Goal: Task Accomplishment & Management: Complete application form

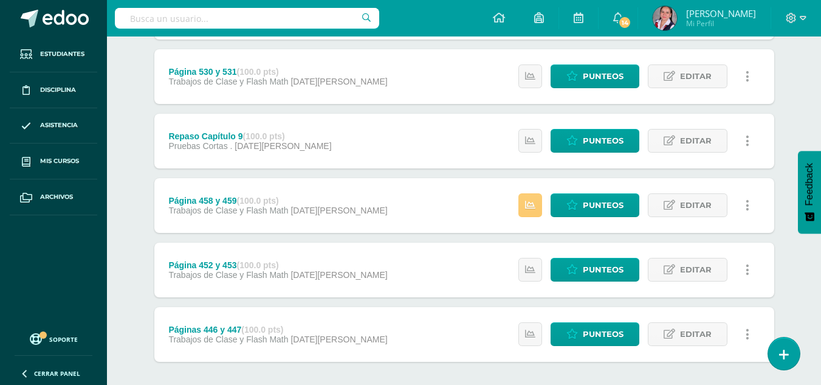
scroll to position [601, 0]
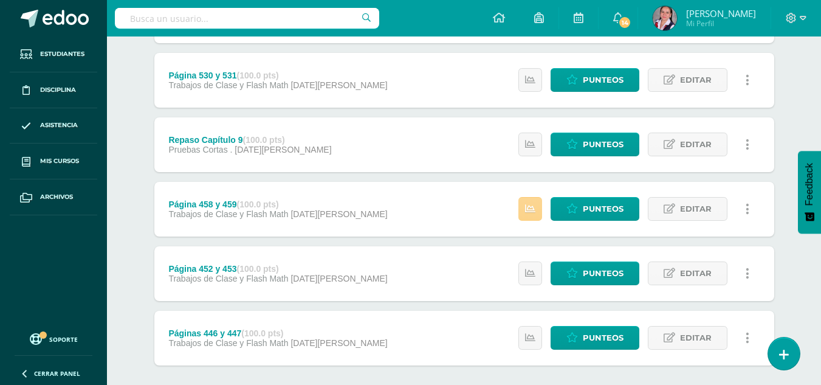
click at [531, 206] on icon at bounding box center [530, 209] width 10 height 10
click at [565, 207] on link "Punteos" at bounding box center [595, 209] width 89 height 24
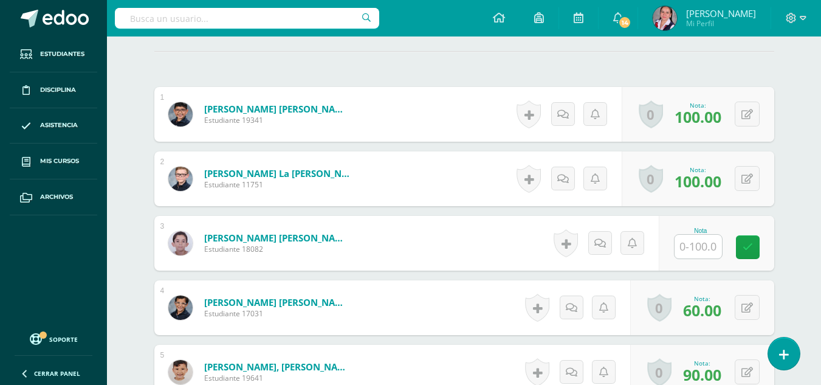
scroll to position [348, 0]
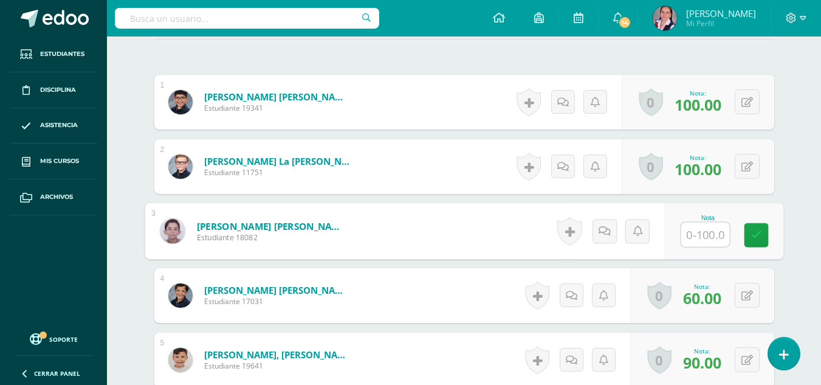
click at [682, 231] on input "text" at bounding box center [705, 235] width 49 height 24
type input "0"
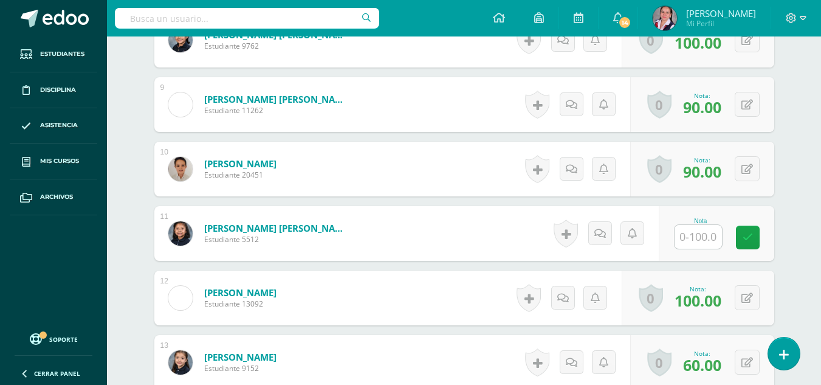
scroll to position [864, 0]
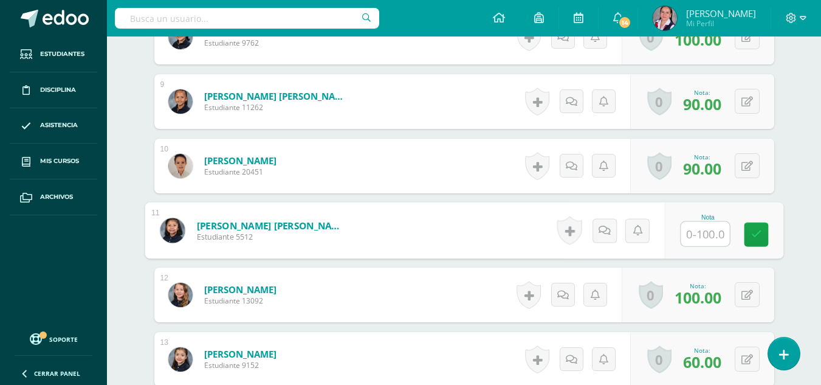
click at [710, 233] on input "text" at bounding box center [705, 234] width 49 height 24
type input "100"
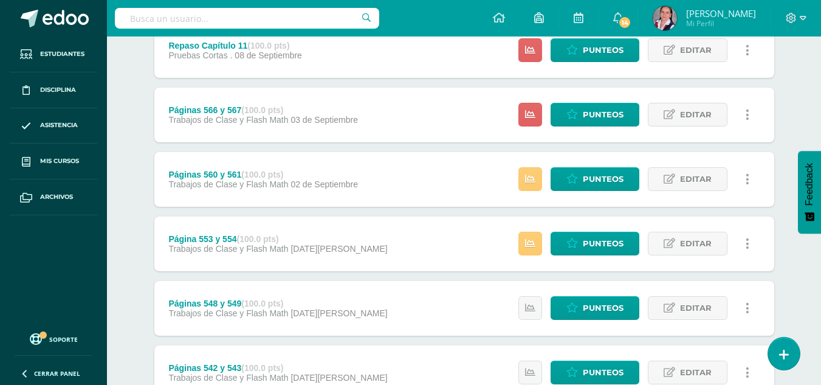
scroll to position [230, 0]
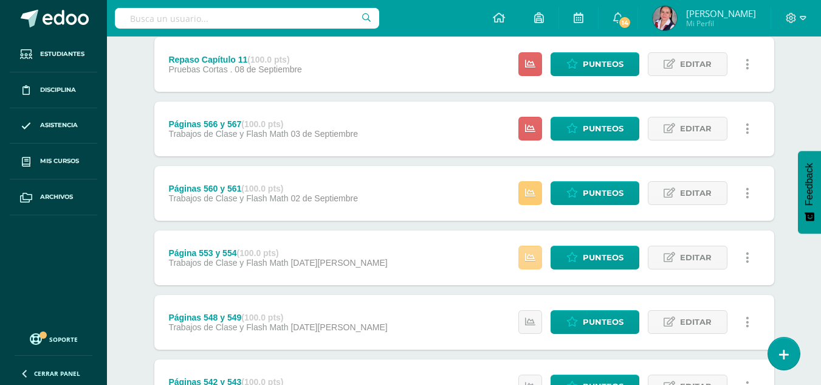
click at [532, 253] on icon at bounding box center [530, 257] width 10 height 10
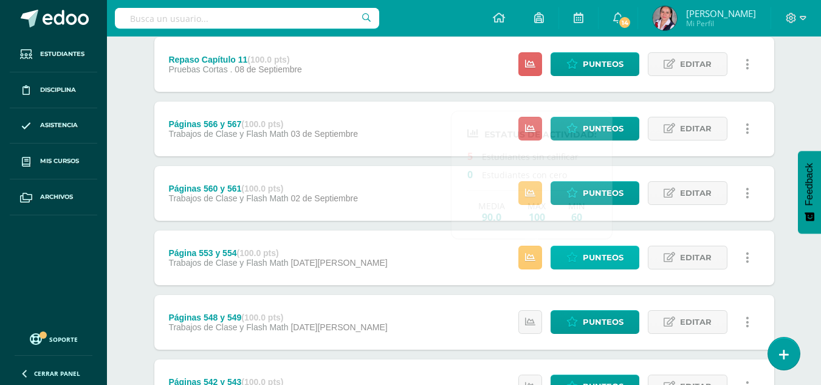
click at [590, 253] on span "Punteos" at bounding box center [603, 257] width 41 height 22
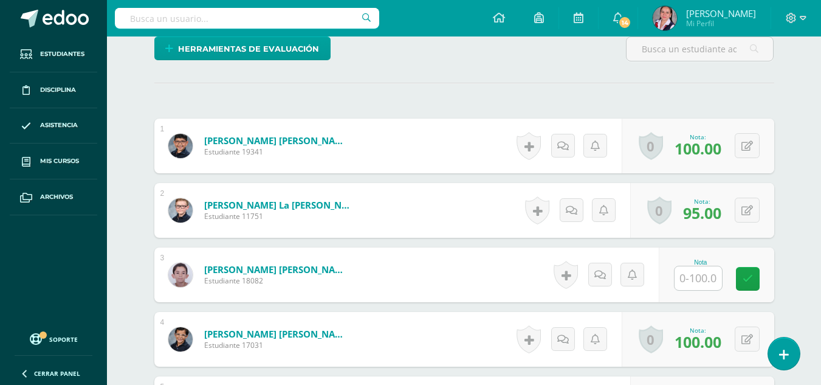
scroll to position [320, 0]
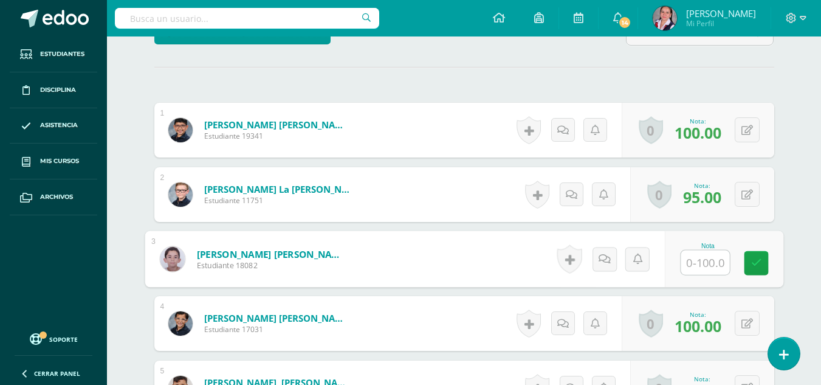
click at [704, 264] on input "text" at bounding box center [705, 263] width 49 height 24
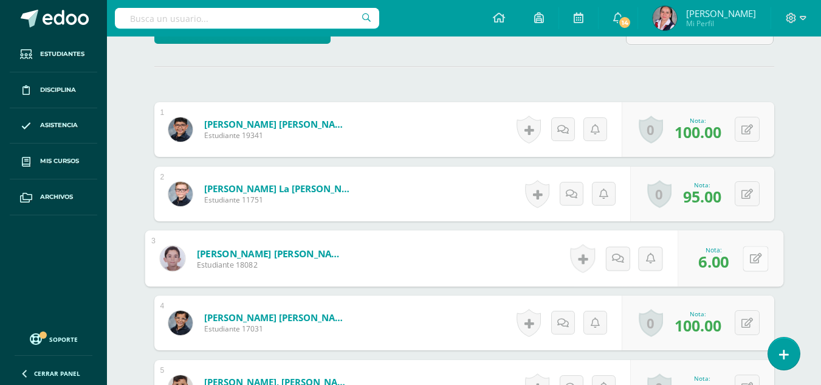
click at [754, 261] on button at bounding box center [756, 259] width 26 height 26
type input "60"
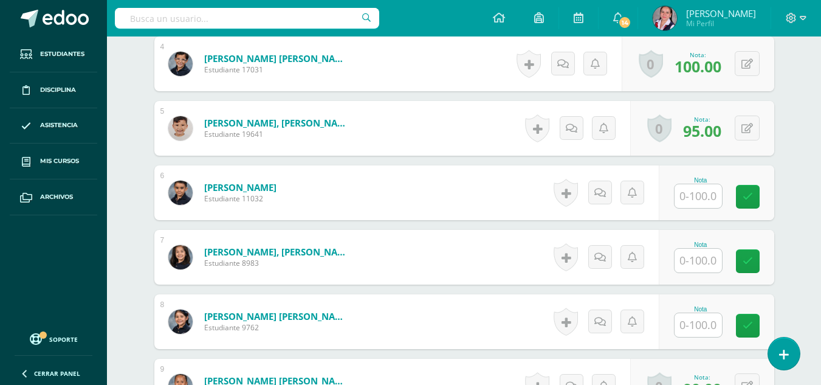
scroll to position [583, 0]
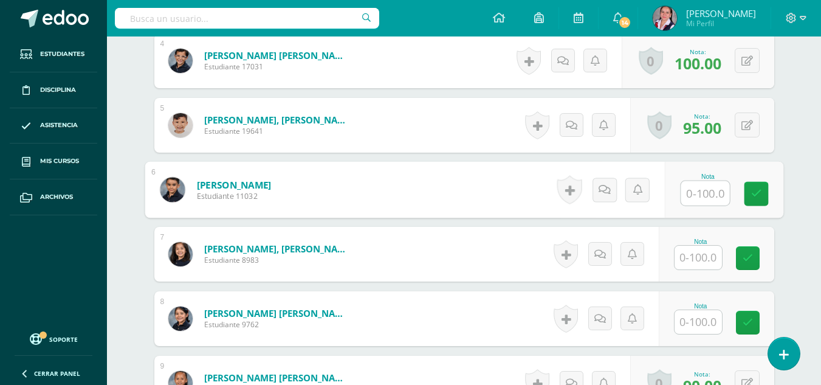
click at [704, 197] on input "text" at bounding box center [705, 193] width 49 height 24
type input "50"
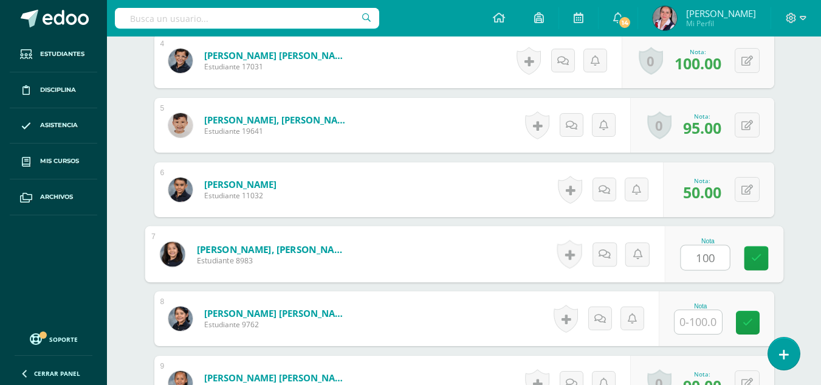
type input "100"
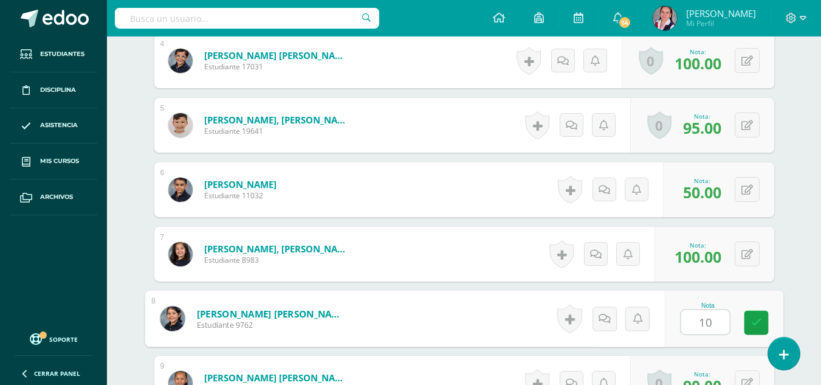
type input "100"
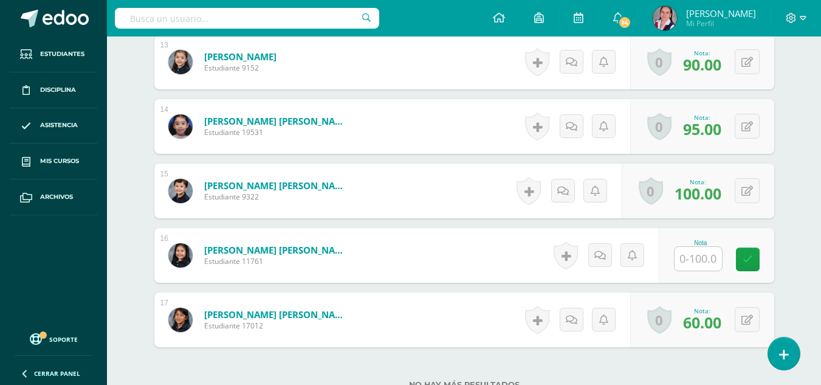
scroll to position [1164, 0]
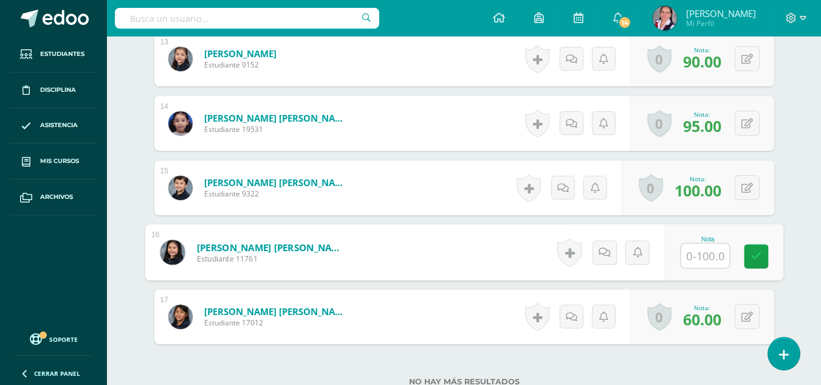
click at [694, 255] on input "text" at bounding box center [705, 256] width 49 height 24
type input "100"
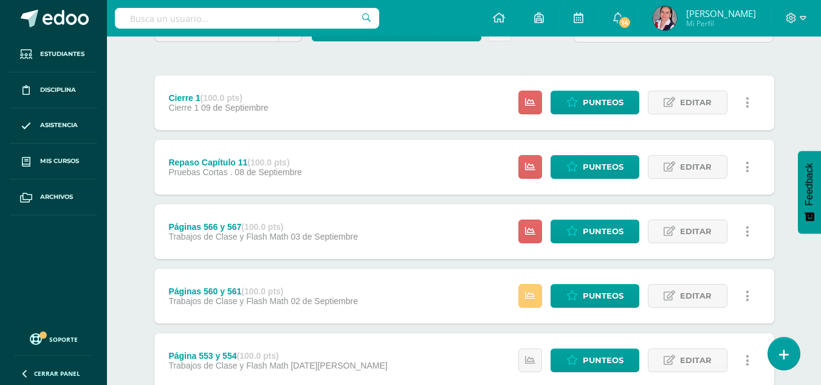
scroll to position [133, 0]
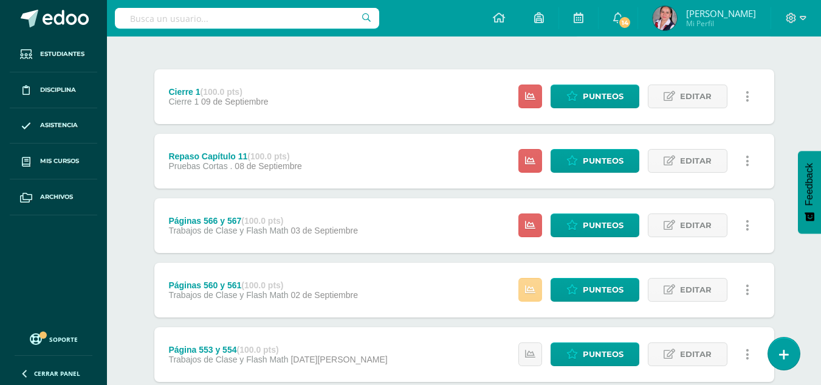
click at [533, 280] on link at bounding box center [531, 290] width 24 height 24
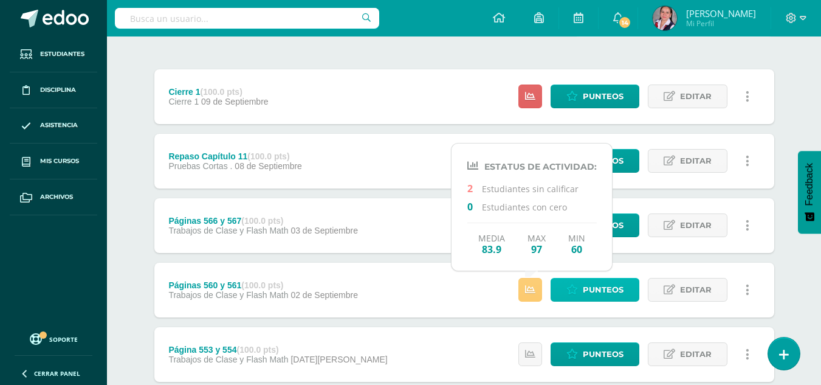
click at [600, 295] on span "Punteos" at bounding box center [603, 289] width 41 height 22
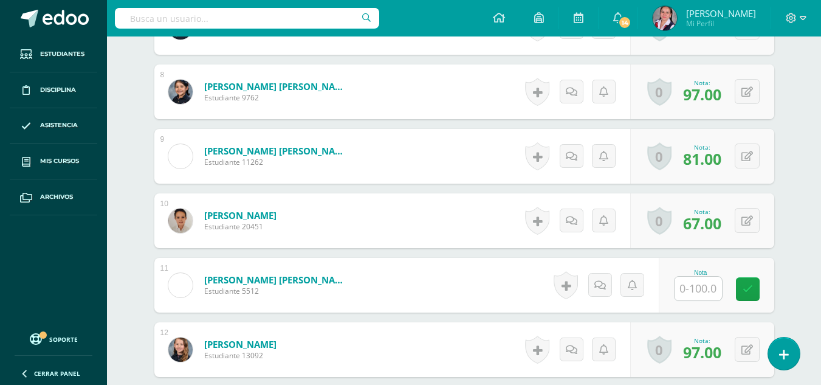
scroll to position [914, 0]
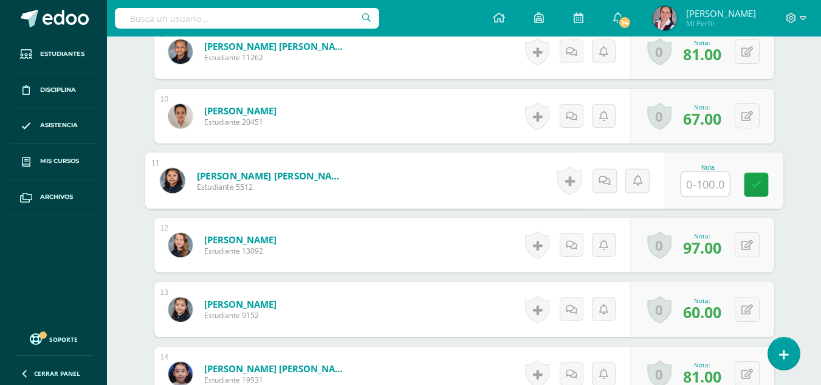
click at [699, 184] on input "text" at bounding box center [705, 184] width 49 height 24
type input "80"
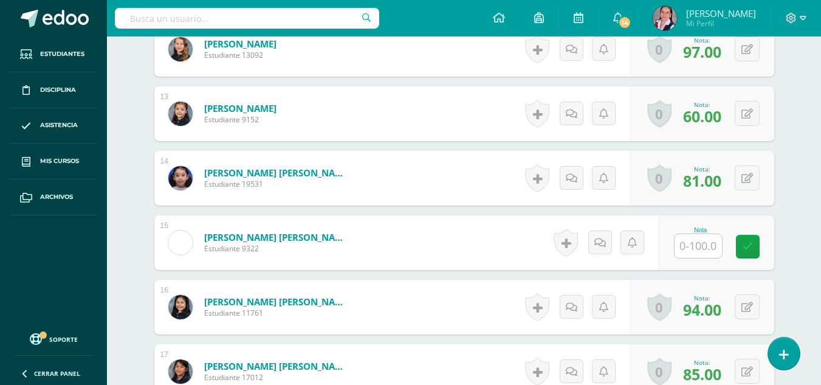
scroll to position [1118, 0]
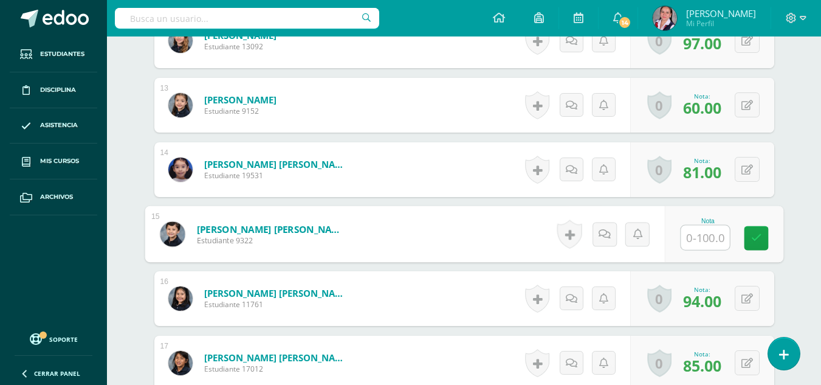
click at [700, 236] on input "text" at bounding box center [705, 238] width 49 height 24
type input "100"
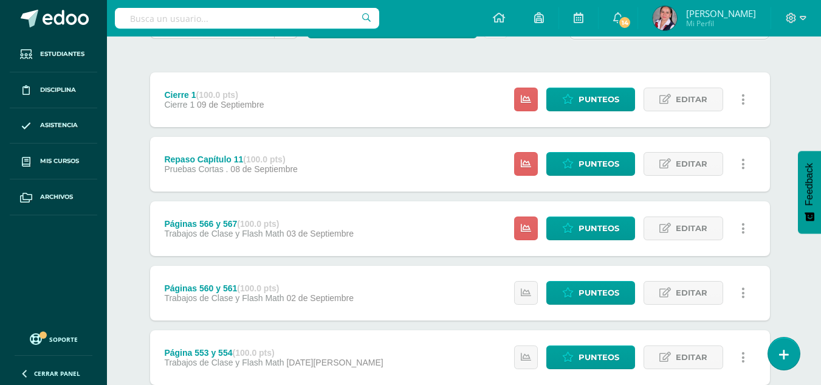
scroll to position [197, 4]
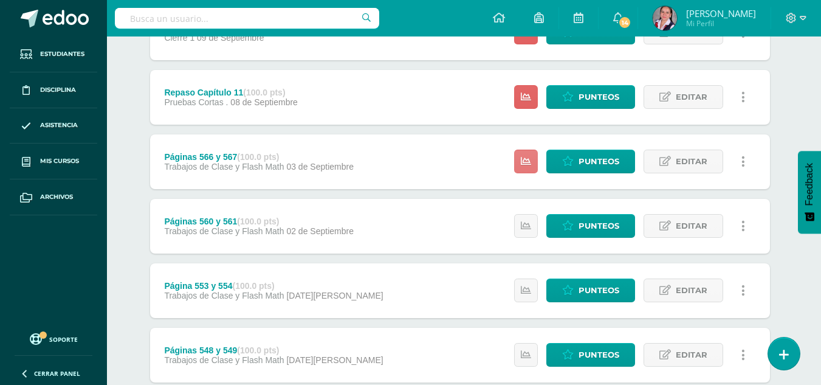
click at [531, 153] on link at bounding box center [526, 162] width 24 height 24
click at [559, 159] on link "Punteos" at bounding box center [591, 162] width 89 height 24
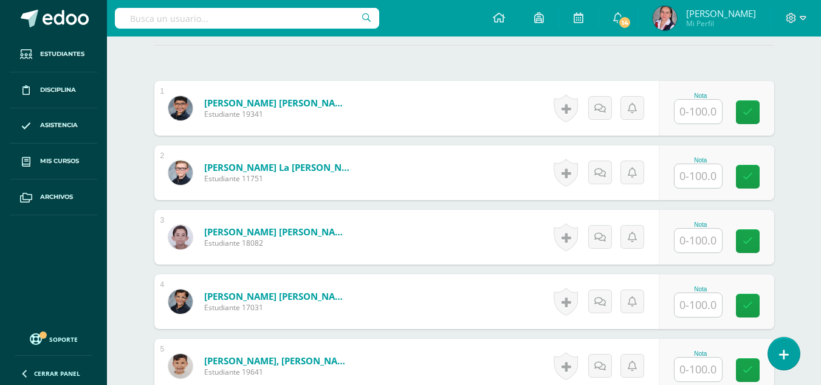
scroll to position [342, 0]
click at [690, 110] on input "text" at bounding box center [698, 111] width 47 height 24
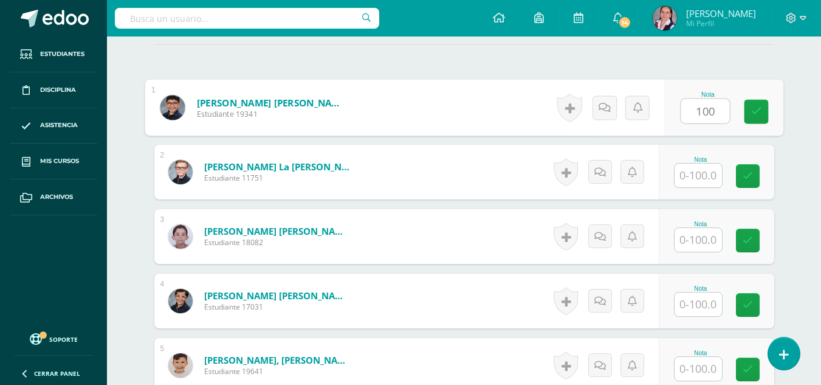
type input "100"
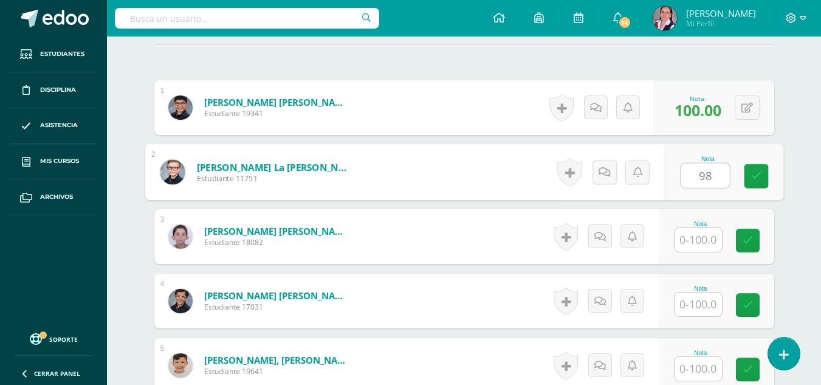
type input "98"
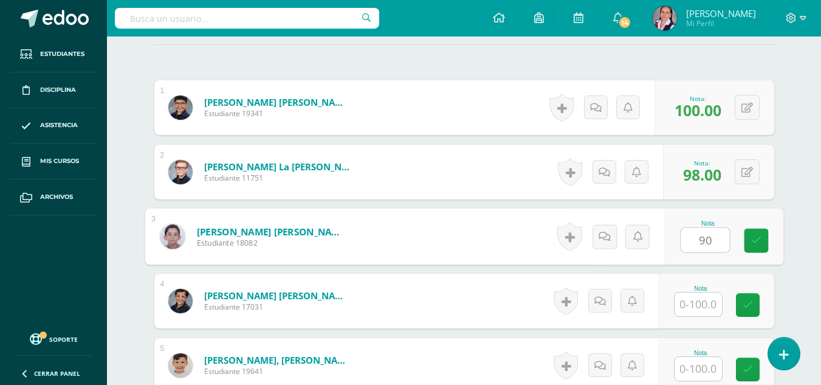
type input "90"
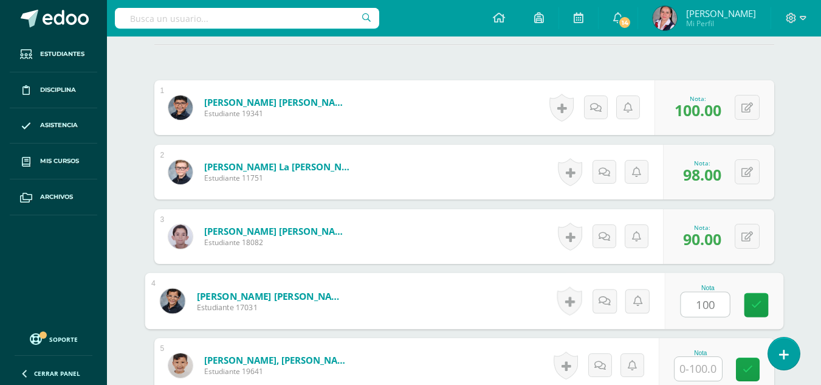
type input "100"
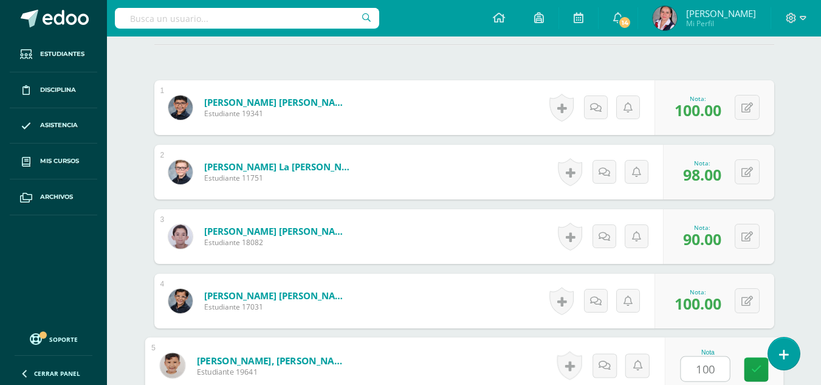
type input "100"
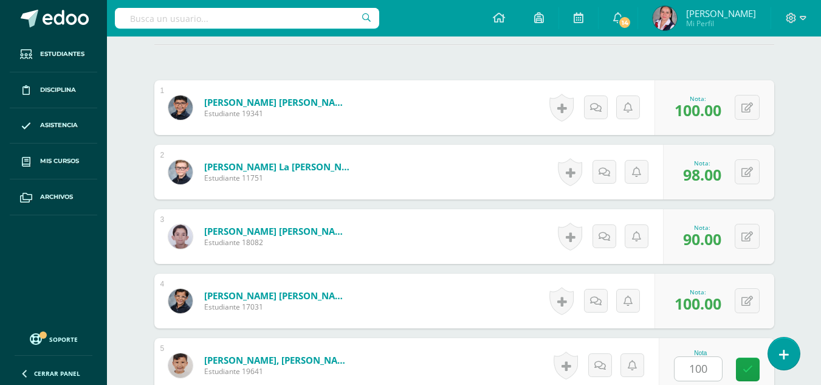
scroll to position [583, 0]
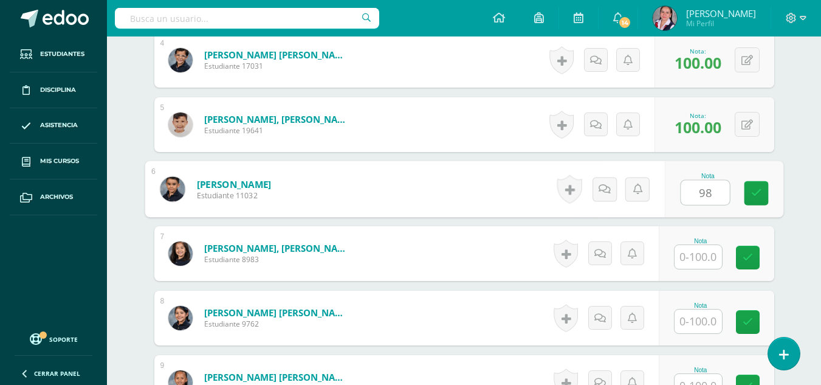
type input "98"
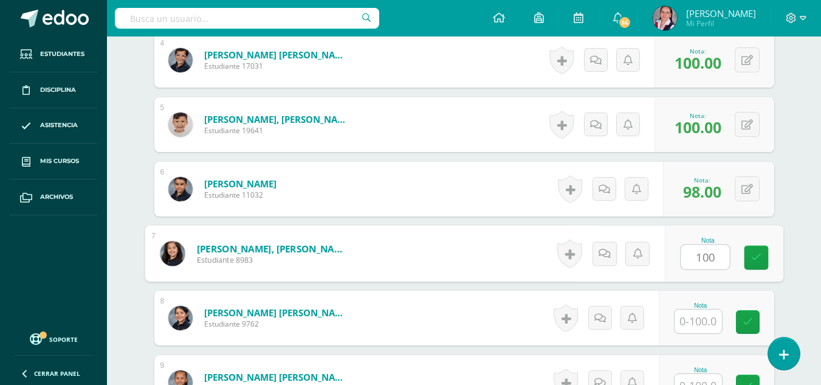
type input "100"
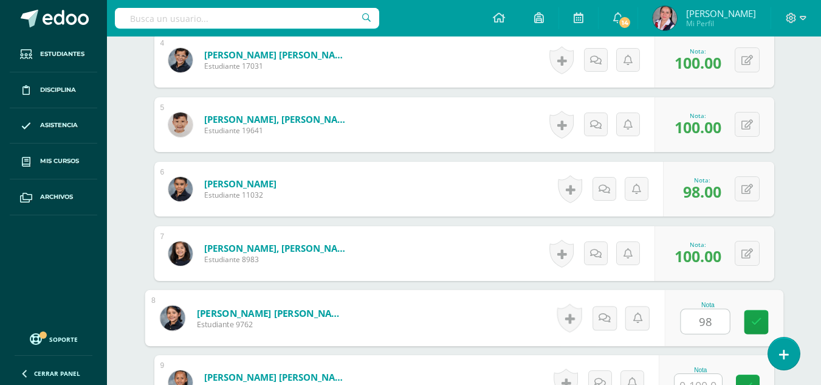
type input "98"
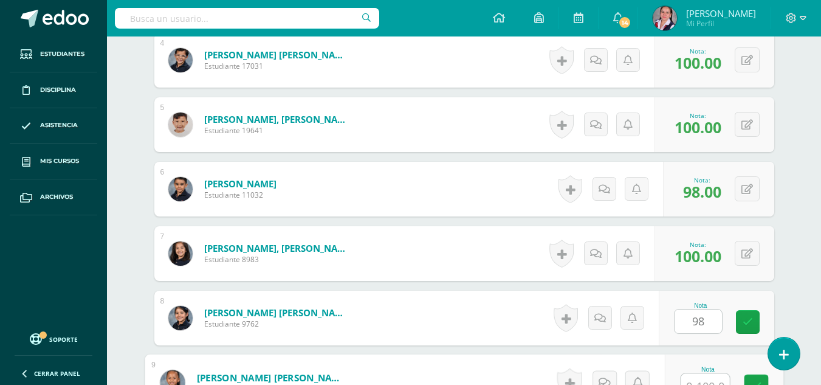
scroll to position [596, 0]
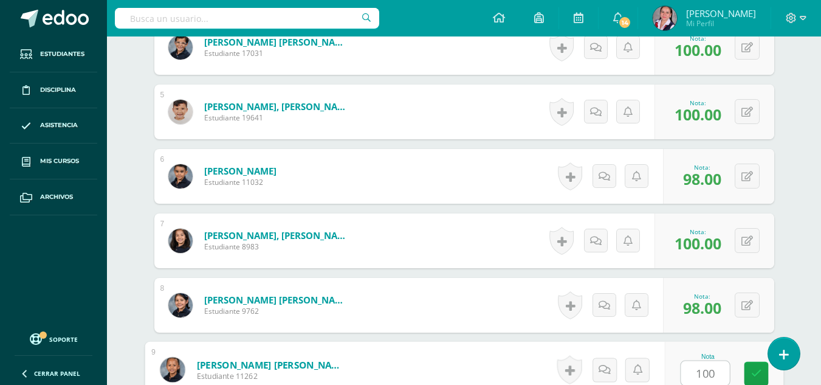
type input "100"
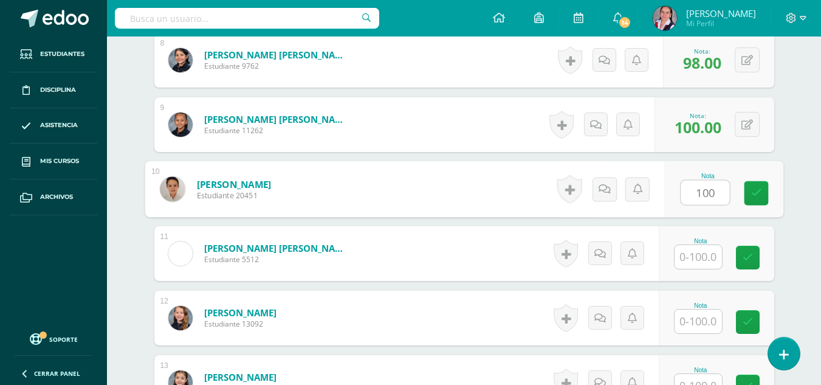
type input "100"
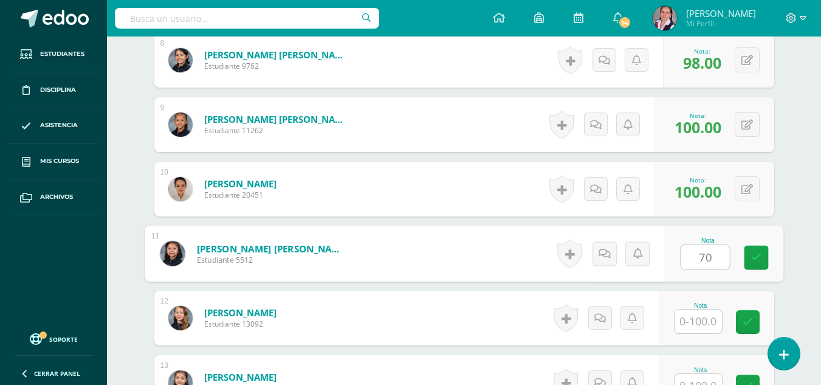
type input "70"
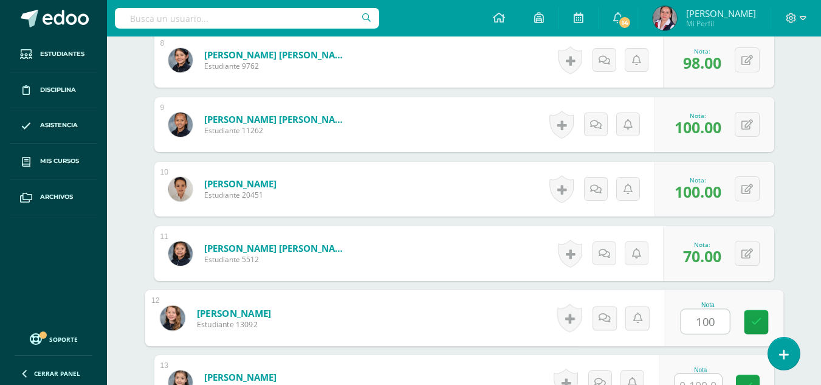
type input "100"
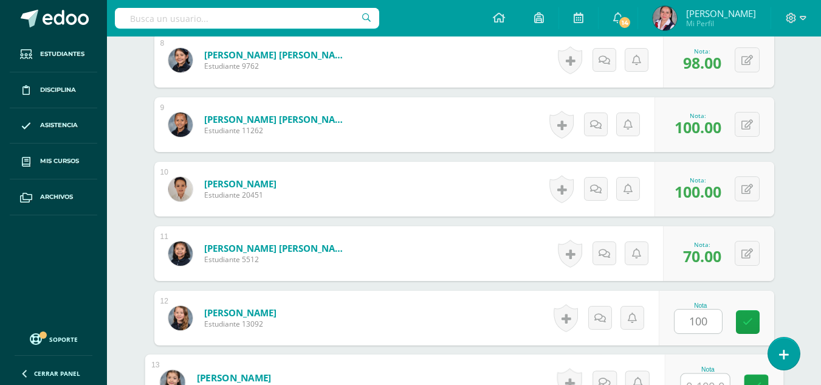
scroll to position [854, 0]
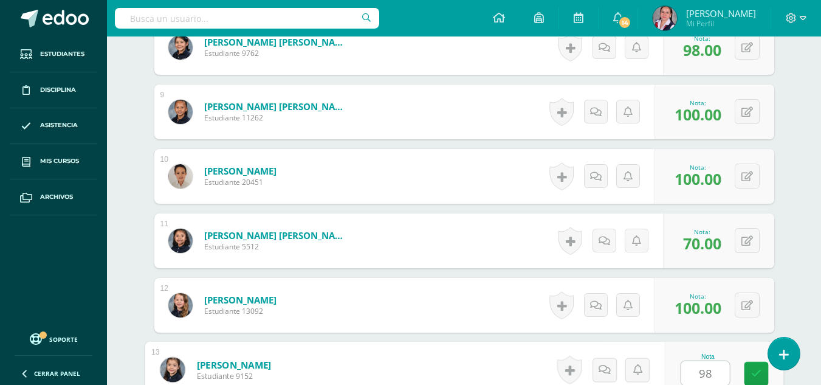
type input "98"
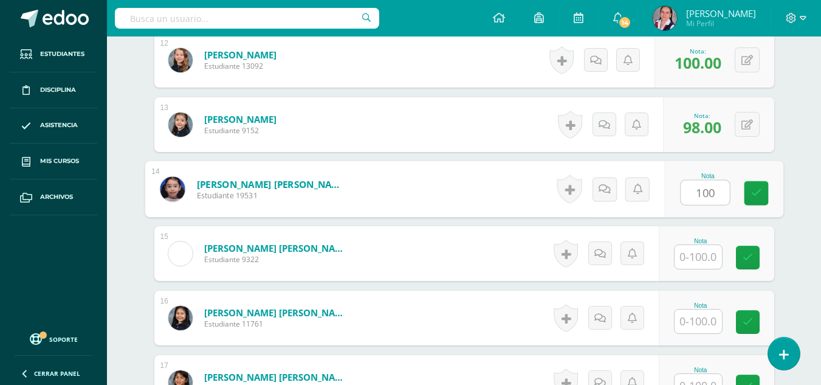
type input "100"
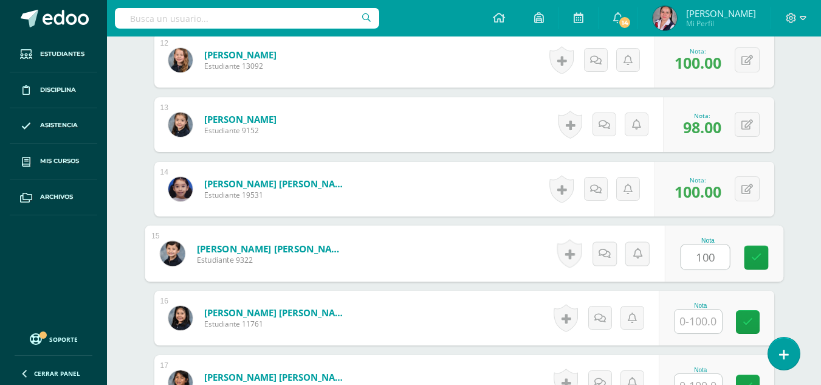
type input "100"
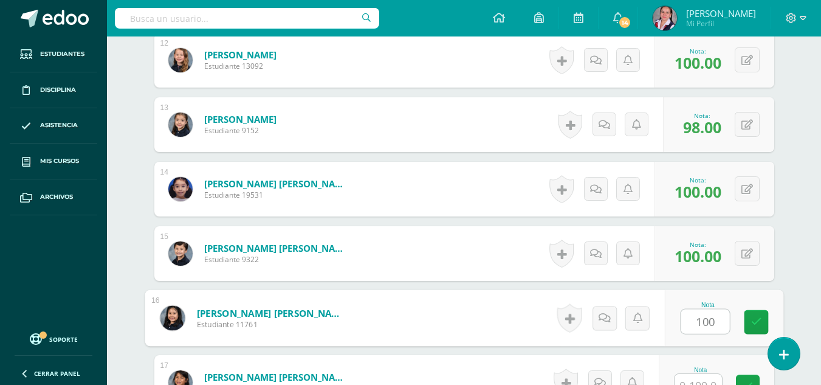
type input "100"
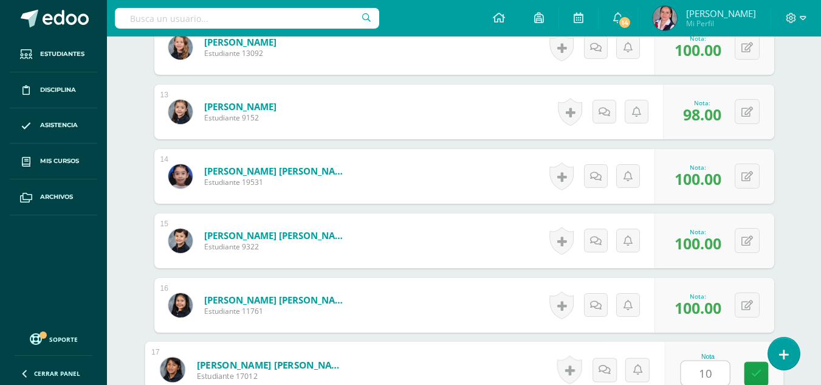
type input "100"
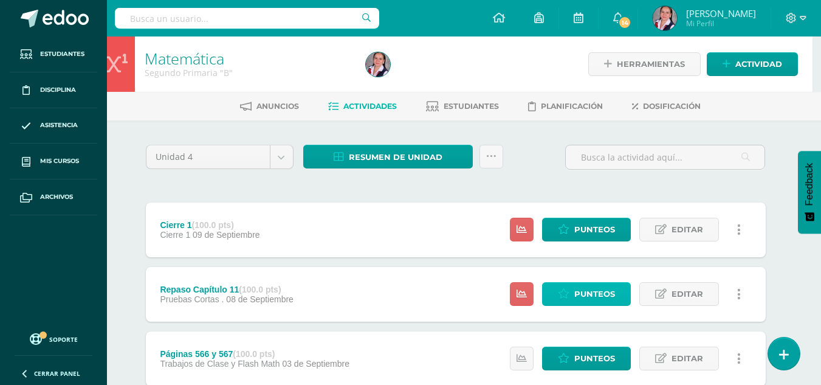
click at [589, 295] on span "Punteos" at bounding box center [595, 294] width 41 height 22
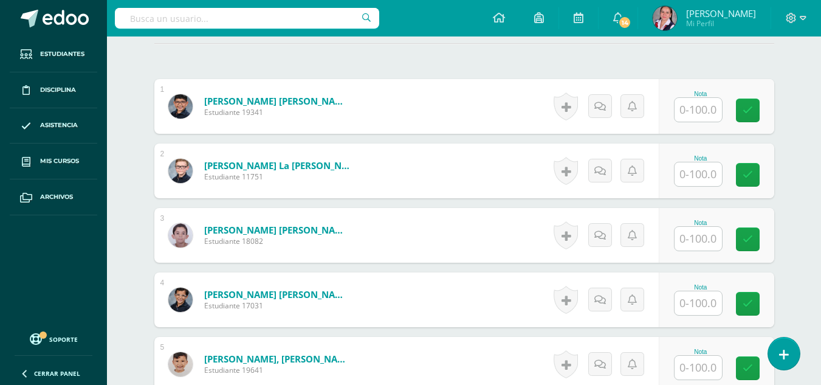
scroll to position [266, 0]
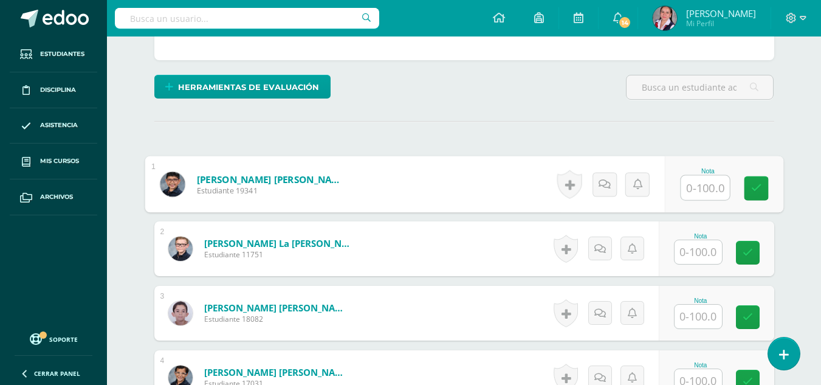
click at [708, 184] on input "text" at bounding box center [705, 188] width 49 height 24
type input "92"
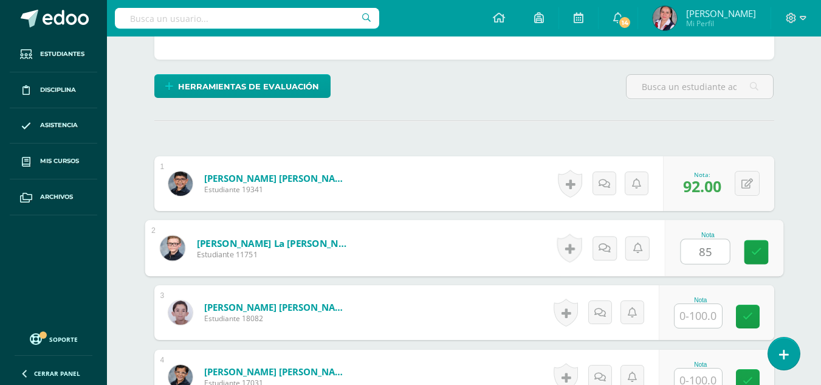
type input "85"
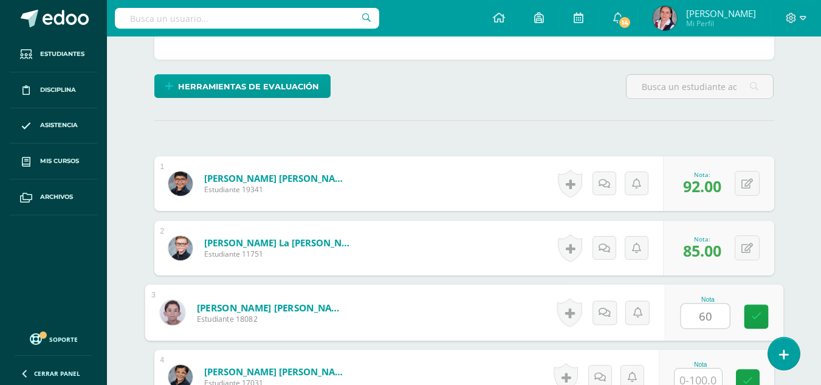
type input "60"
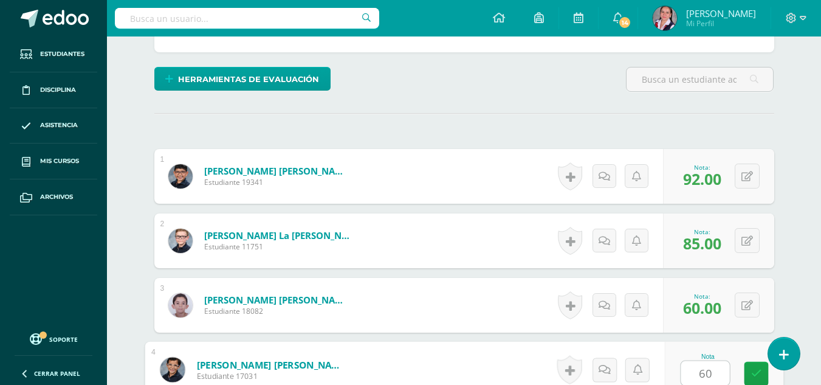
type input "60"
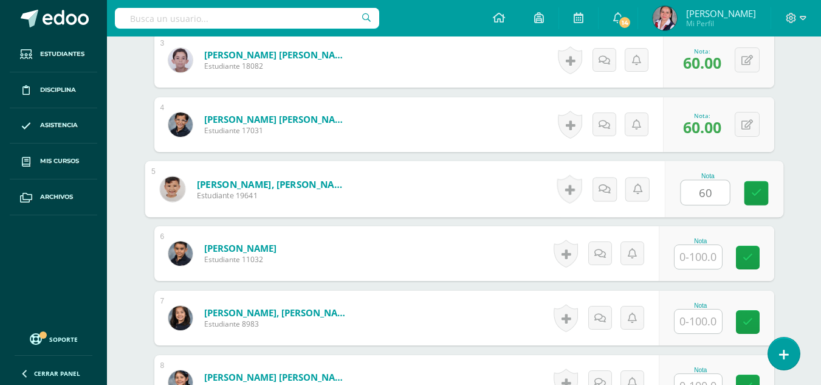
type input "60"
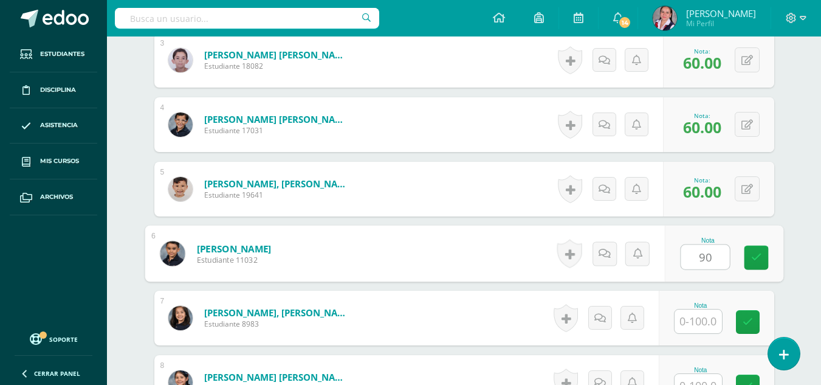
type input "90"
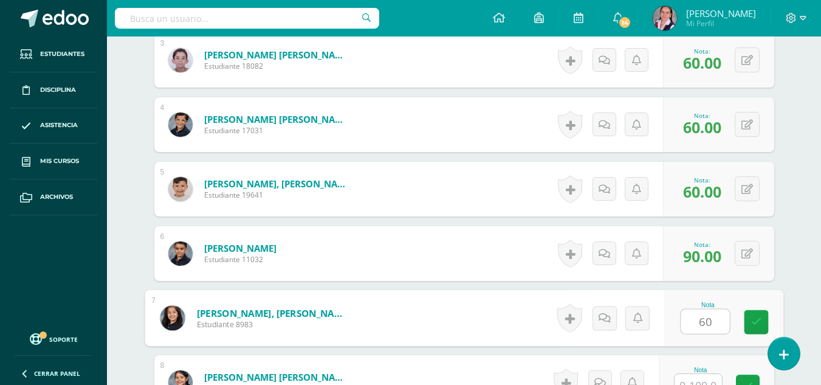
type input "60"
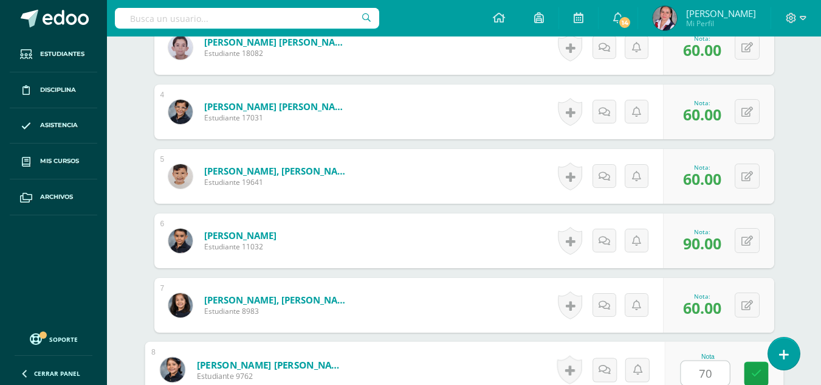
type input "70"
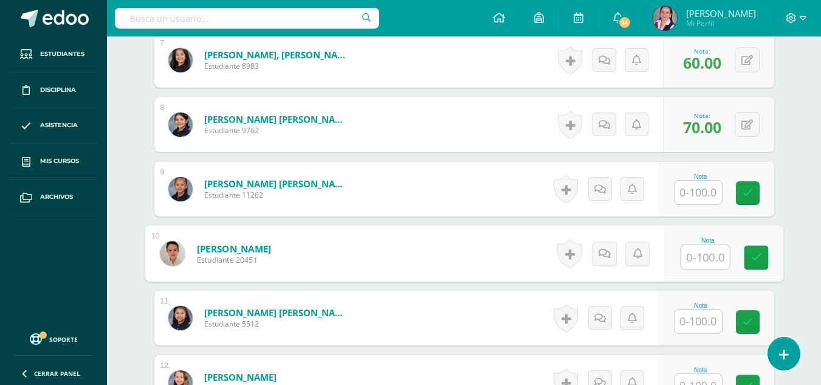
click at [699, 261] on input "text" at bounding box center [705, 257] width 49 height 24
type input "80"
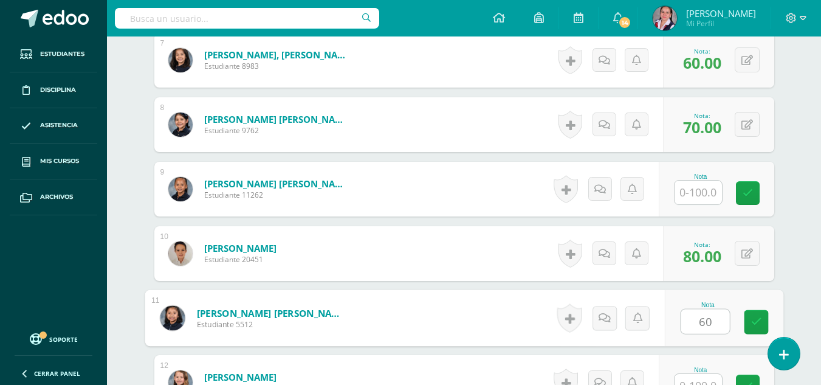
type input "60"
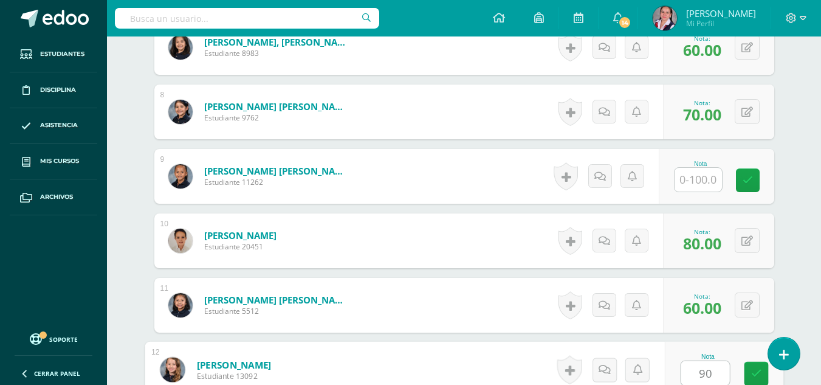
type input "90"
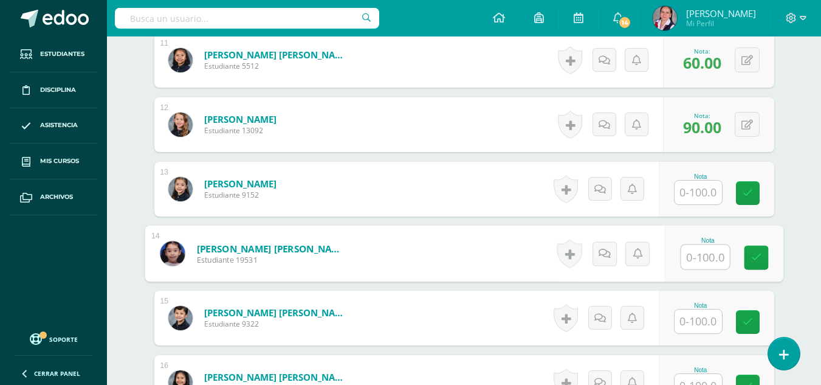
click at [699, 257] on input "text" at bounding box center [705, 257] width 49 height 24
type input "96"
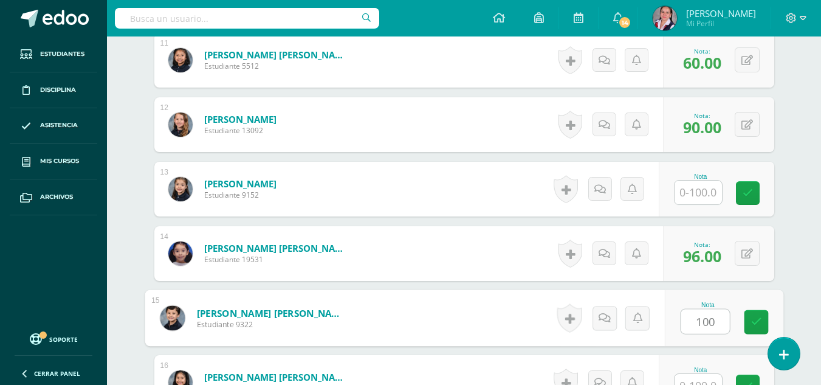
type input "100"
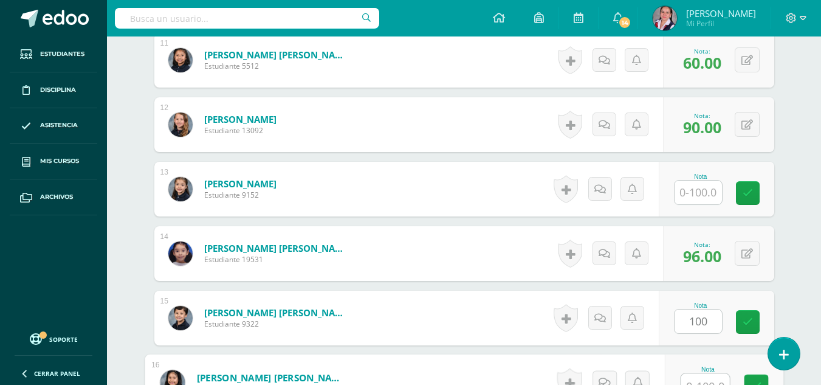
scroll to position [1047, 0]
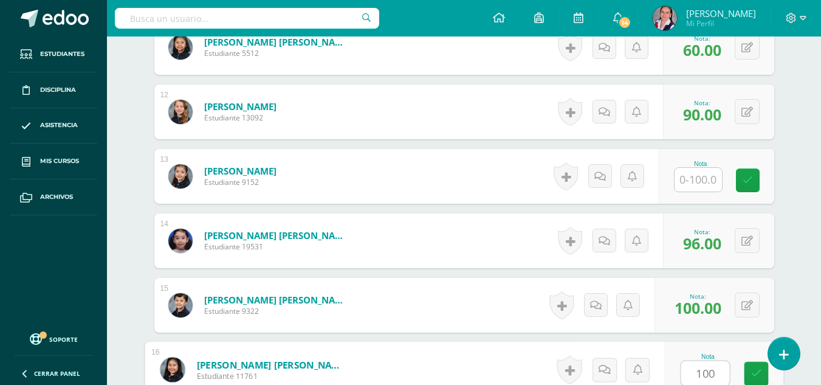
type input "100"
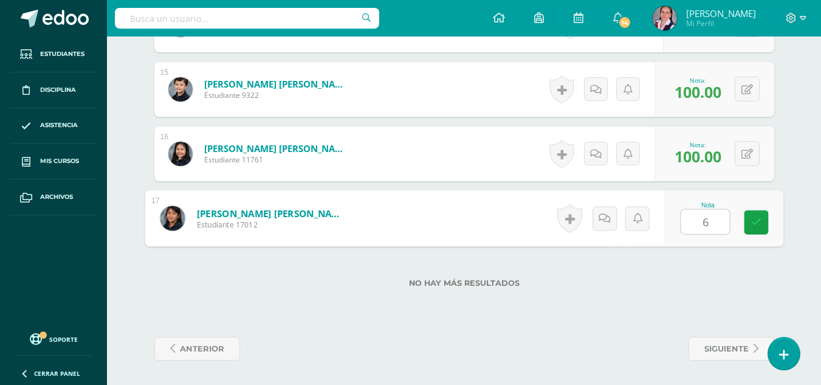
type input "60"
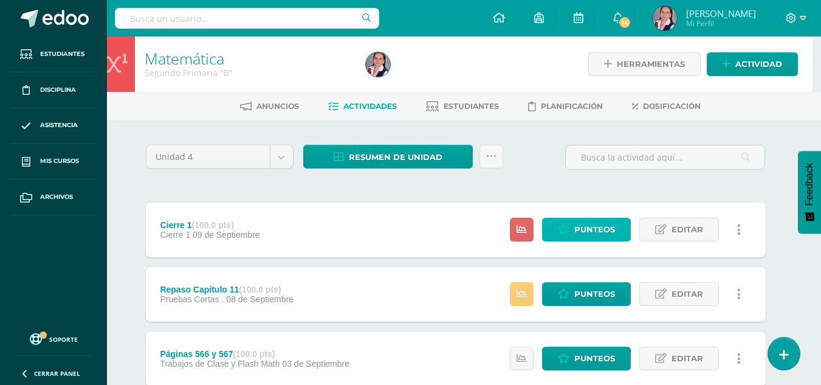
click at [595, 231] on span "Punteos" at bounding box center [595, 229] width 41 height 22
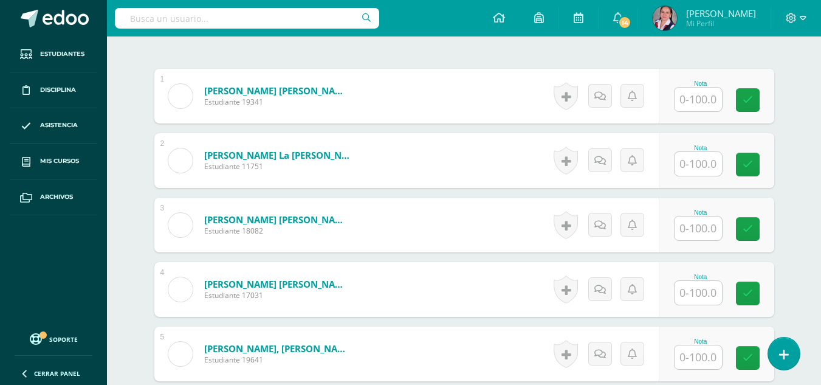
scroll to position [351, 0]
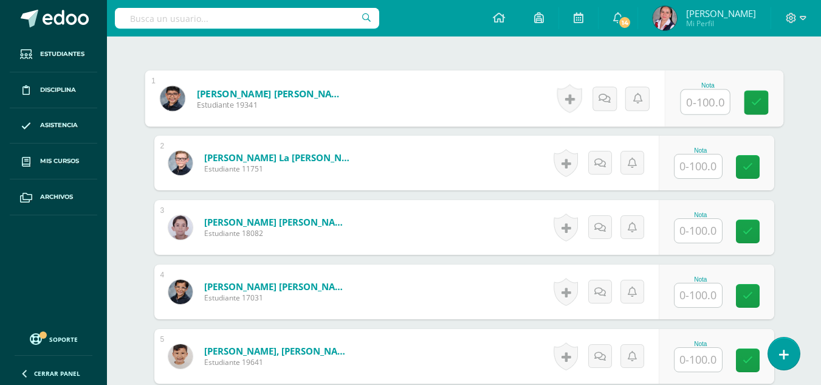
click at [697, 99] on input "text" at bounding box center [705, 102] width 49 height 24
type input "90"
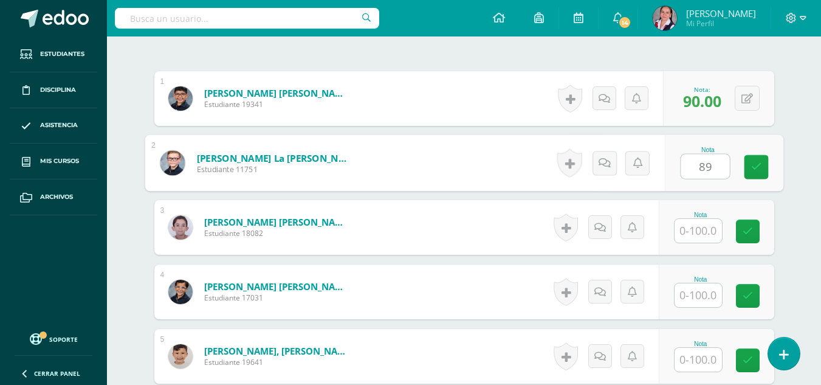
type input "89"
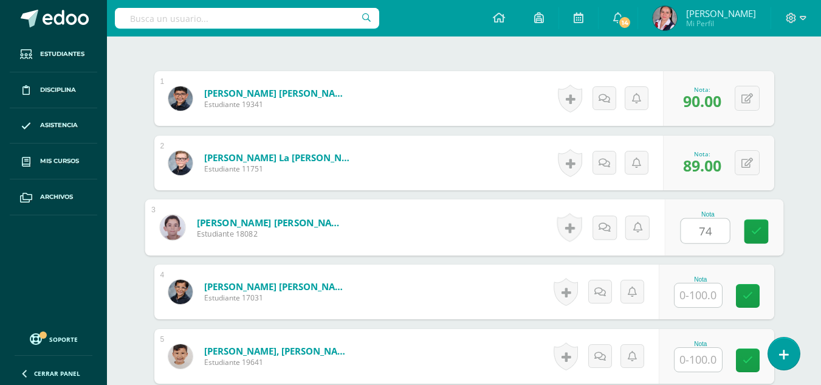
type input "74"
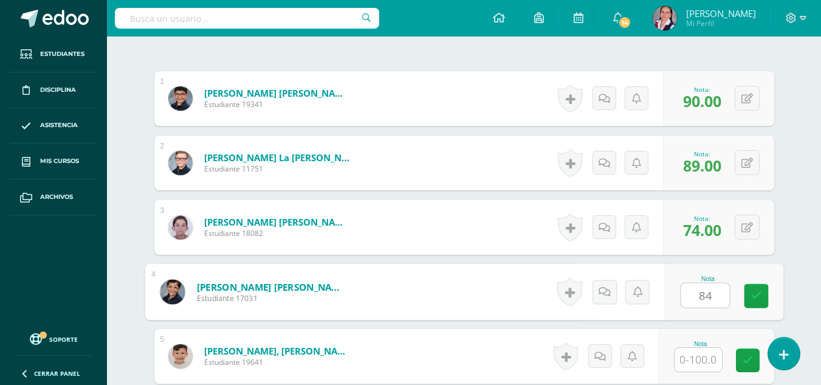
type input "84"
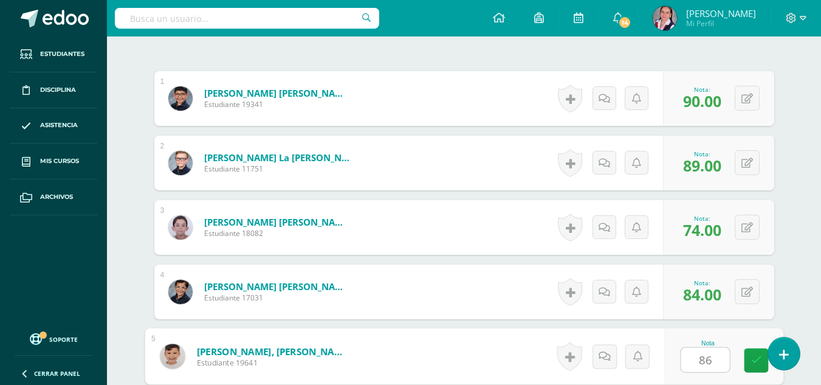
type input "86"
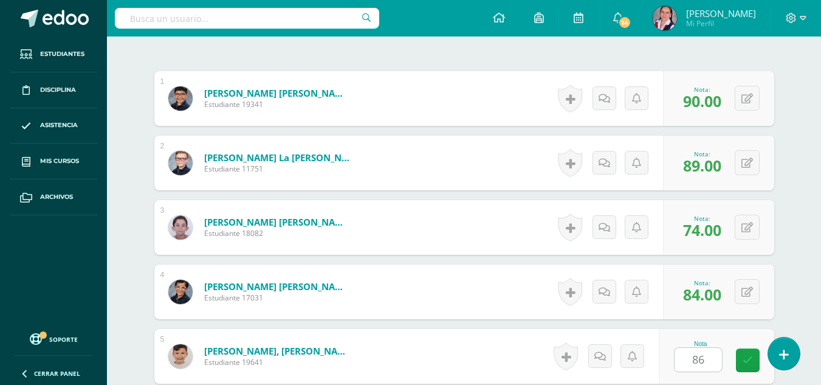
scroll to position [583, 0]
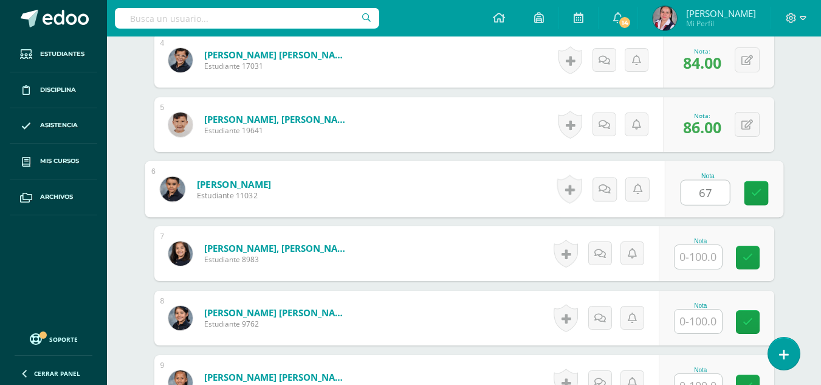
type input "67"
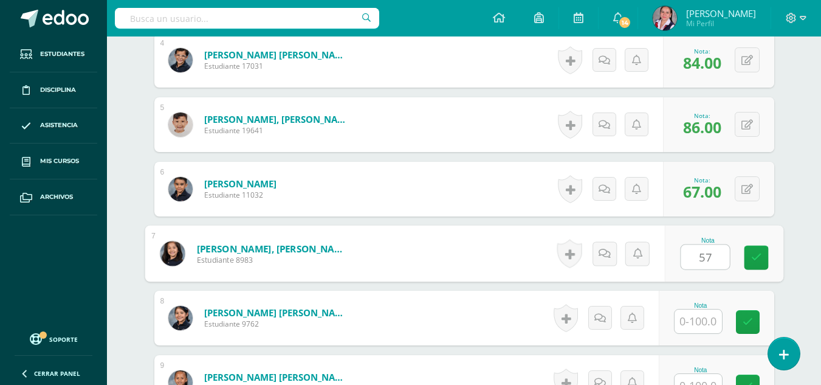
type input "57"
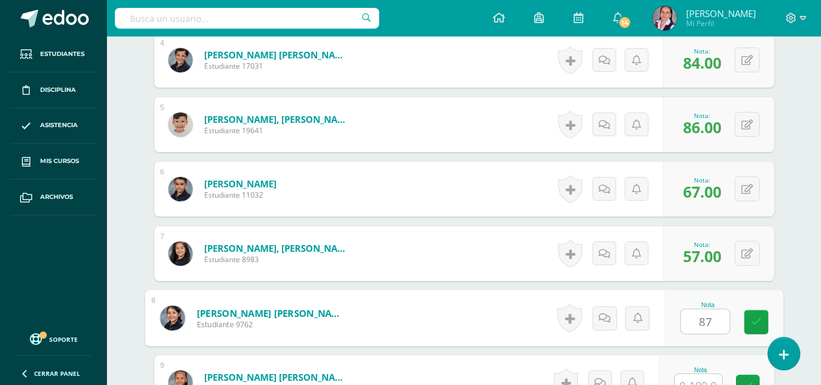
type input "87"
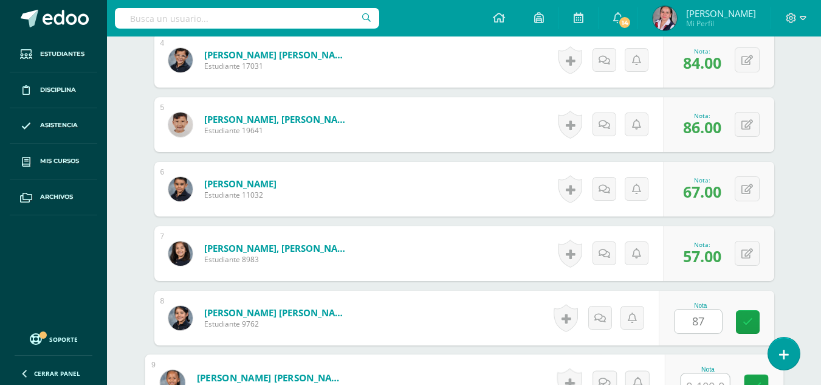
scroll to position [596, 0]
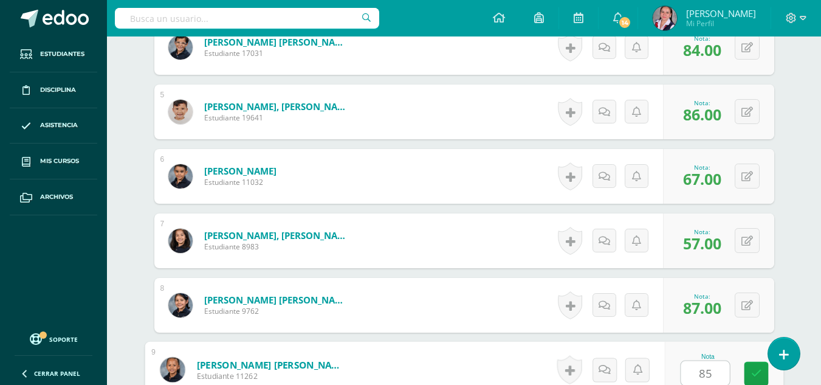
type input "85"
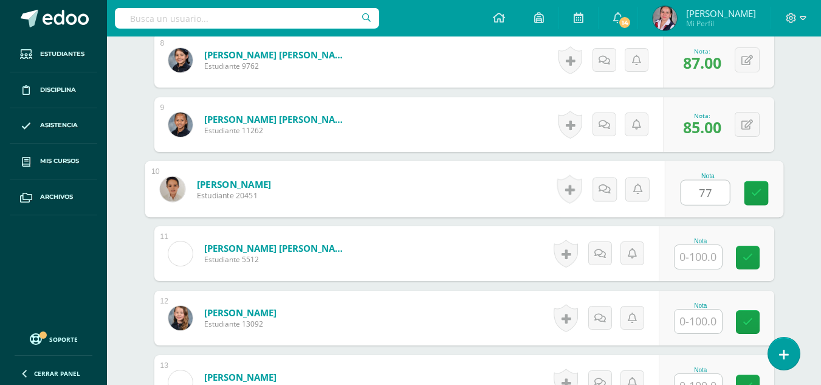
type input "77"
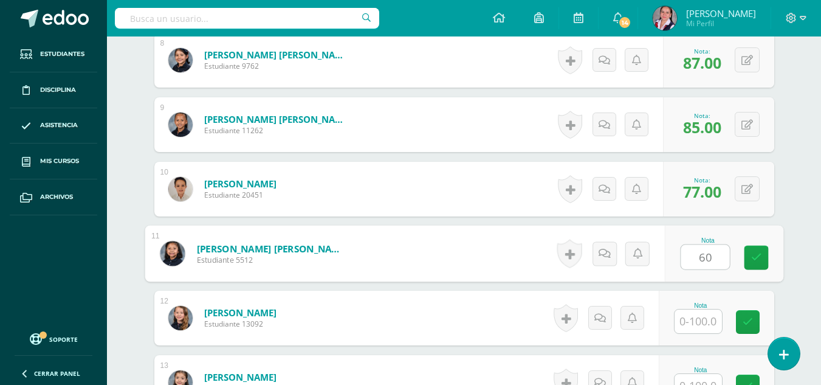
type input "60"
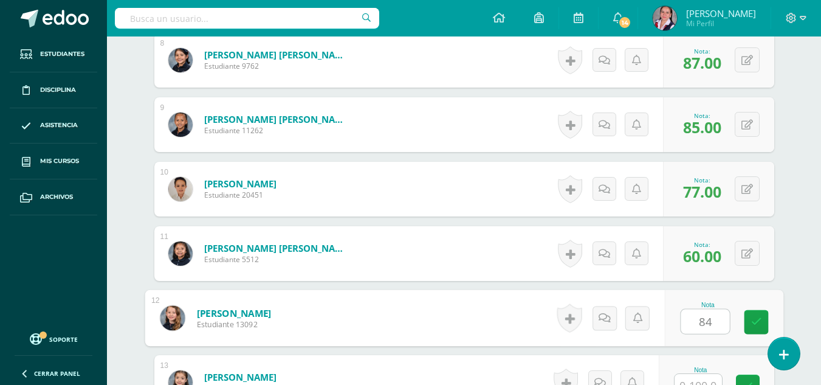
type input "84"
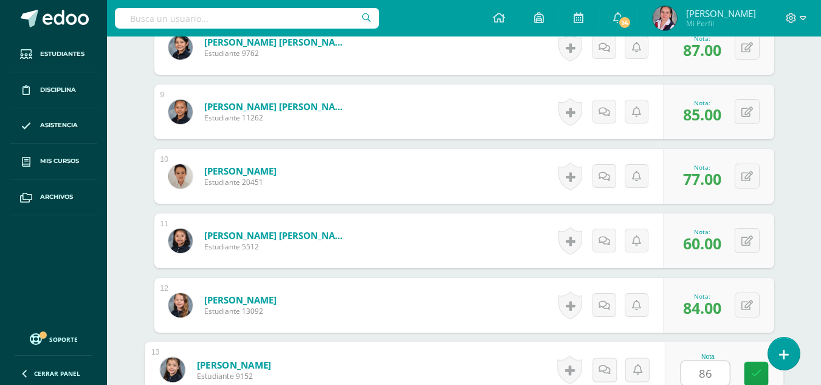
type input "86"
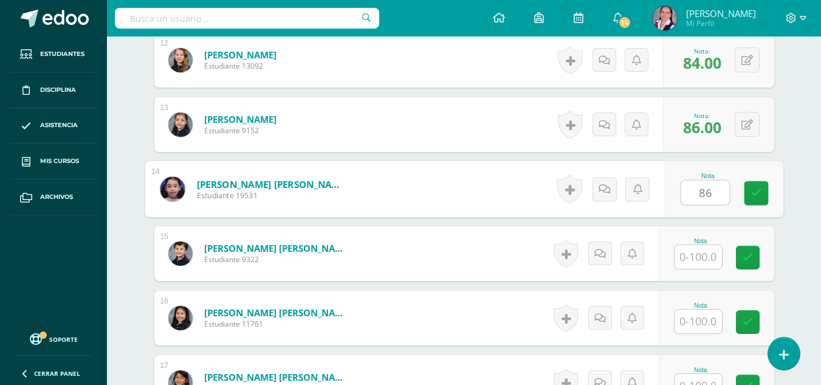
type input "86"
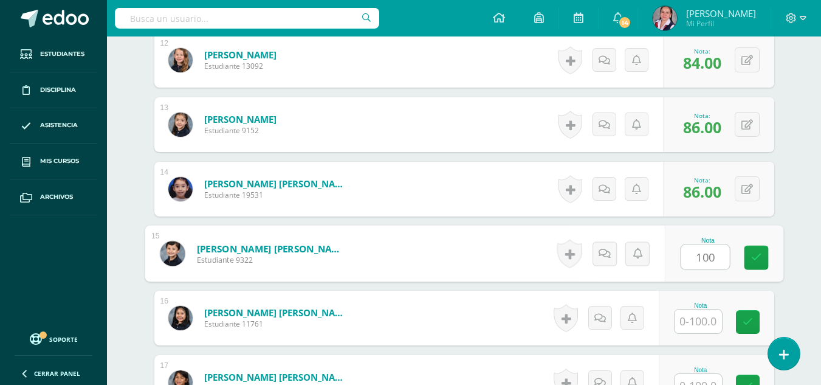
type input "100"
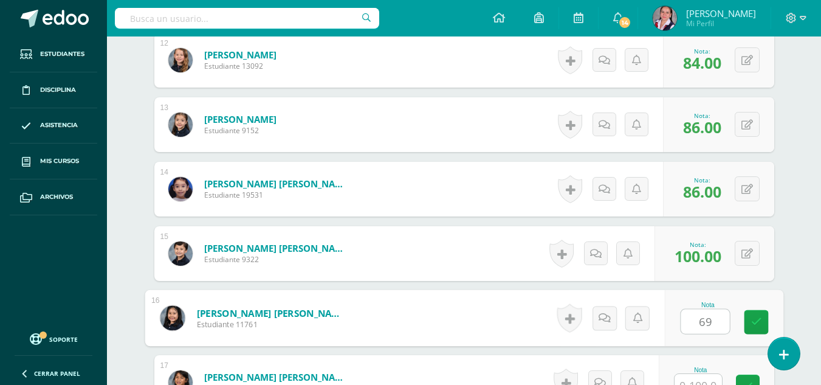
type input "69"
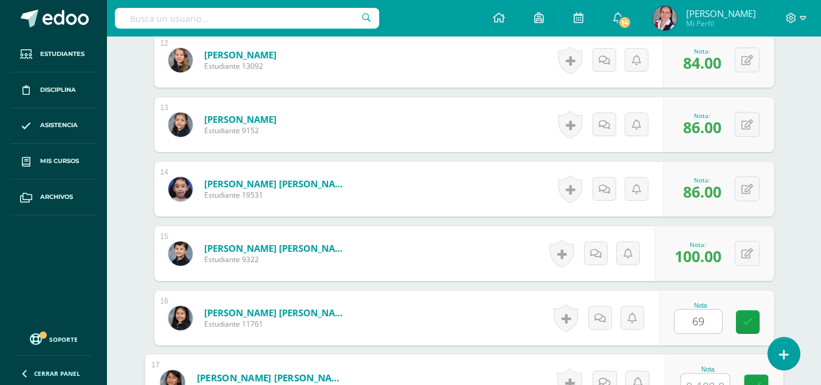
scroll to position [1112, 0]
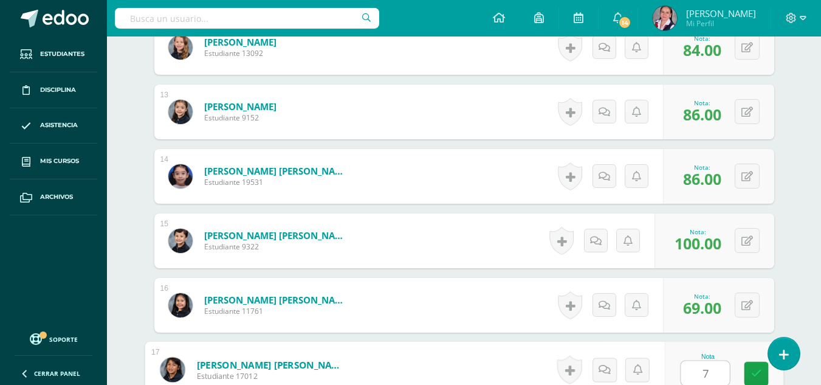
type input "73"
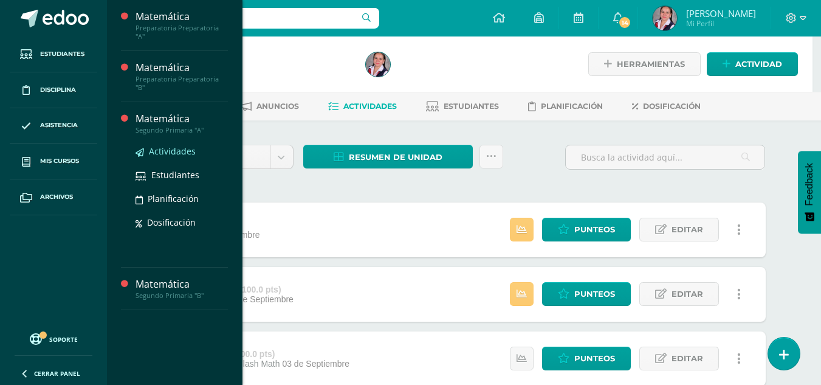
click at [182, 145] on span "Actividades" at bounding box center [172, 151] width 47 height 12
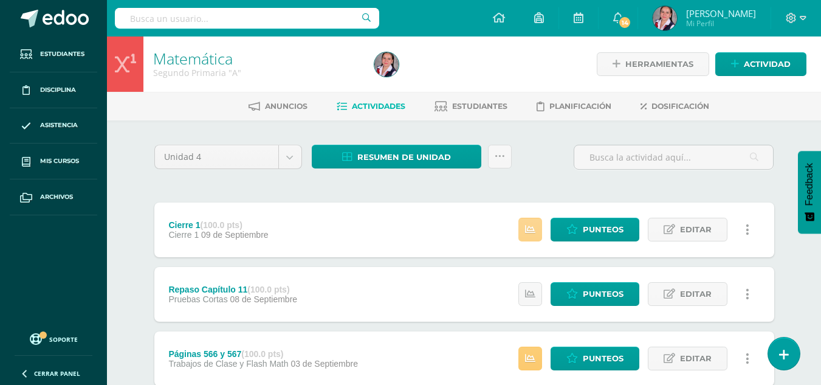
click at [530, 233] on icon at bounding box center [530, 229] width 10 height 10
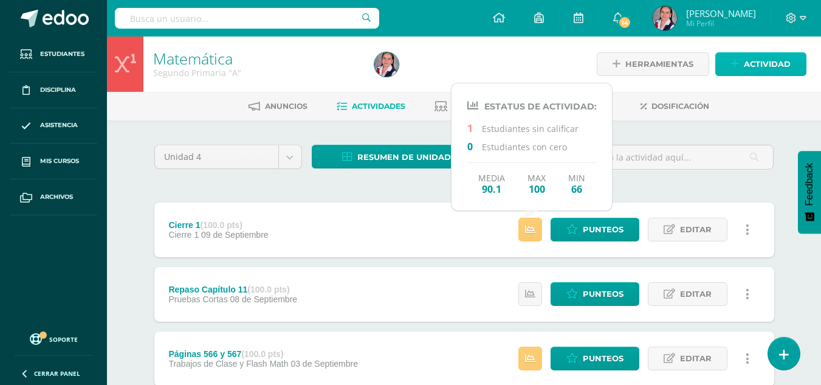
click at [776, 57] on span "Actividad" at bounding box center [767, 64] width 47 height 22
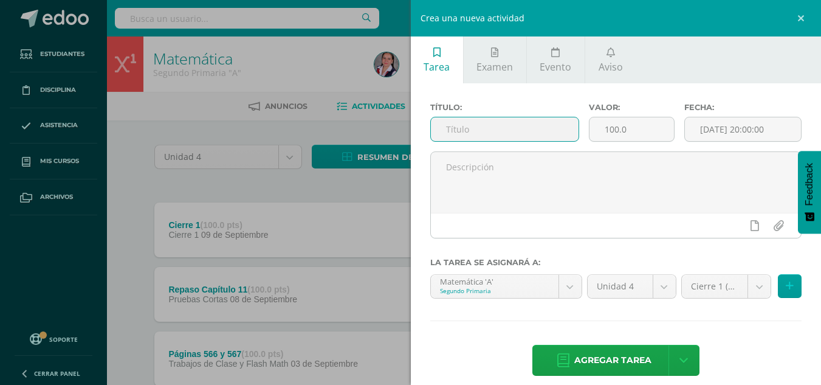
click at [516, 132] on input "text" at bounding box center [505, 129] width 148 height 24
type input "Perímetro"
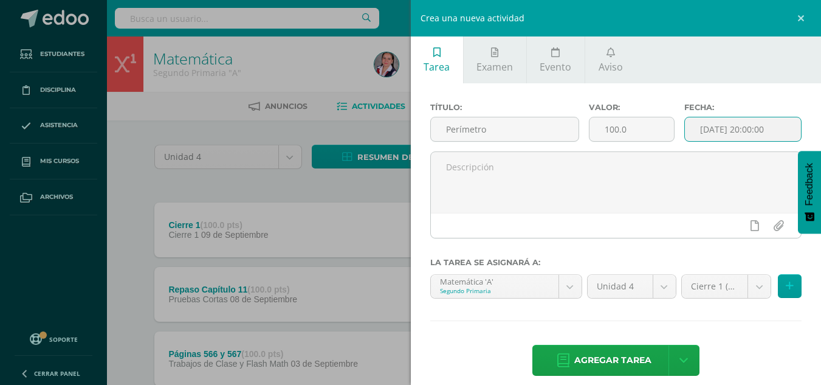
click at [708, 135] on input "[DATE] 20:00:00" at bounding box center [743, 129] width 116 height 24
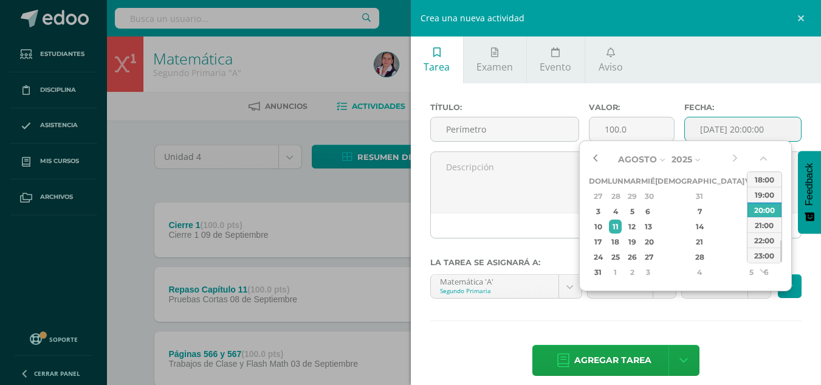
click at [593, 157] on button "button" at bounding box center [595, 159] width 12 height 18
click at [640, 241] on div "19" at bounding box center [633, 242] width 14 height 14
type input "[DATE] 20:00"
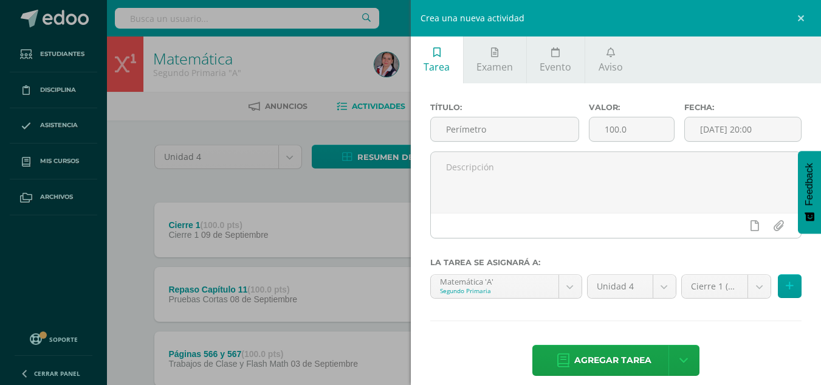
click at [761, 368] on div "Agregar tarea Agregar tarea y ocultar" at bounding box center [616, 361] width 372 height 33
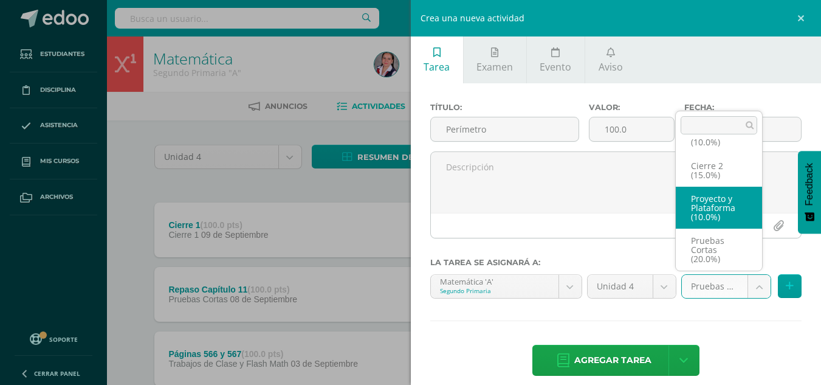
select select "233734"
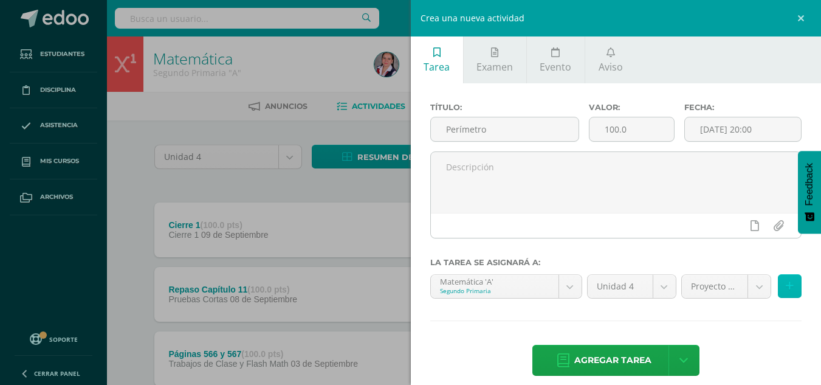
click at [786, 288] on icon at bounding box center [790, 286] width 8 height 10
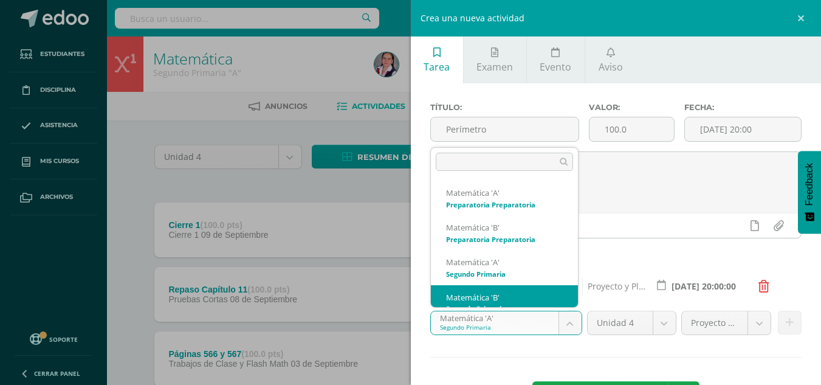
scroll to position [12, 0]
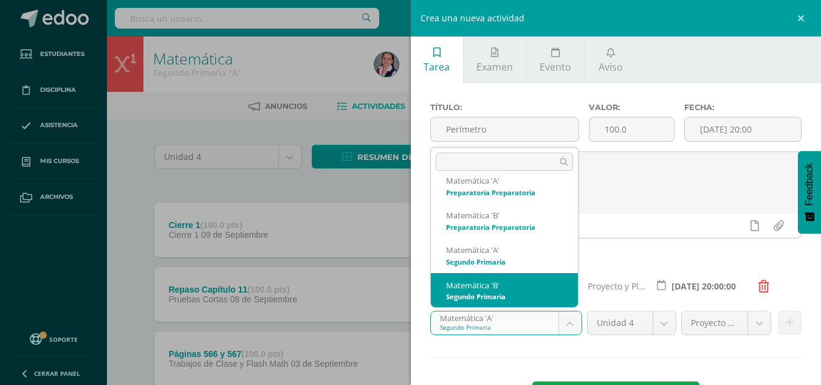
select select "212967"
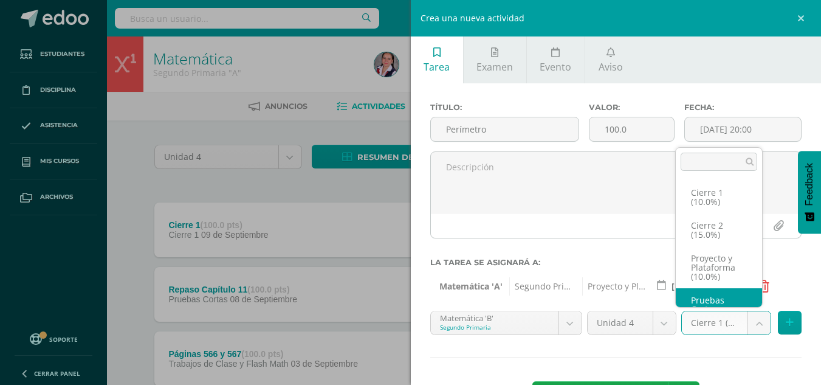
scroll to position [23, 0]
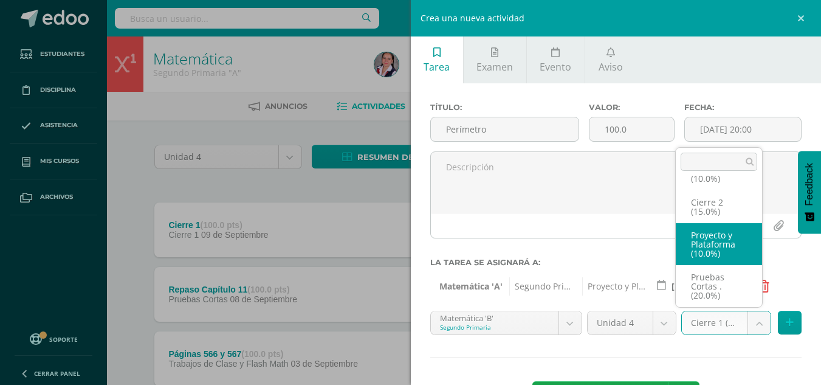
select select "233741"
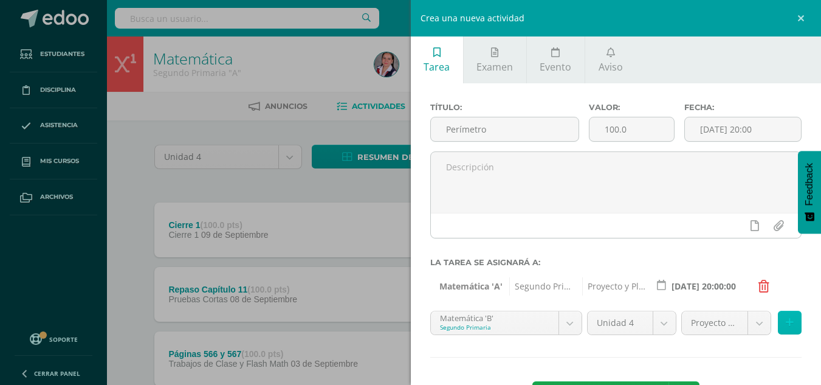
click at [778, 327] on button at bounding box center [790, 323] width 24 height 24
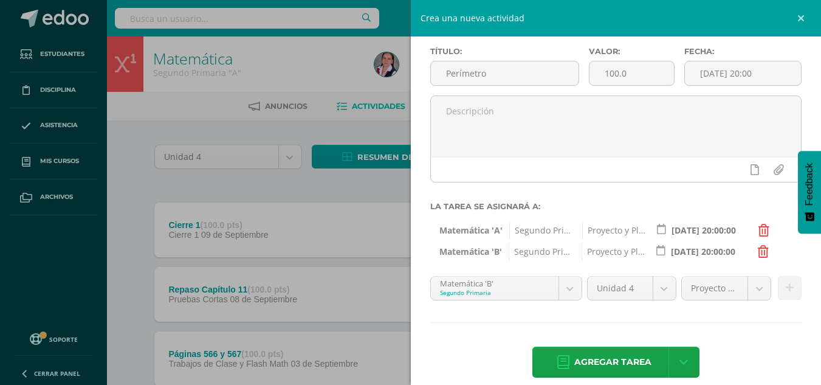
scroll to position [69, 0]
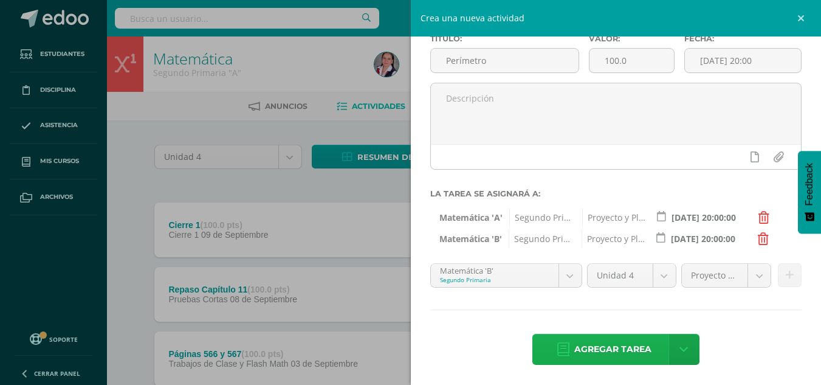
click at [592, 353] on span "Agregar tarea" at bounding box center [613, 349] width 77 height 30
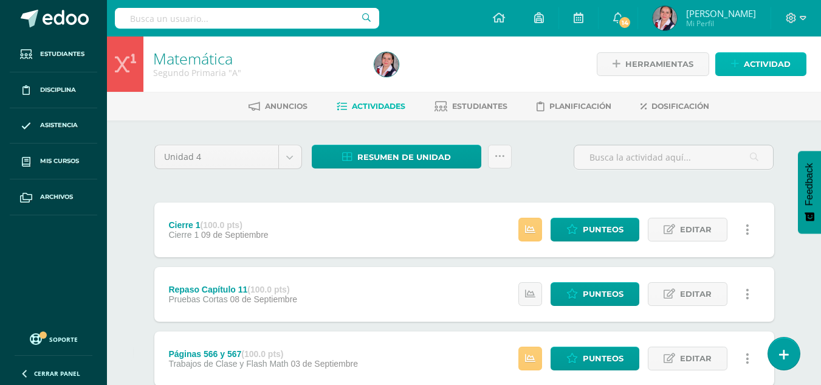
click at [772, 66] on span "Actividad" at bounding box center [767, 64] width 47 height 22
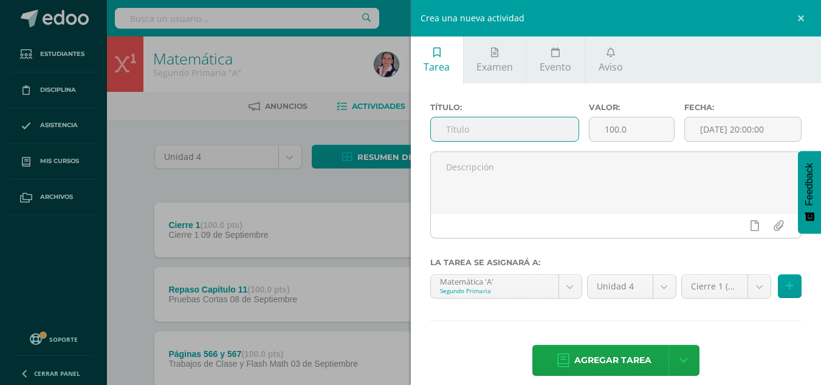
click at [469, 126] on input "text" at bounding box center [505, 129] width 148 height 24
type input "Representación de Fracciones"
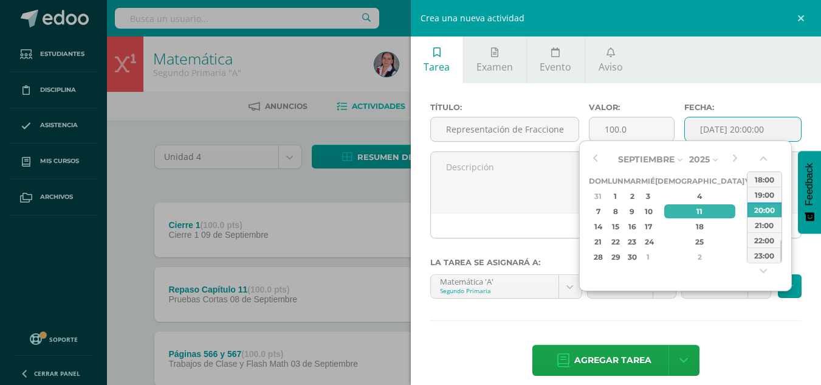
click at [741, 126] on input "[DATE] 20:00:00" at bounding box center [743, 129] width 116 height 24
click at [595, 154] on button "button" at bounding box center [595, 159] width 12 height 18
click at [640, 257] on div "26" at bounding box center [633, 257] width 14 height 14
type input "2025-08-26 20:00"
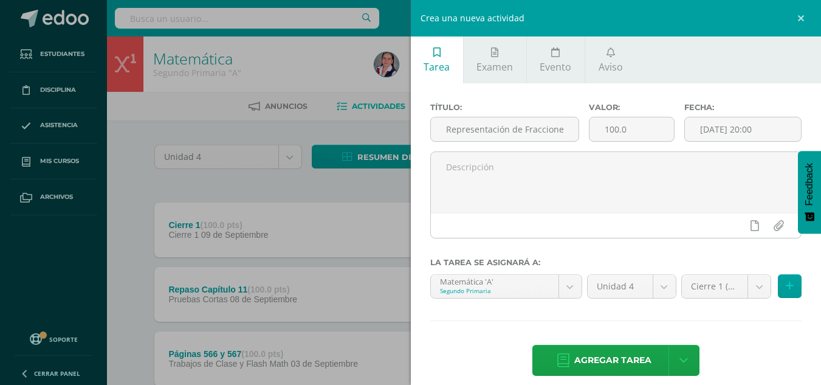
click at [731, 354] on div "Agregar tarea Agregar tarea y ocultar" at bounding box center [616, 361] width 372 height 33
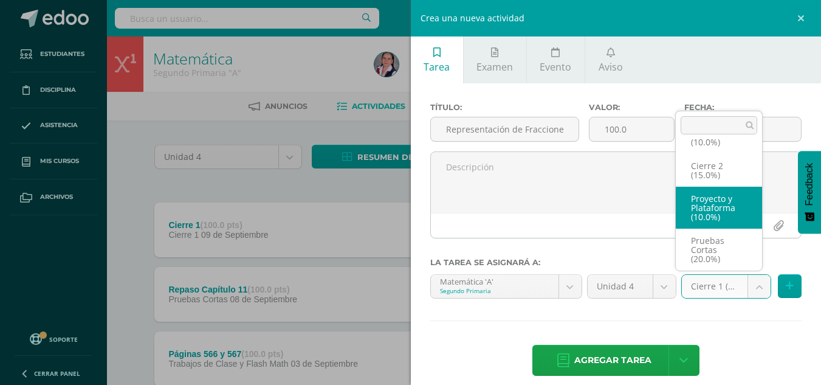
select select "233734"
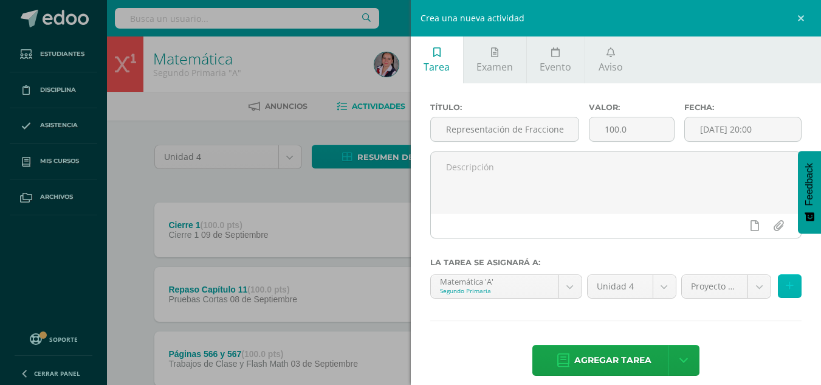
click at [786, 291] on icon at bounding box center [790, 286] width 8 height 10
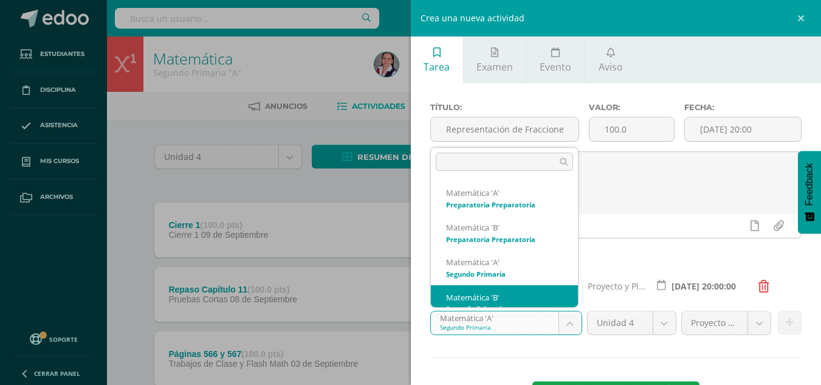
scroll to position [12, 0]
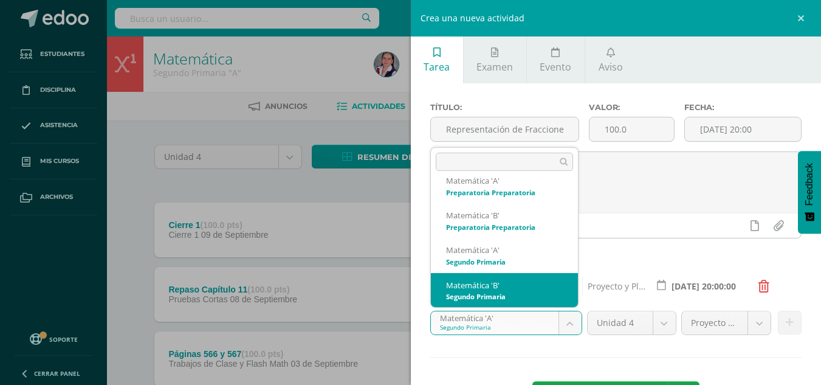
select select "212967"
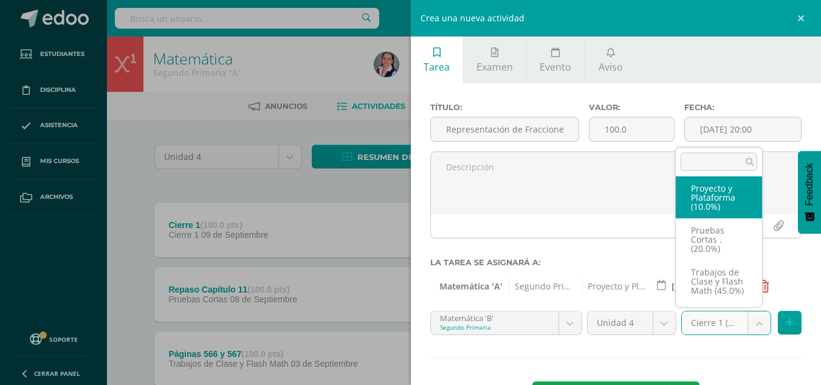
scroll to position [71, 0]
click at [724, 173] on div at bounding box center [719, 162] width 86 height 28
select select "233741"
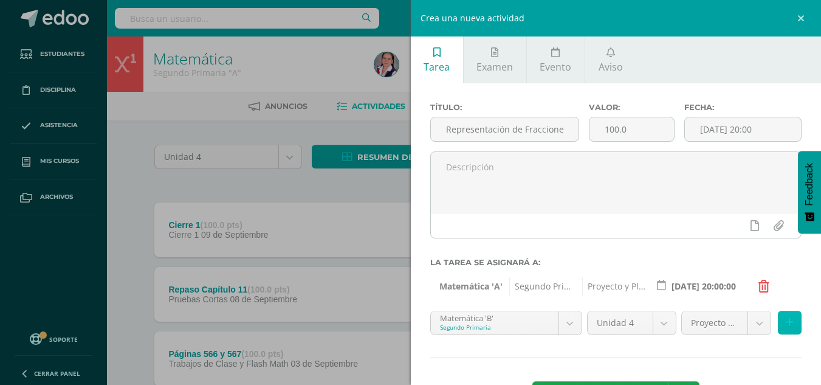
click at [786, 321] on icon at bounding box center [790, 322] width 8 height 10
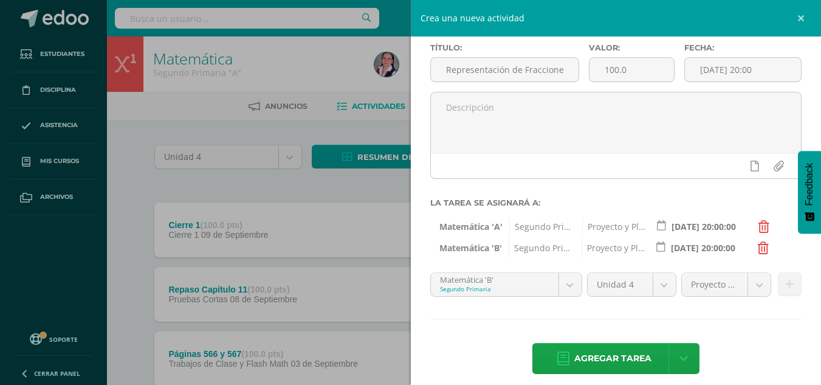
scroll to position [61, 0]
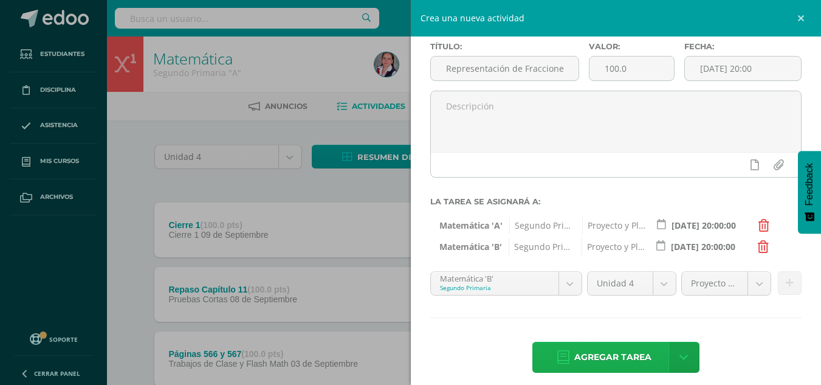
click at [581, 358] on span "Agregar tarea" at bounding box center [613, 357] width 77 height 30
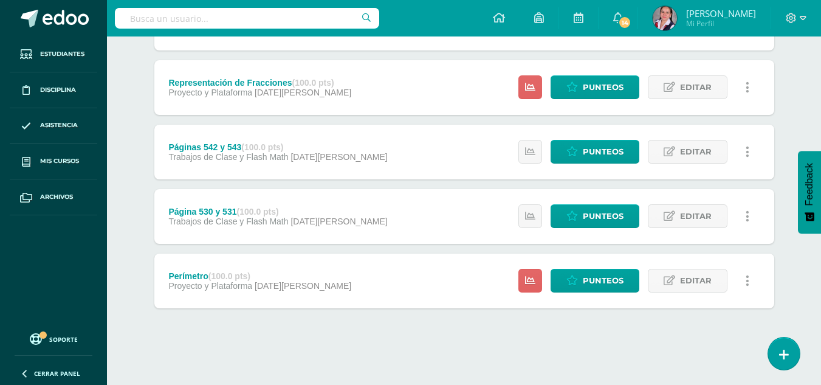
scroll to position [551, 0]
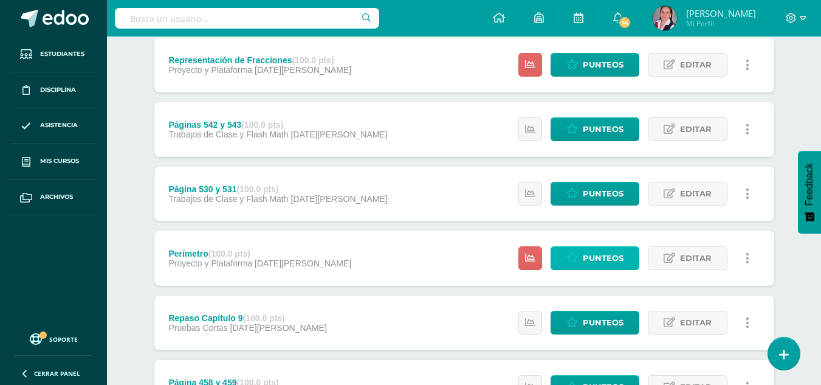
click at [593, 252] on span "Punteos" at bounding box center [603, 258] width 41 height 22
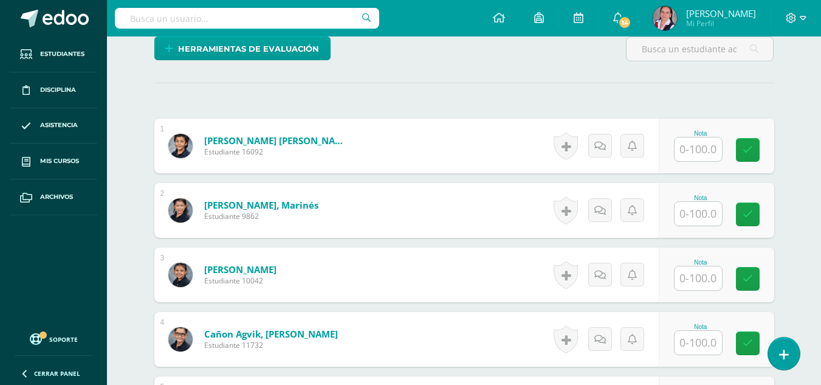
scroll to position [302, 0]
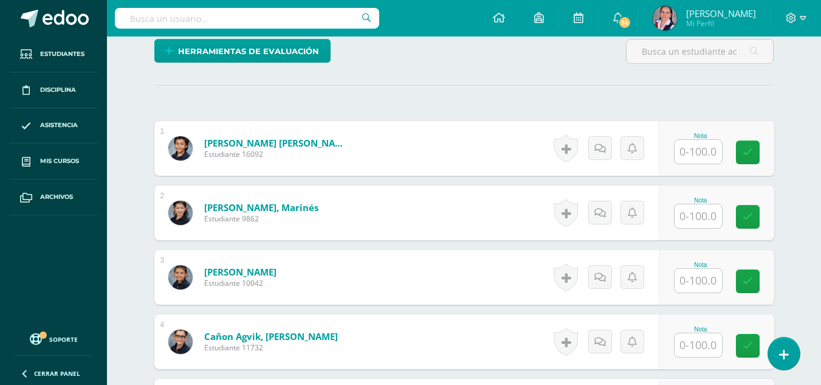
click at [704, 157] on input "text" at bounding box center [698, 152] width 47 height 24
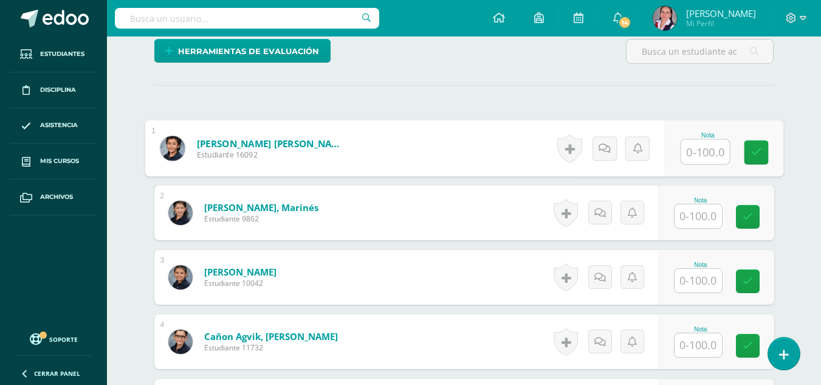
scroll to position [302, 0]
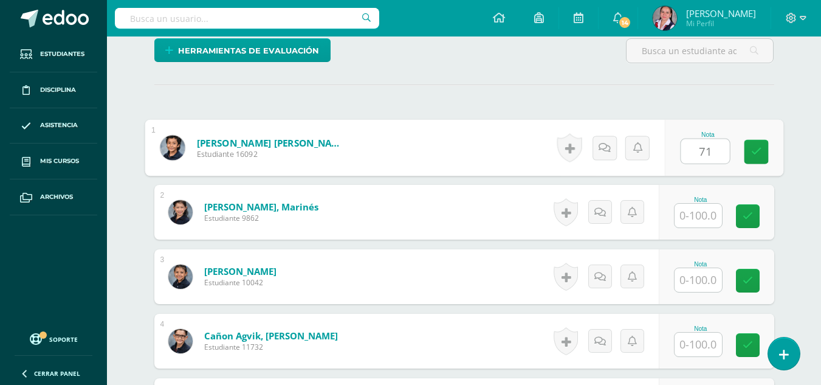
type input "71"
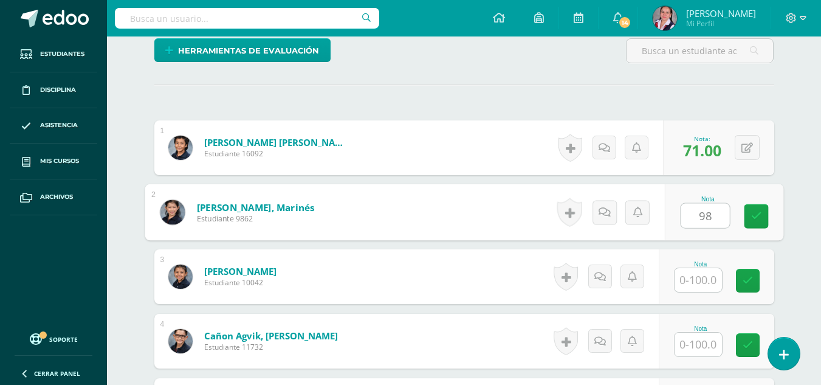
type input "98"
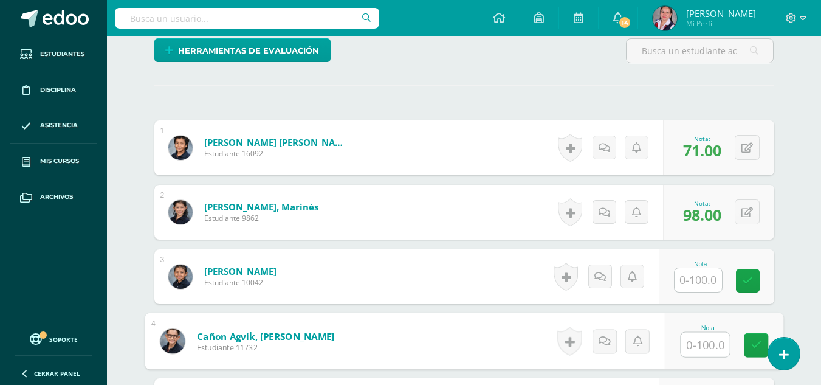
click at [688, 343] on input "text" at bounding box center [705, 345] width 49 height 24
type input "88"
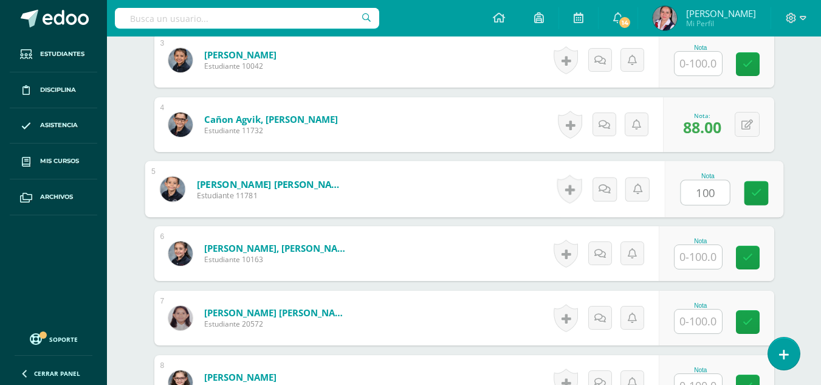
type input "100"
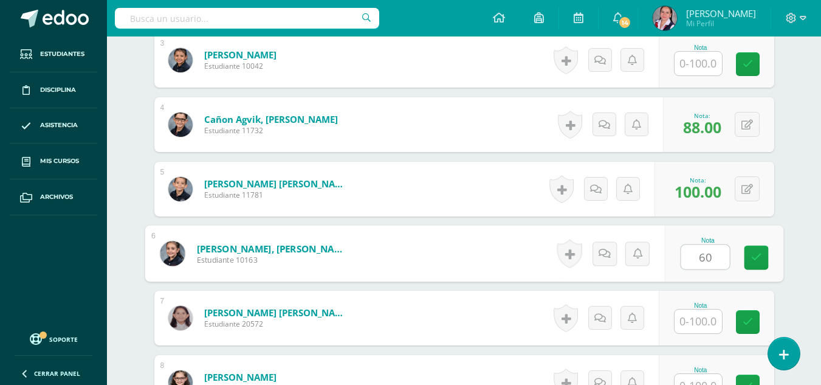
type input "60"
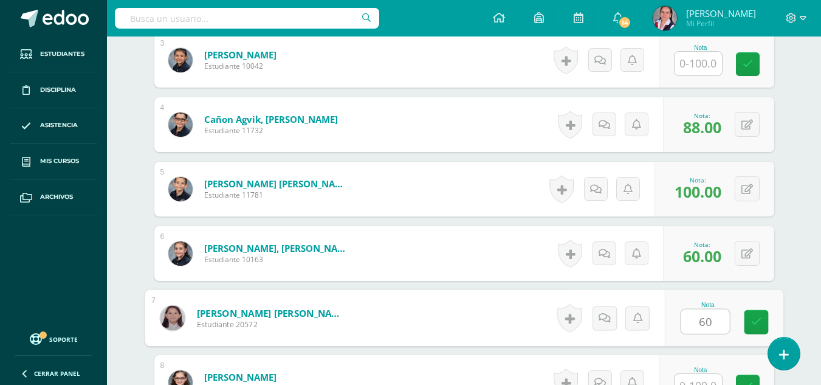
type input "60"
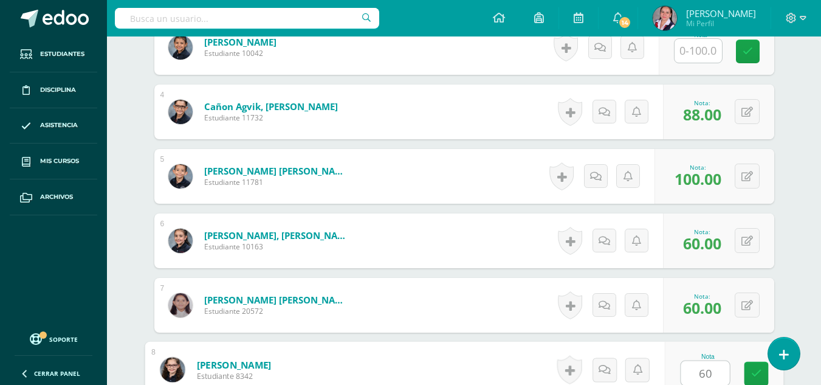
type input "60"
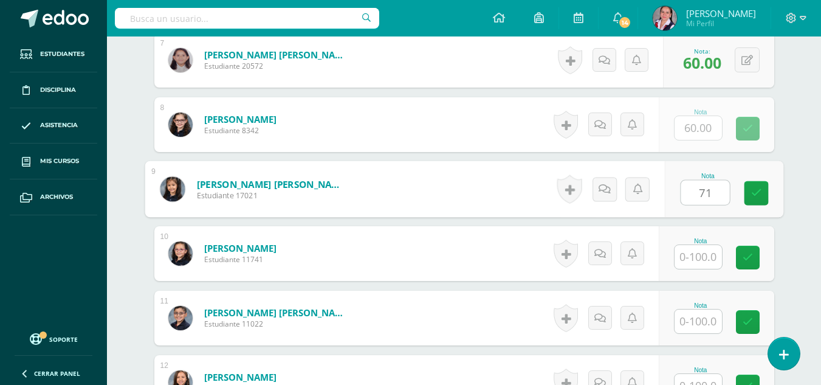
type input "71"
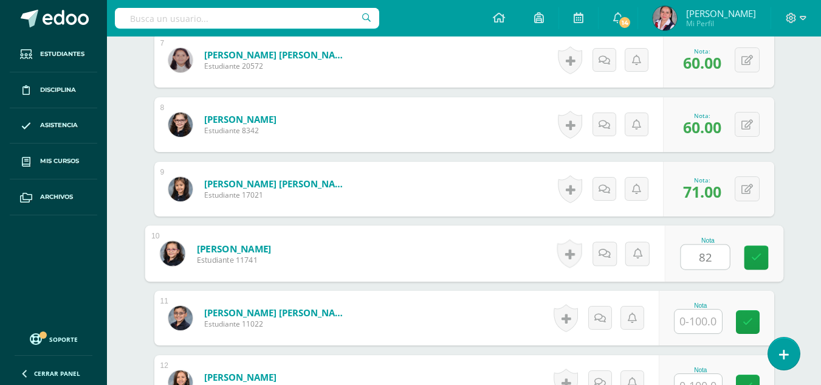
type input "82"
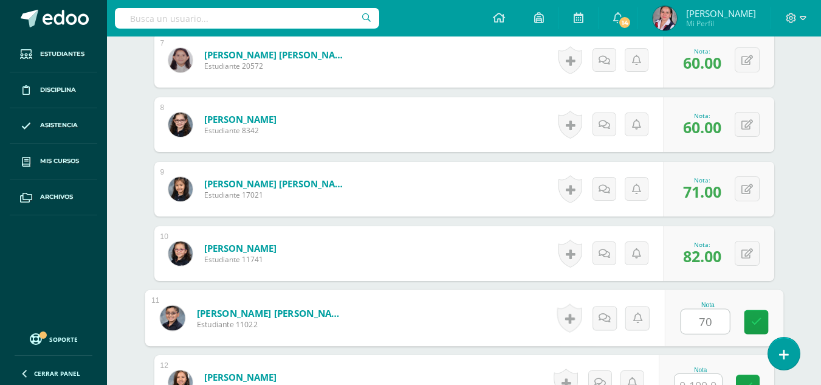
type input "70"
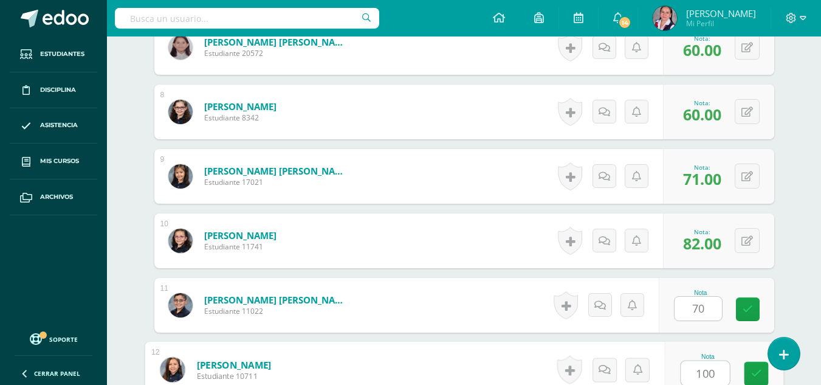
type input "100"
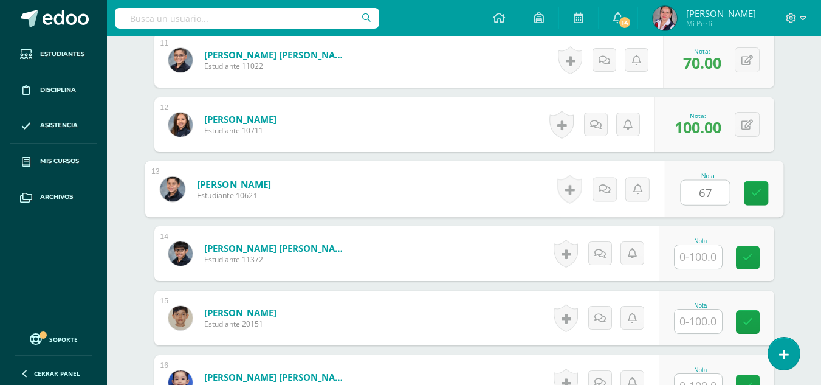
type input "67"
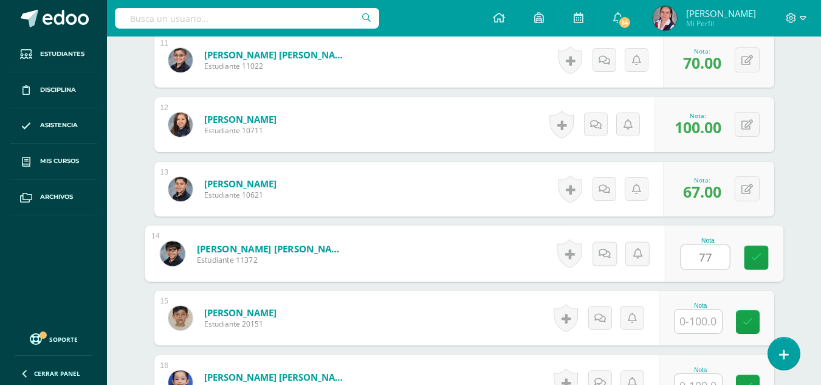
type input "77"
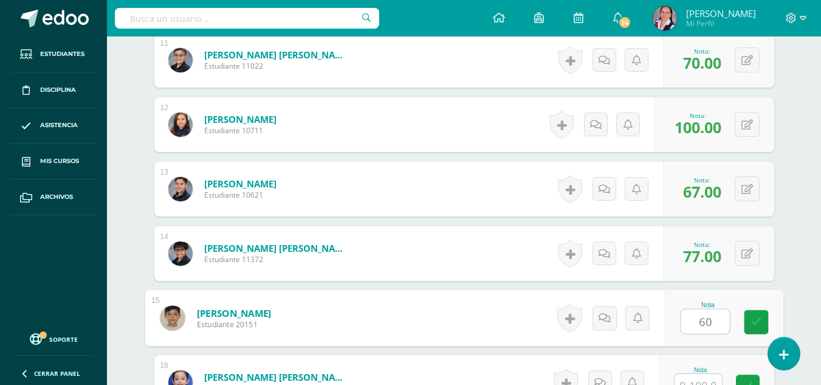
type input "60"
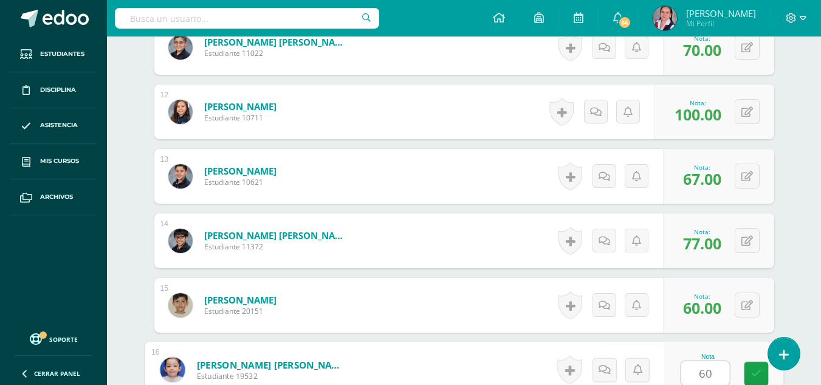
type input "60"
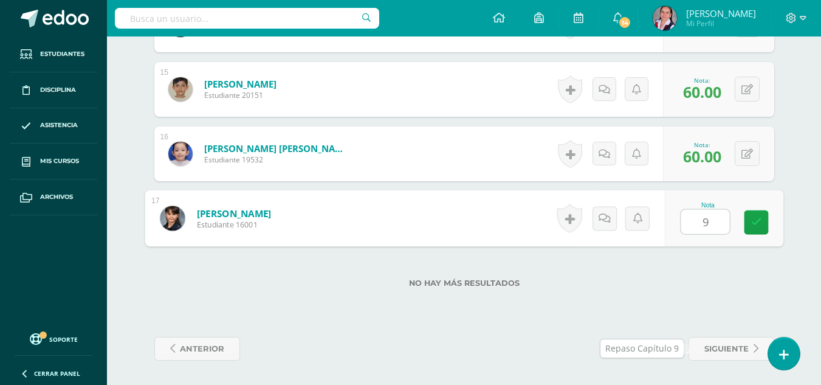
type input "97"
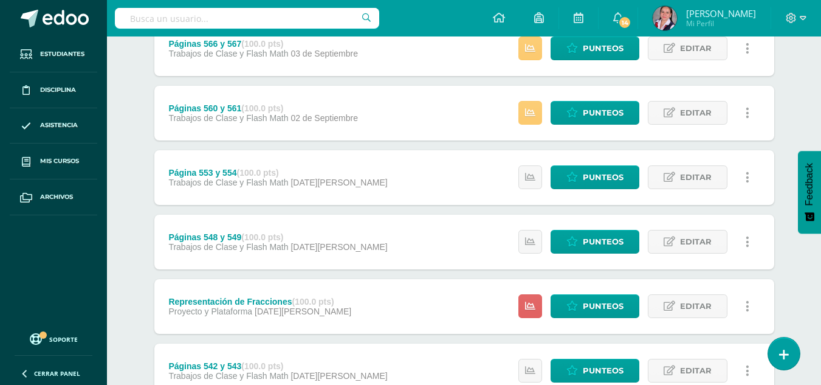
scroll to position [313, 0]
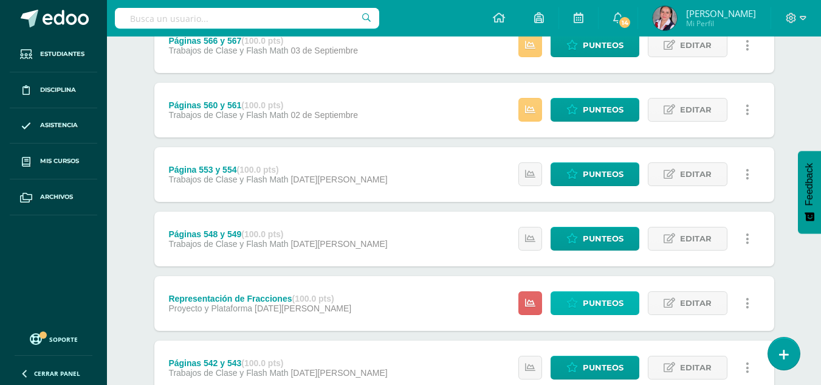
click at [607, 302] on span "Punteos" at bounding box center [603, 303] width 41 height 22
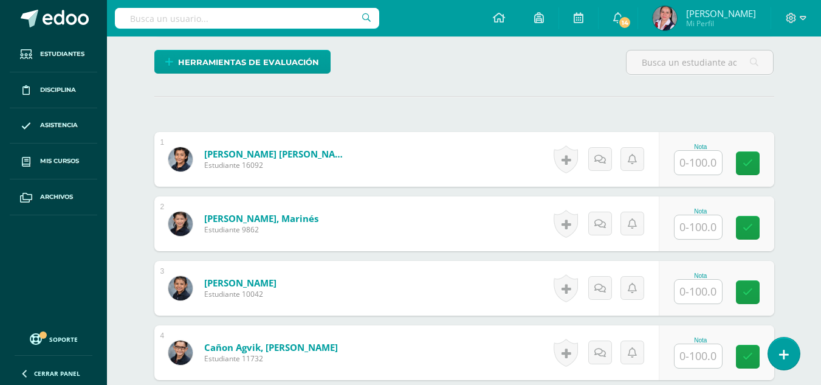
scroll to position [313, 0]
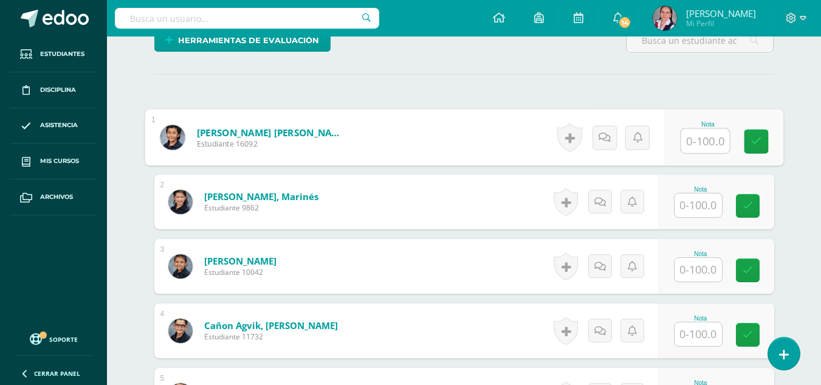
click at [698, 139] on input "text" at bounding box center [705, 141] width 49 height 24
type input "90"
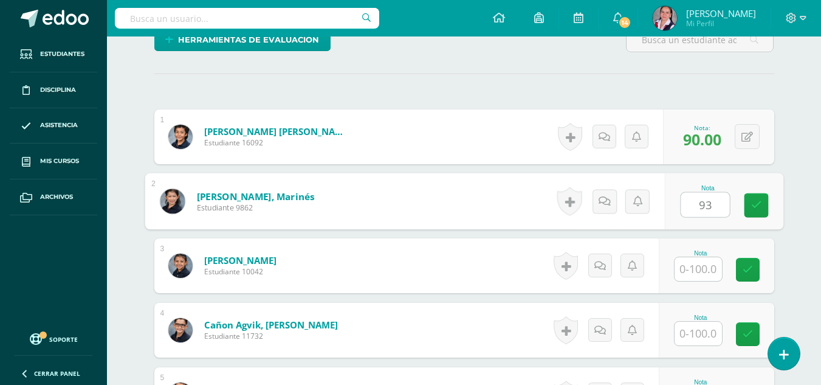
type input "93"
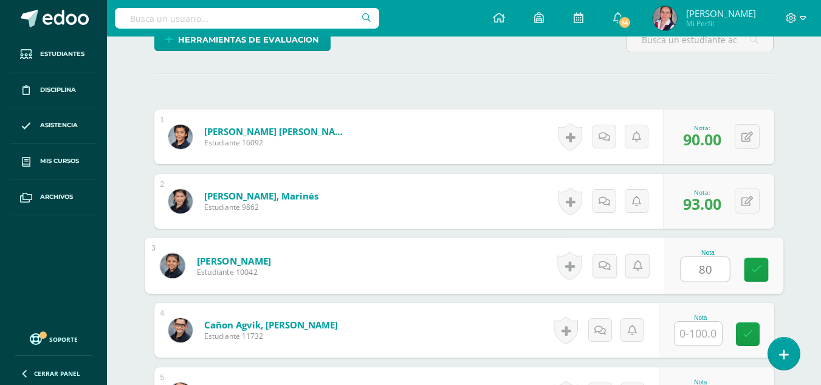
type input "80"
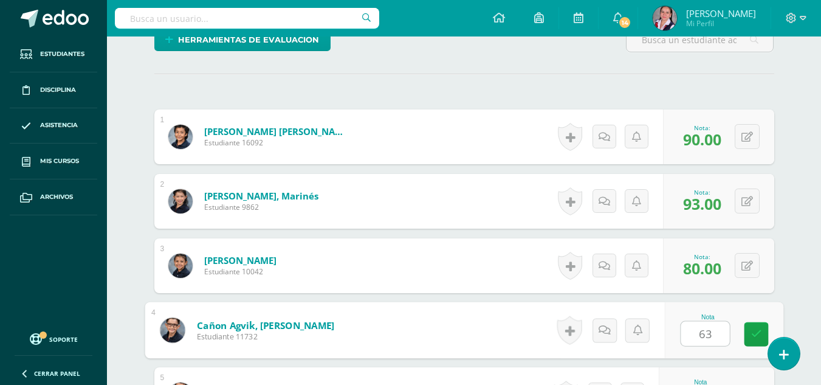
type input "63"
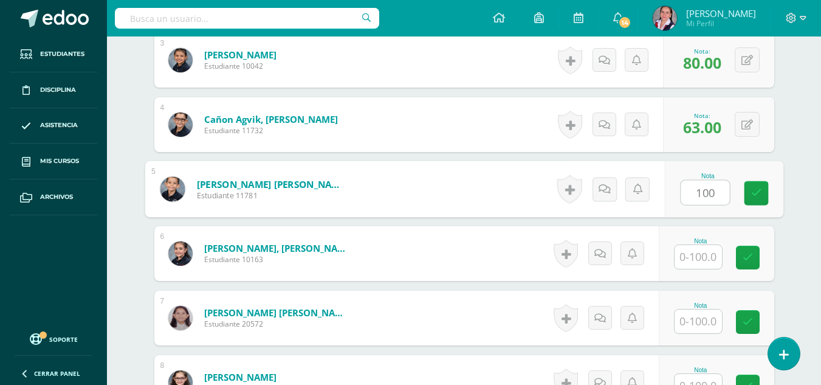
type input "100"
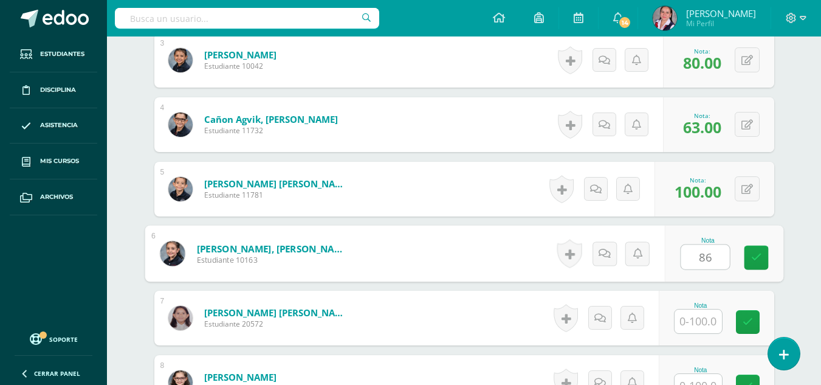
type input "86"
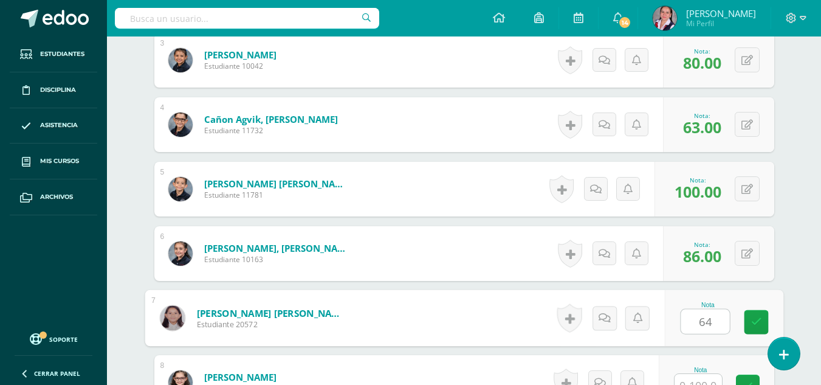
type input "64"
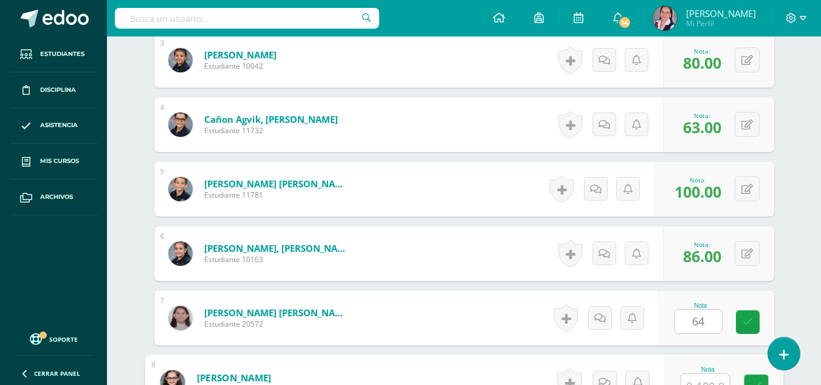
scroll to position [531, 0]
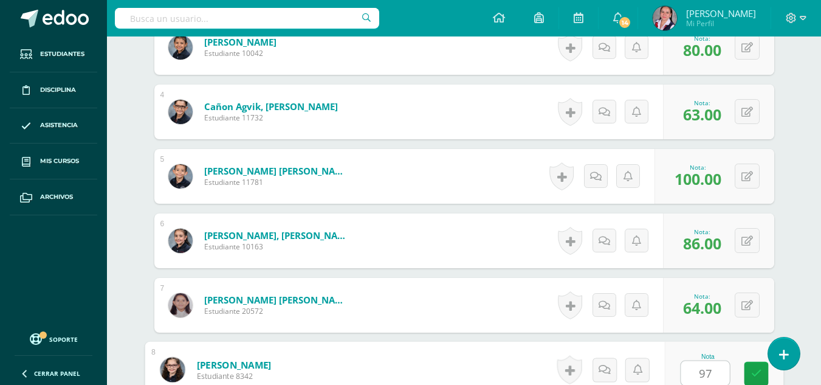
type input "97"
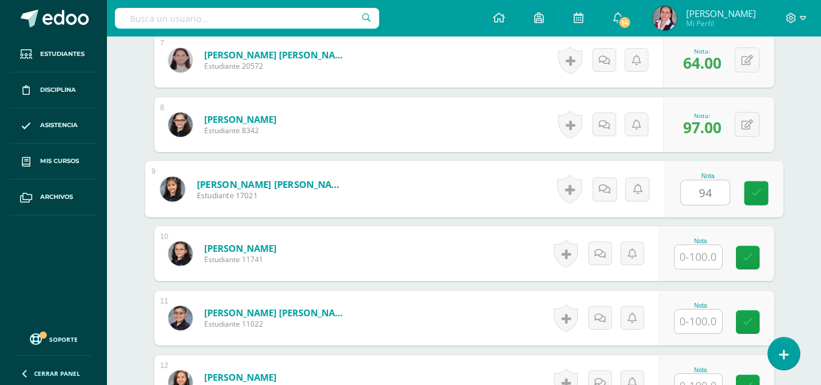
type input "94"
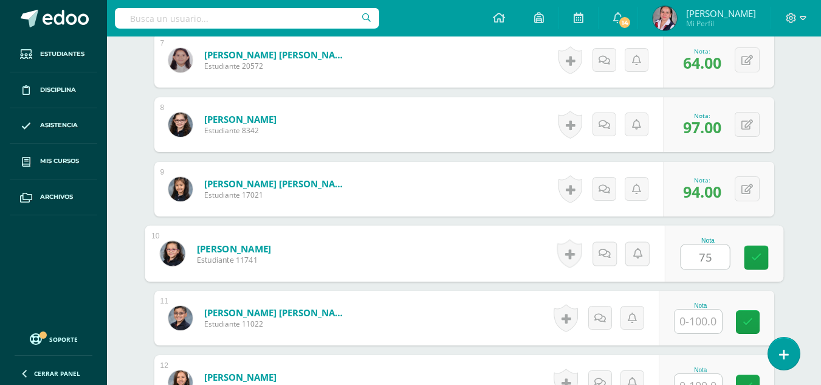
type input "75"
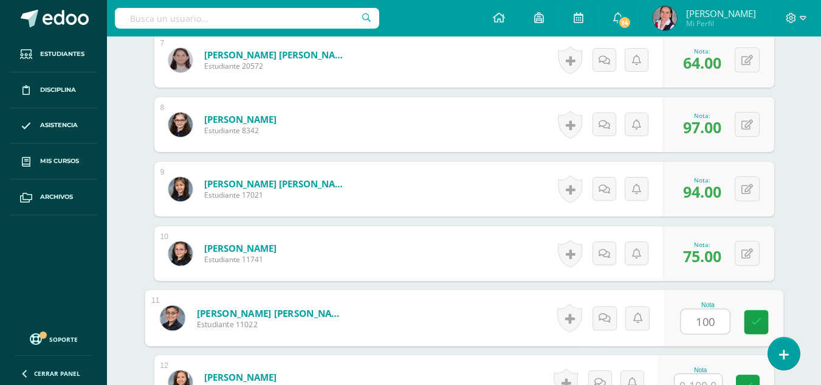
type input "100"
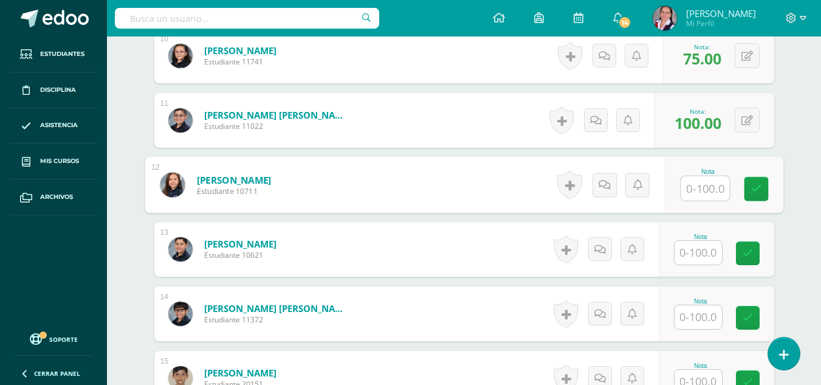
scroll to position [980, 0]
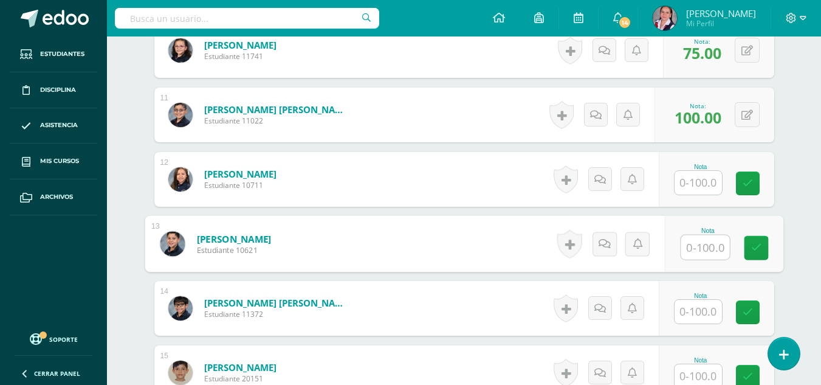
click at [700, 247] on input "text" at bounding box center [705, 247] width 49 height 24
type input "79"
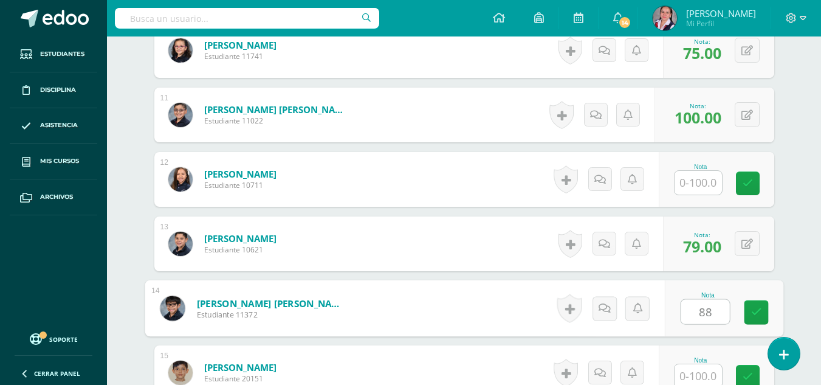
type input "88"
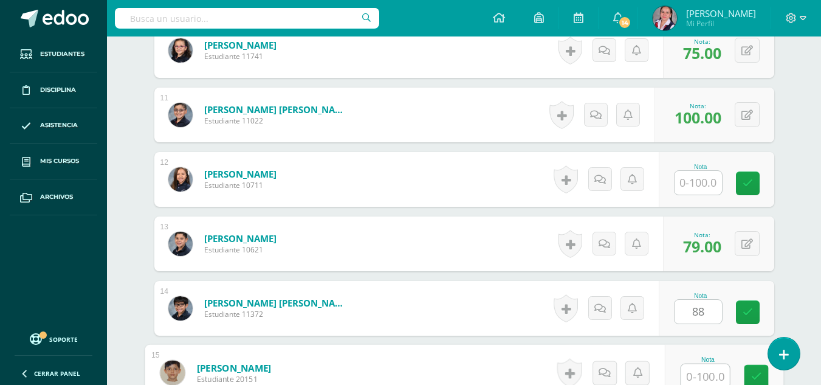
scroll to position [983, 0]
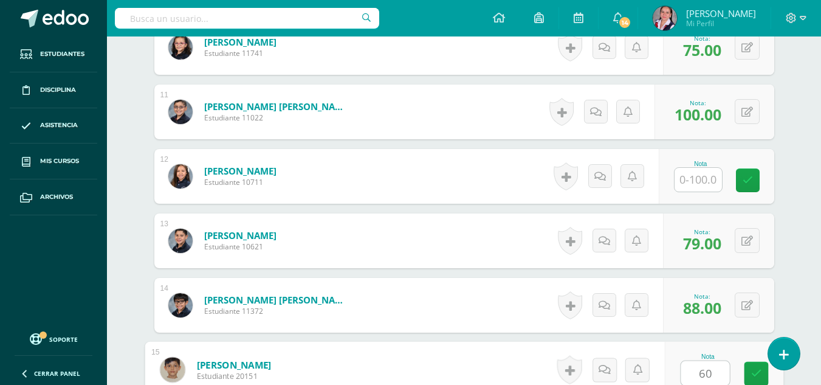
type input "60"
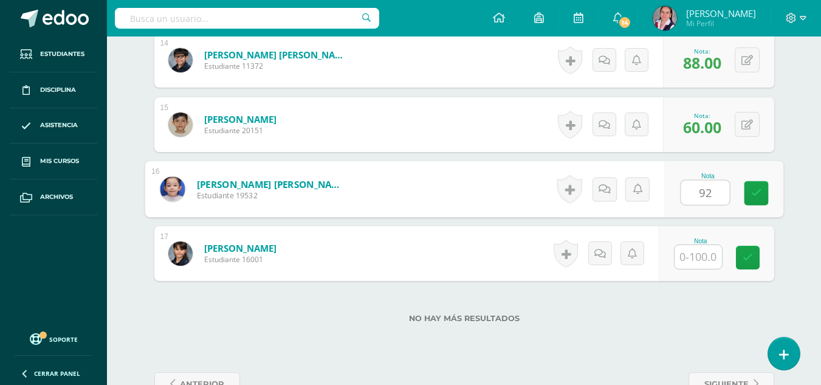
type input "92"
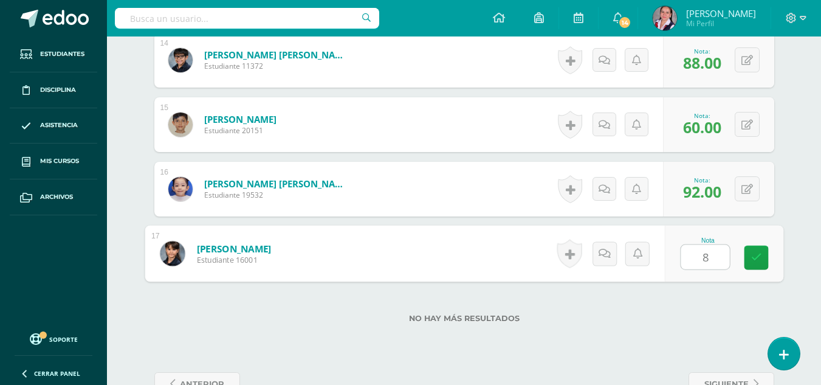
type input "87"
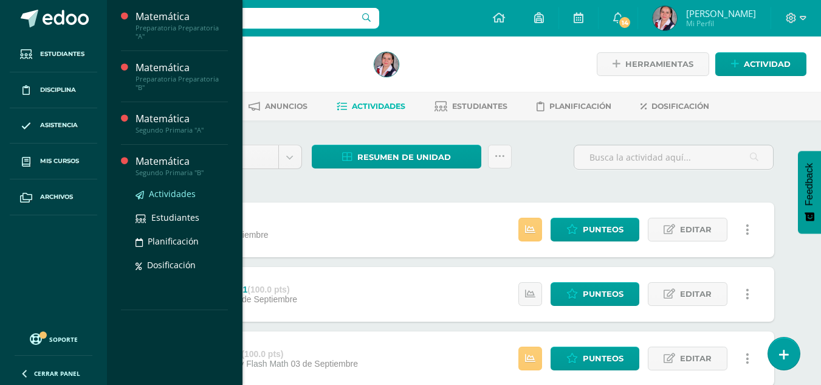
click at [160, 188] on span "Actividades" at bounding box center [172, 194] width 47 height 12
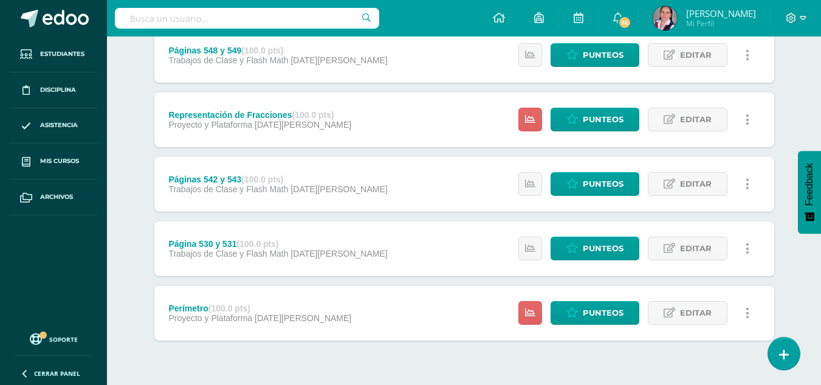
scroll to position [500, 0]
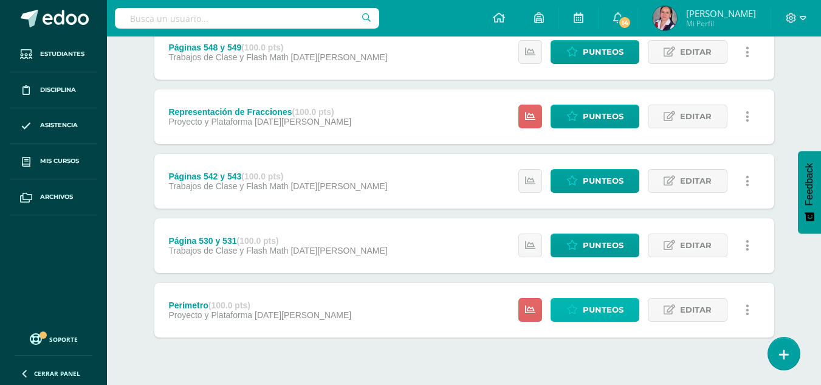
click at [571, 317] on link "Punteos" at bounding box center [595, 310] width 89 height 24
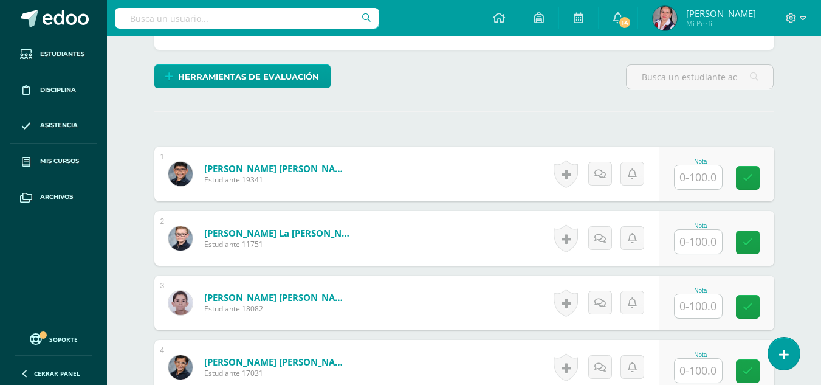
scroll to position [277, 0]
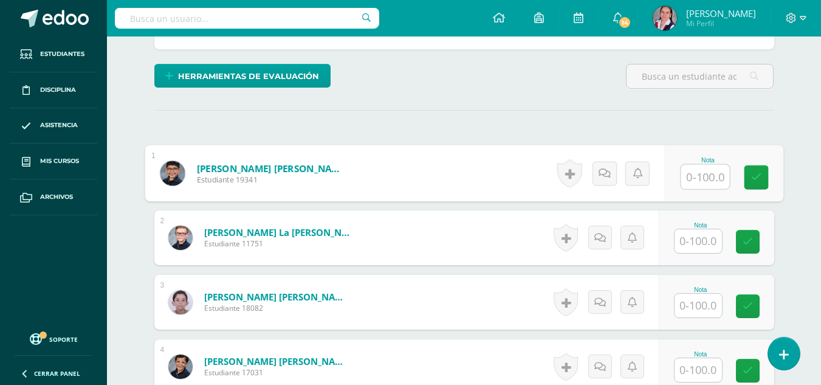
click at [707, 180] on input "text" at bounding box center [705, 177] width 49 height 24
type input "88"
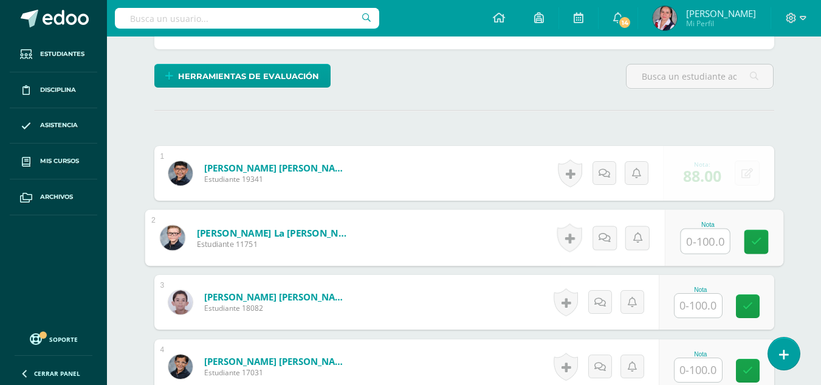
scroll to position [277, 0]
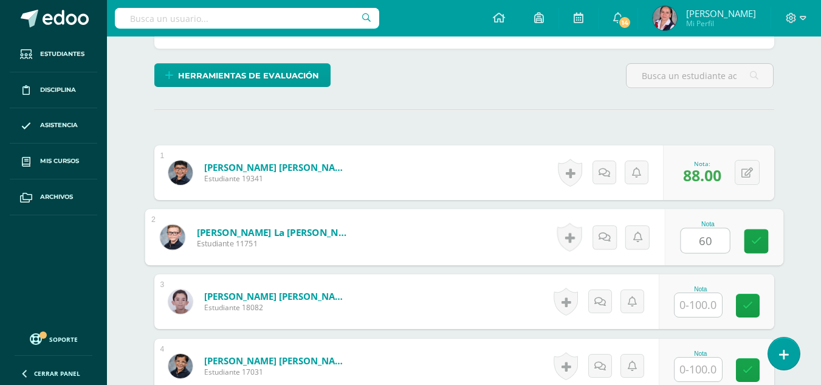
type input "60"
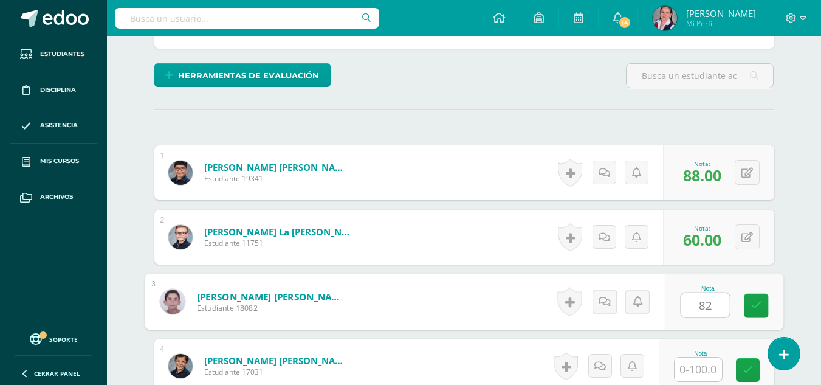
type input "82"
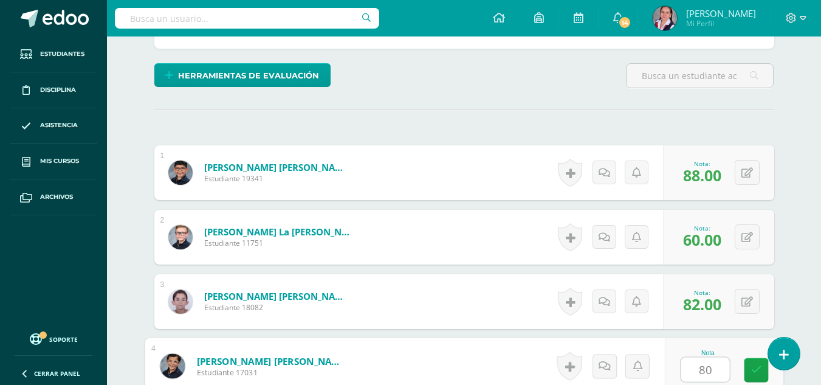
type input "80"
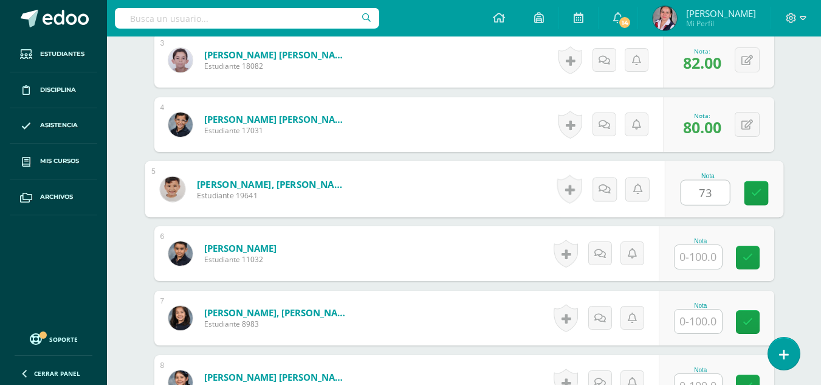
type input "73"
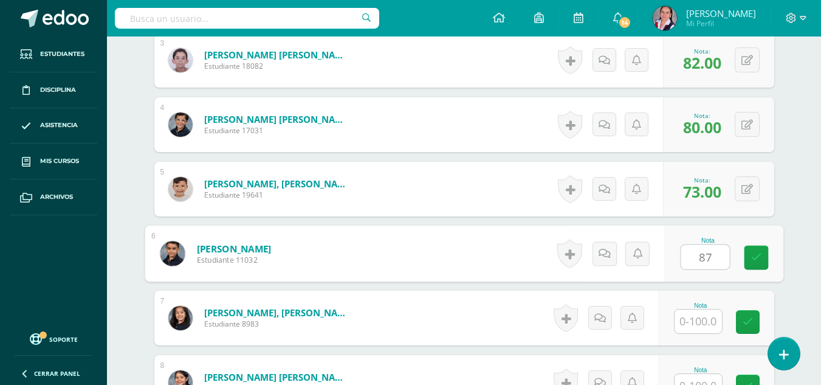
type input "87"
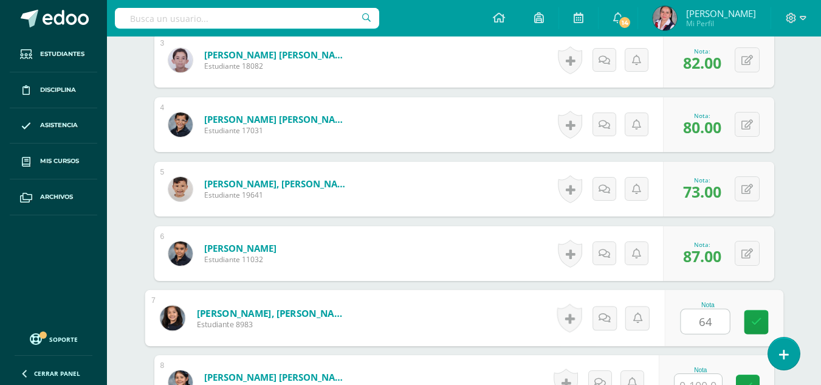
type input "64"
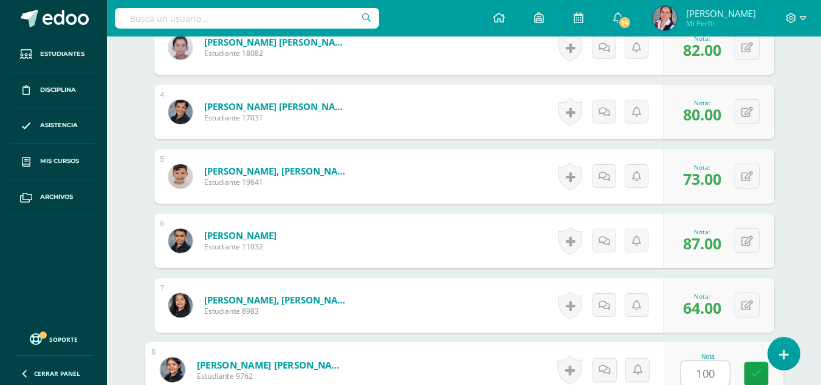
type input "100"
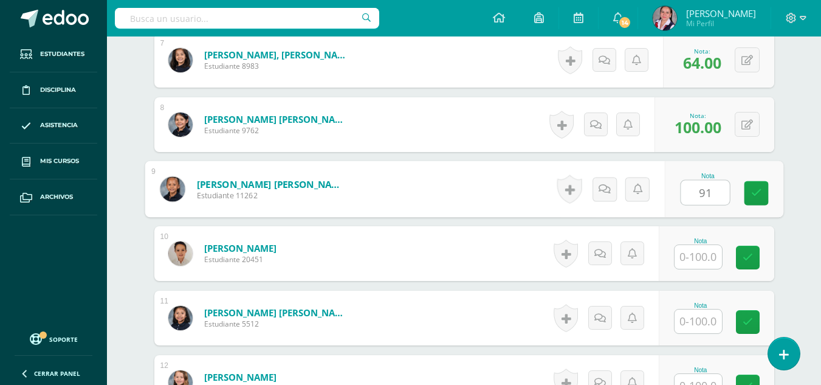
type input "91"
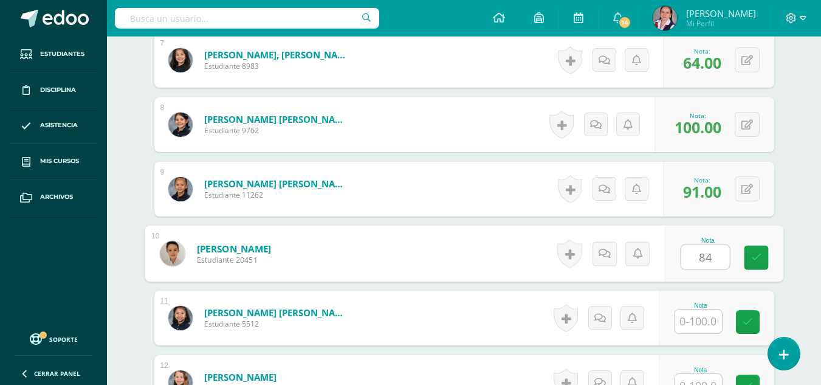
type input "84"
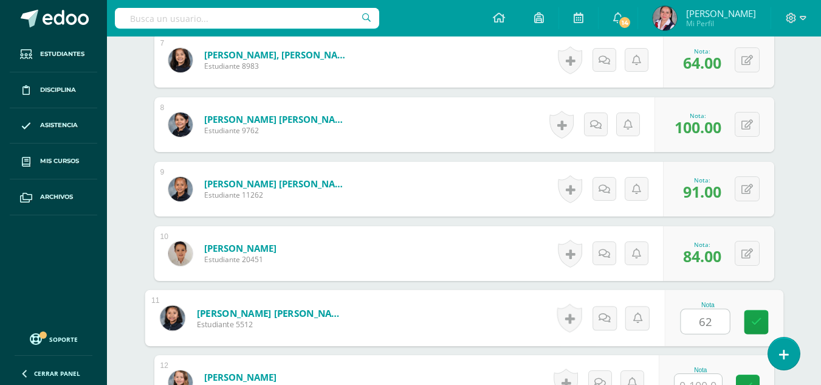
type input "62"
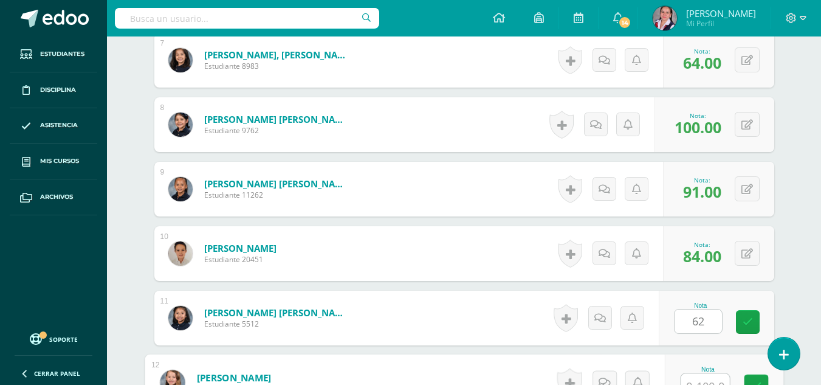
scroll to position [789, 0]
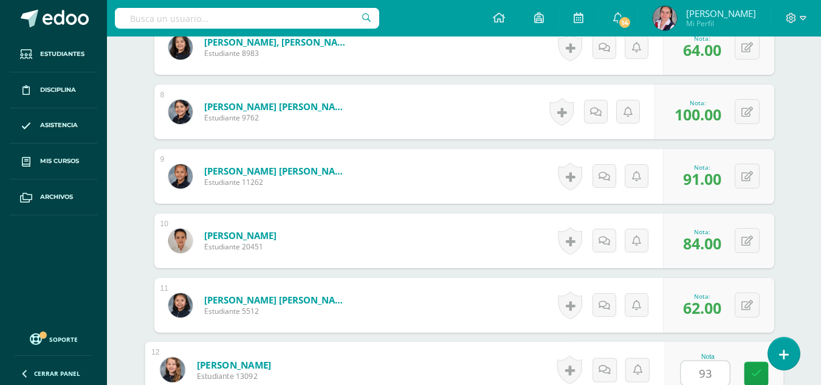
type input "93"
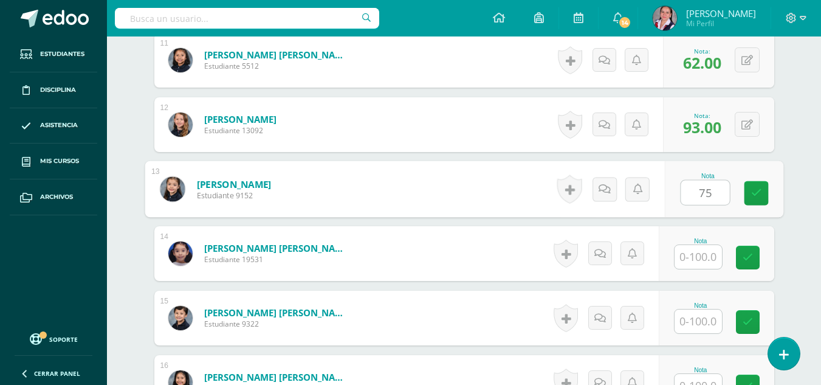
type input "75"
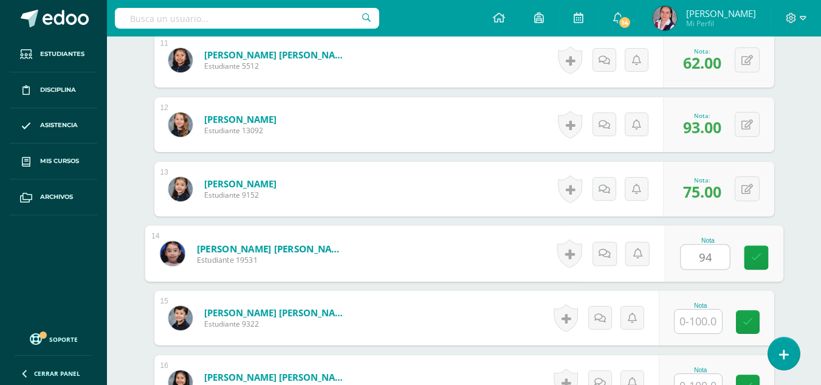
type input "94"
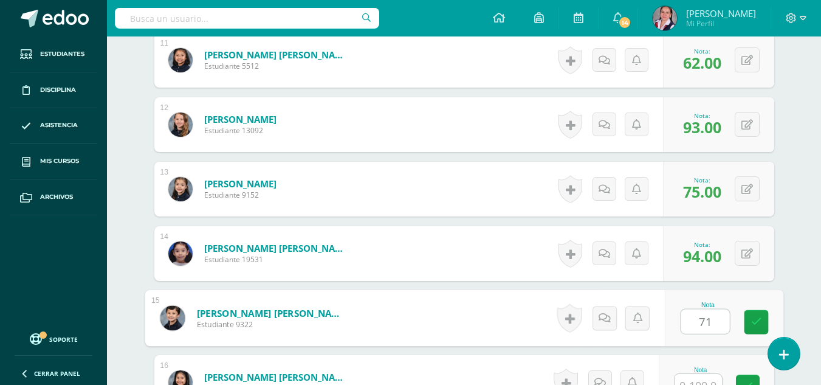
type input "71"
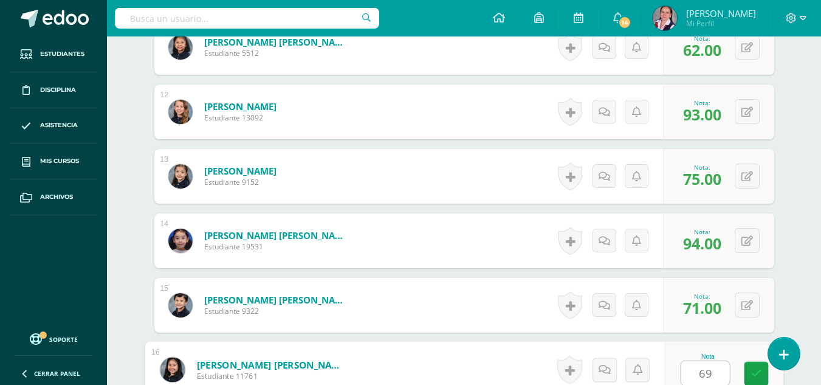
type input "69"
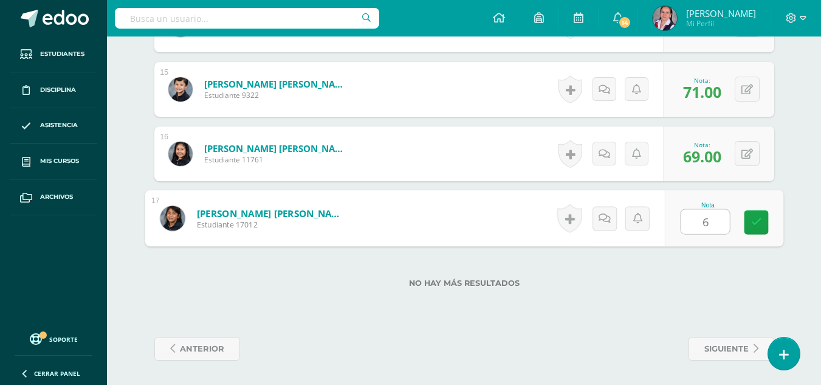
type input "60"
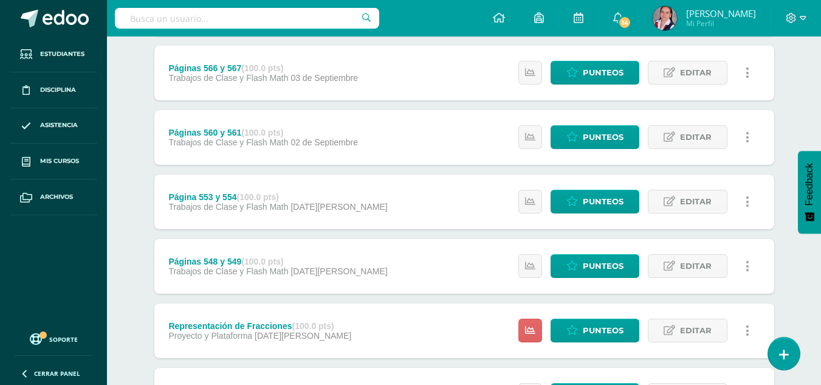
scroll to position [320, 0]
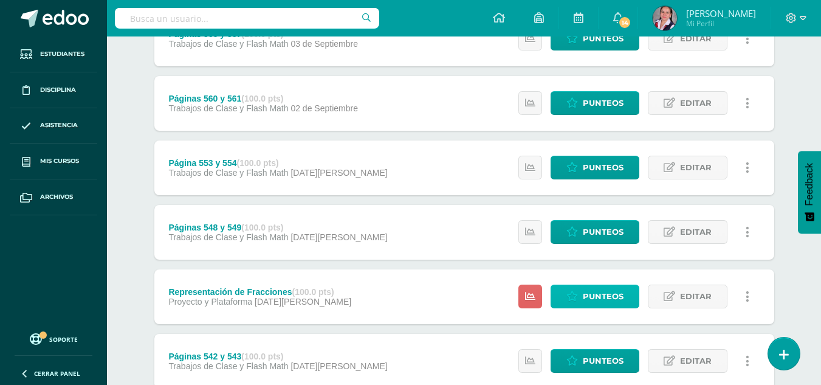
click at [587, 294] on span "Punteos" at bounding box center [603, 296] width 41 height 22
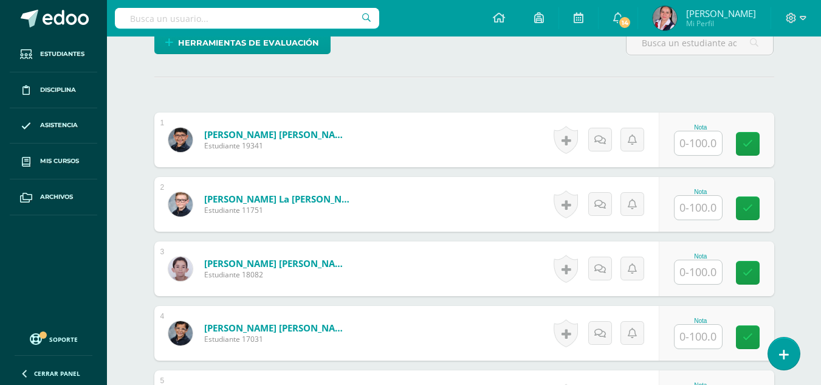
scroll to position [312, 0]
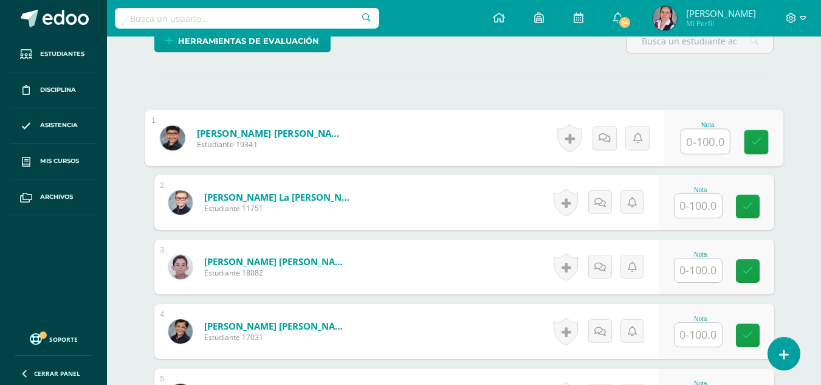
click at [707, 140] on input "text" at bounding box center [705, 142] width 49 height 24
type input "76"
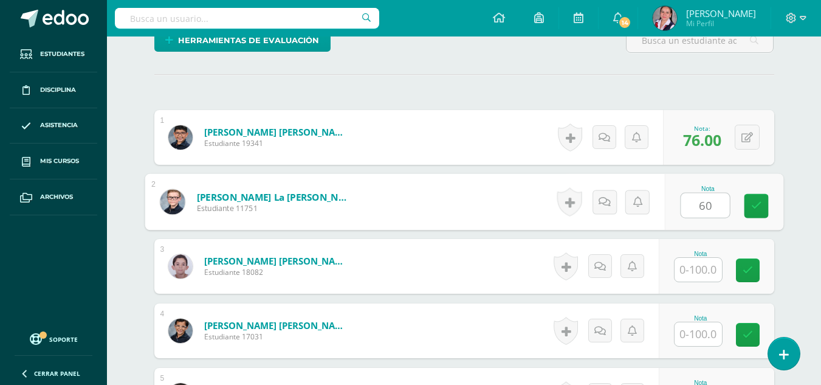
type input "60"
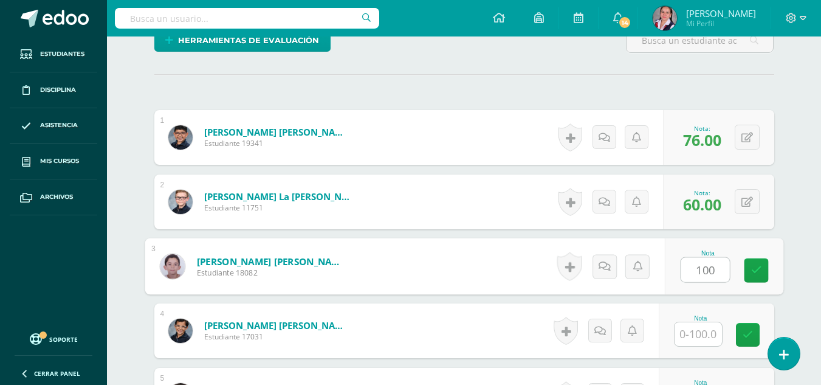
type input "100"
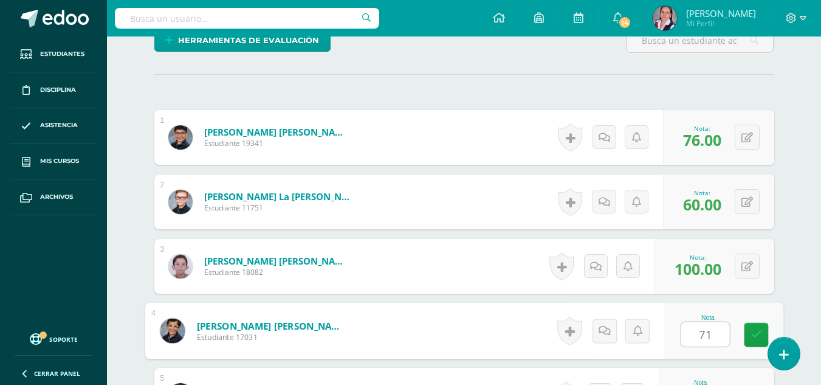
type input "71"
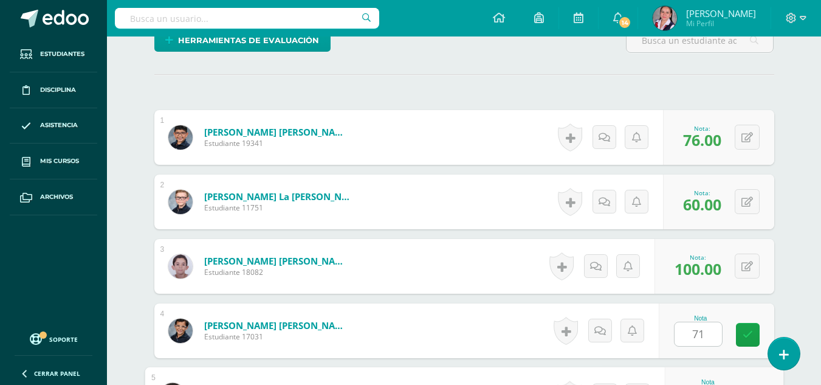
scroll to position [519, 0]
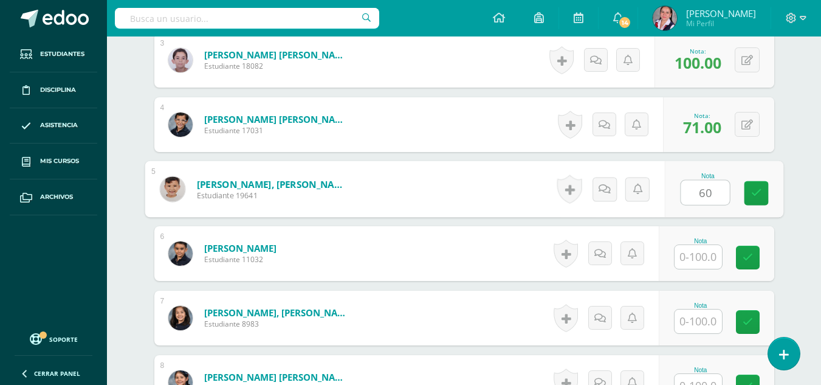
type input "60"
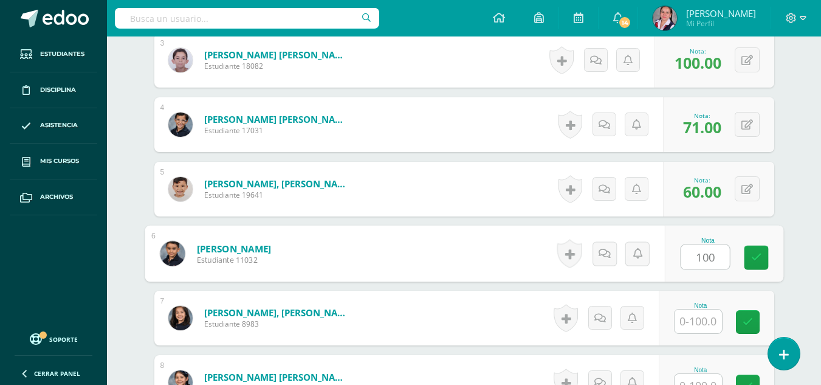
type input "100"
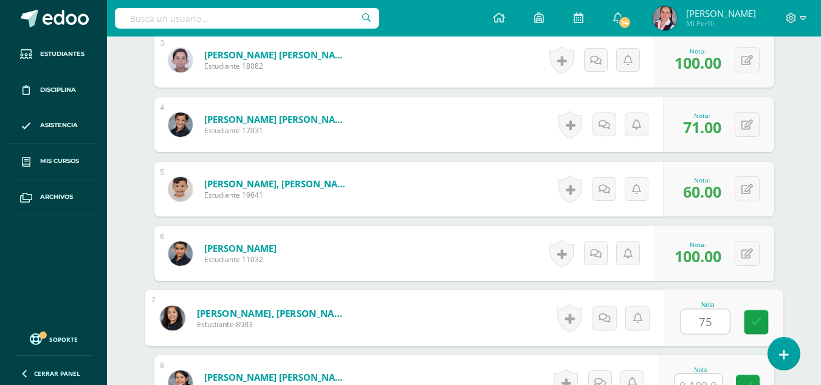
type input "75"
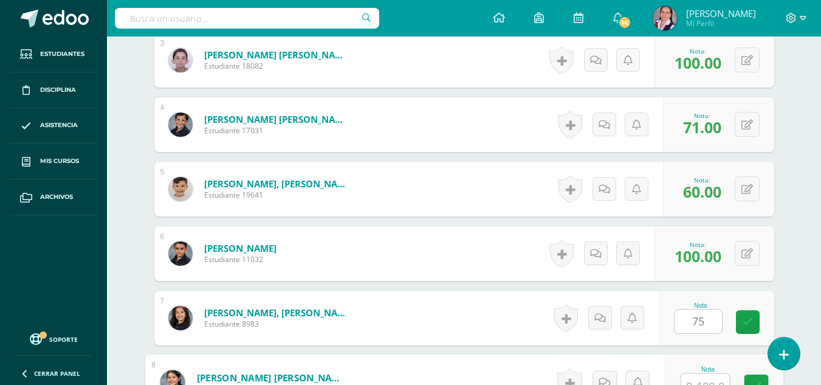
scroll to position [531, 0]
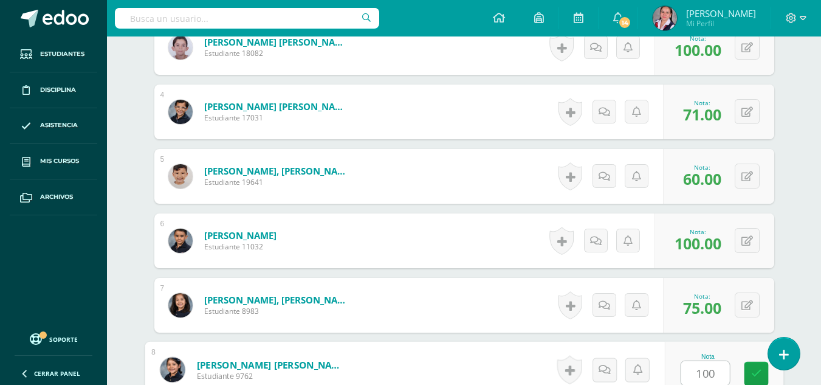
type input "100"
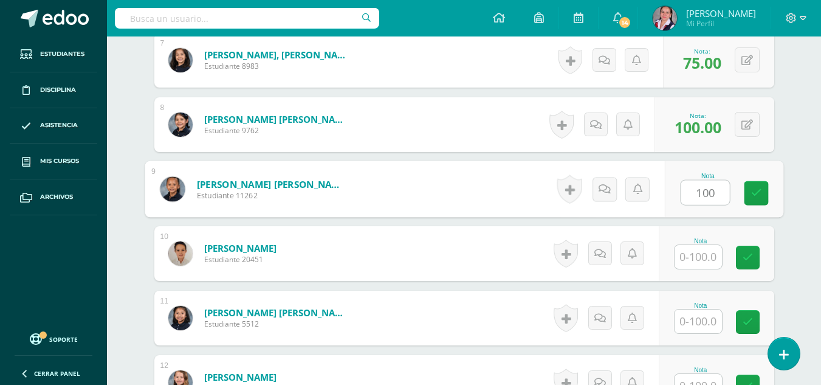
type input "100"
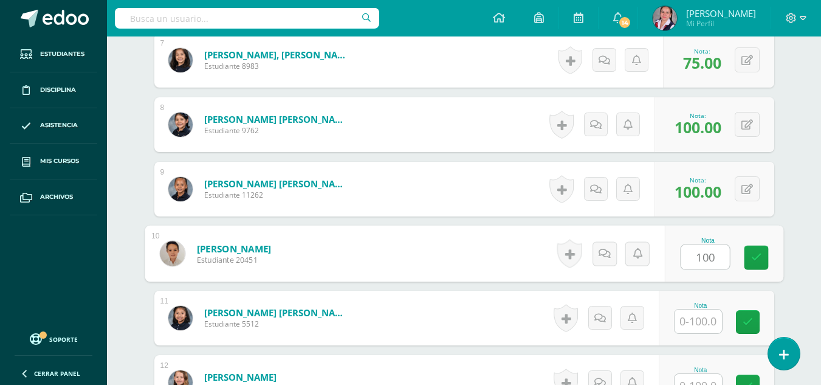
type input "100"
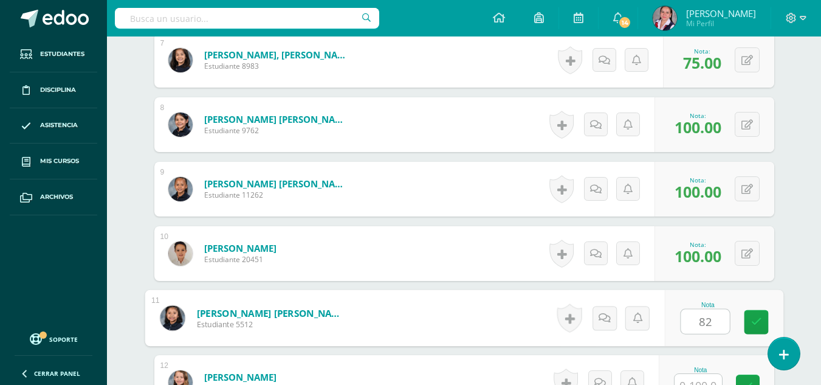
type input "82"
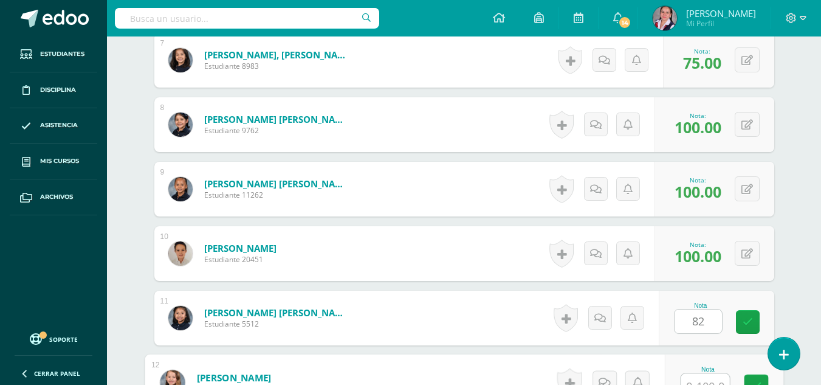
scroll to position [789, 0]
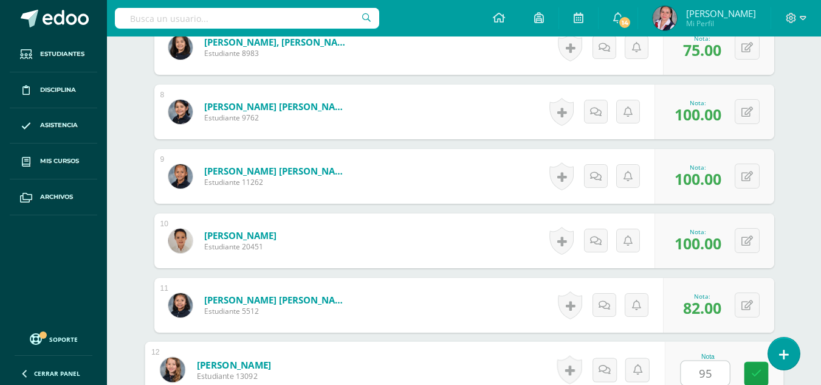
type input "95"
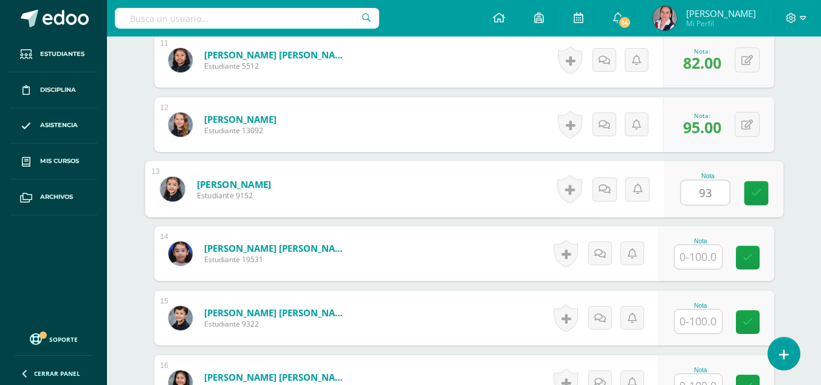
type input "93"
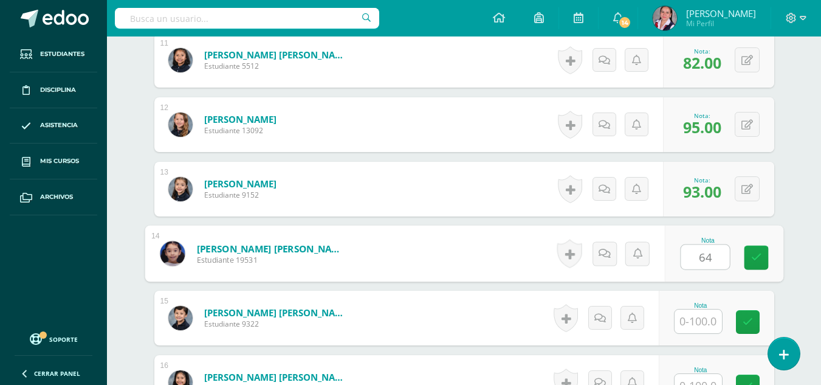
type input "64"
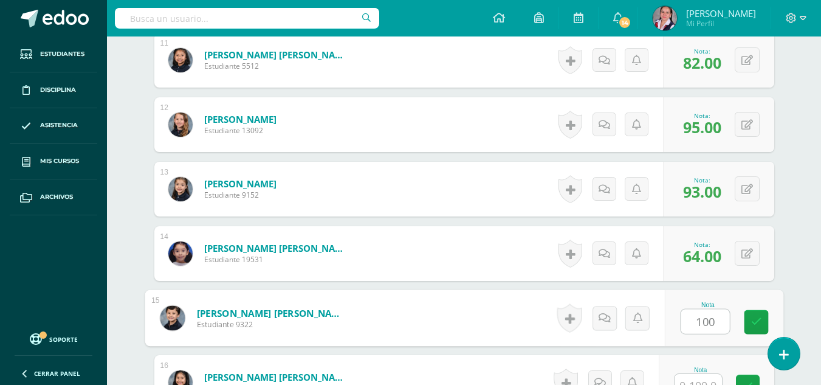
type input "100"
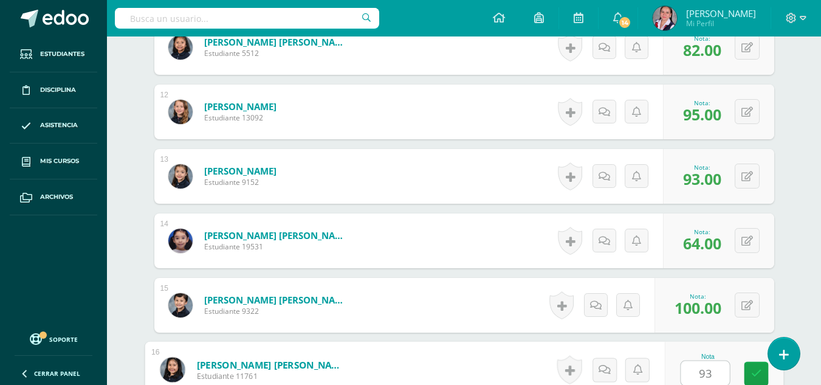
type input "93"
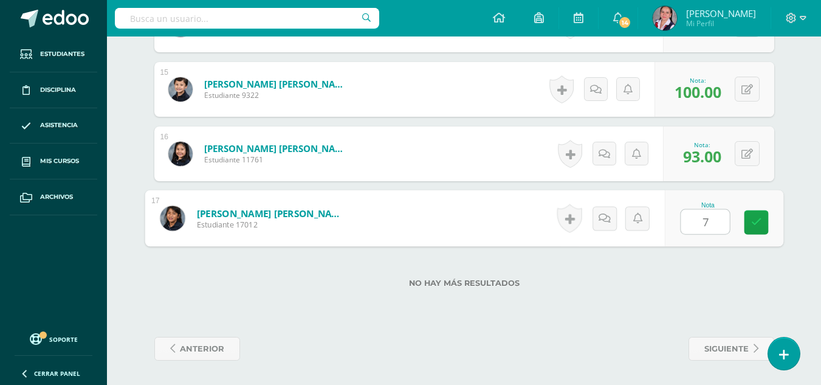
type input "75"
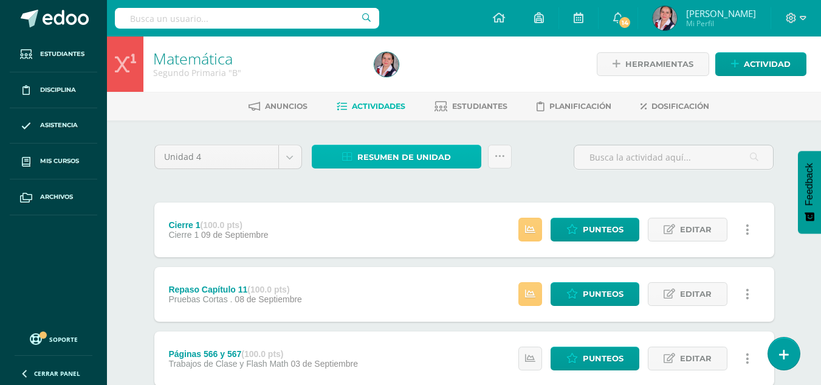
click at [399, 157] on span "Resumen de unidad" at bounding box center [405, 157] width 94 height 22
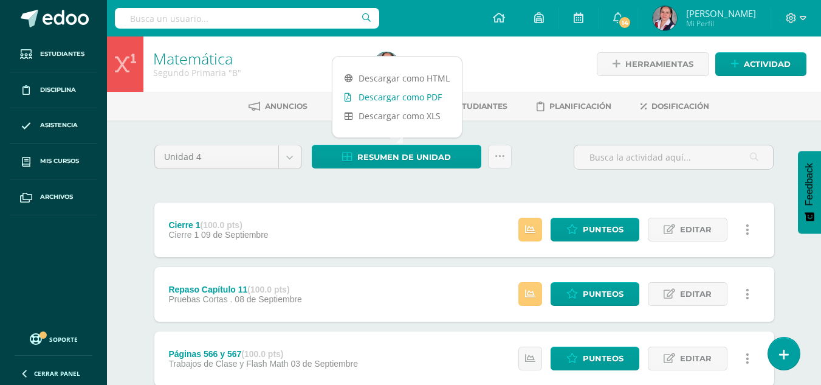
click at [426, 97] on link "Descargar como PDF" at bounding box center [398, 97] width 130 height 19
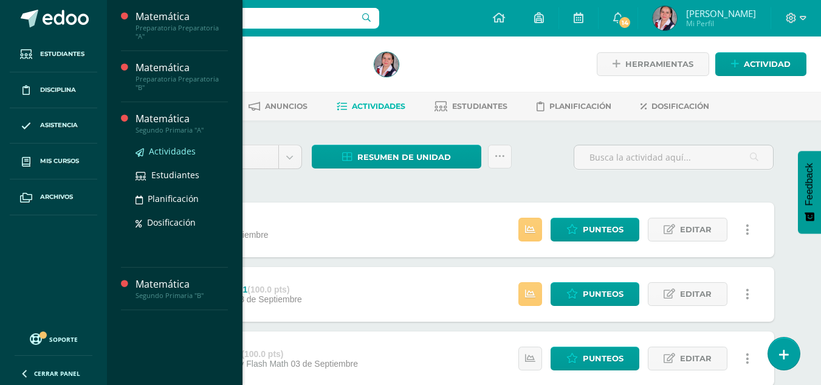
click at [159, 145] on span "Actividades" at bounding box center [172, 151] width 47 height 12
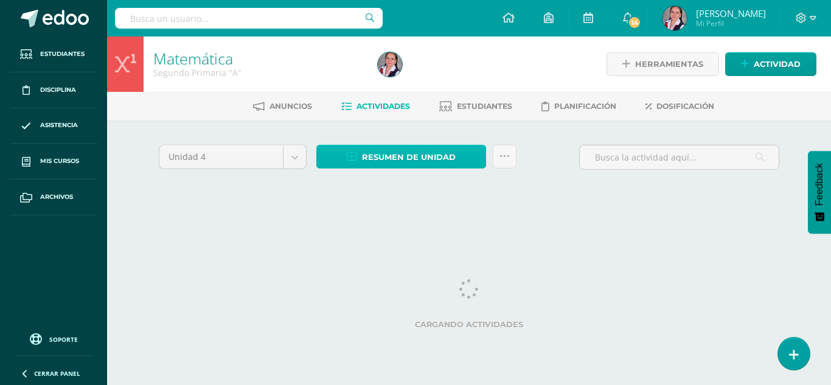
click at [393, 150] on span "Resumen de unidad" at bounding box center [409, 157] width 94 height 22
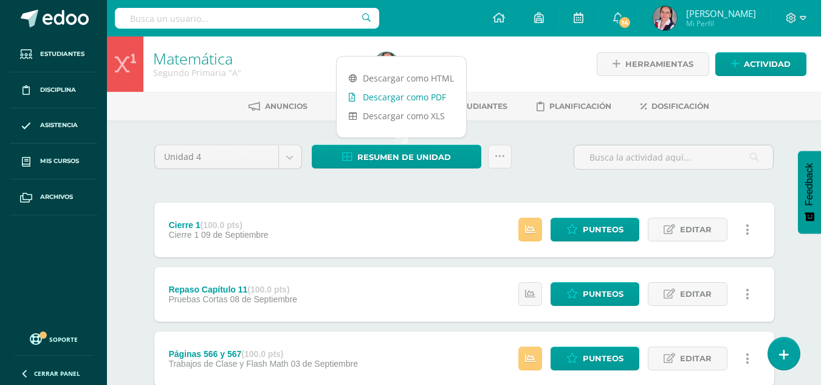
click at [424, 100] on link "Descargar como PDF" at bounding box center [402, 97] width 130 height 19
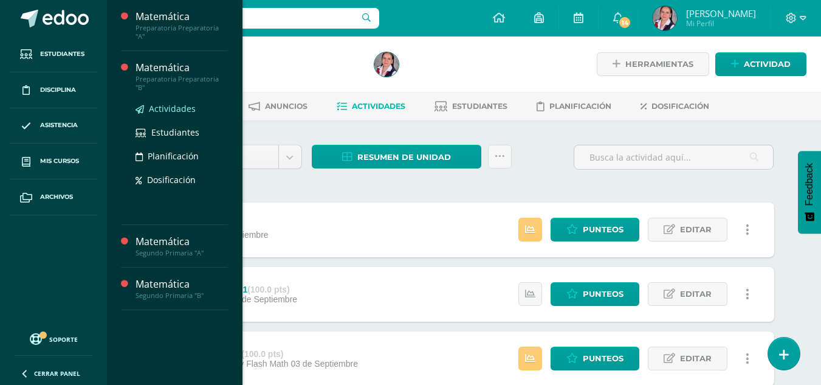
click at [179, 103] on span "Actividades" at bounding box center [172, 109] width 47 height 12
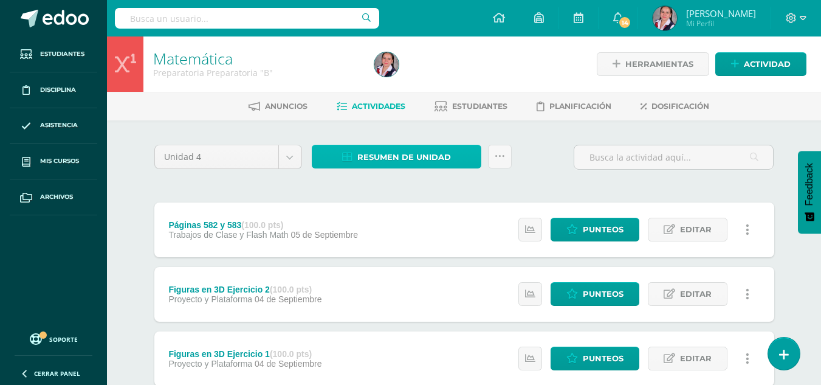
click at [412, 159] on span "Resumen de unidad" at bounding box center [405, 157] width 94 height 22
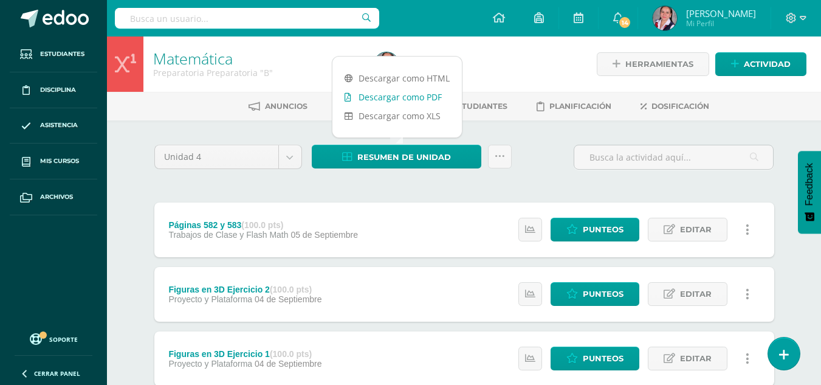
click at [423, 99] on link "Descargar como PDF" at bounding box center [398, 97] width 130 height 19
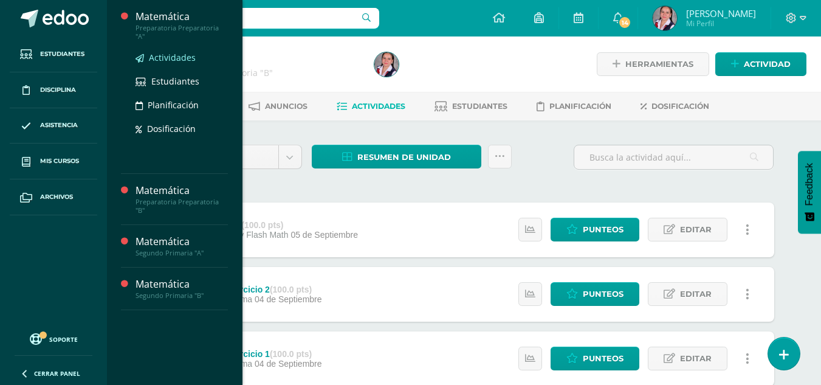
click at [178, 53] on span "Actividades" at bounding box center [172, 58] width 47 height 12
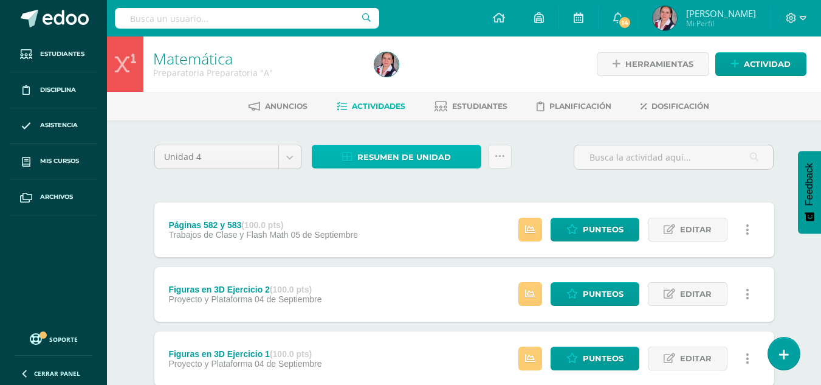
click at [421, 155] on span "Resumen de unidad" at bounding box center [405, 157] width 94 height 22
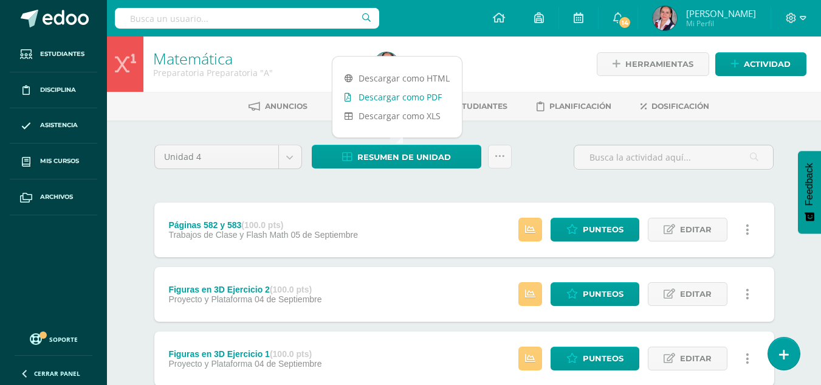
click at [426, 97] on link "Descargar como PDF" at bounding box center [398, 97] width 130 height 19
